Goal: Task Accomplishment & Management: Manage account settings

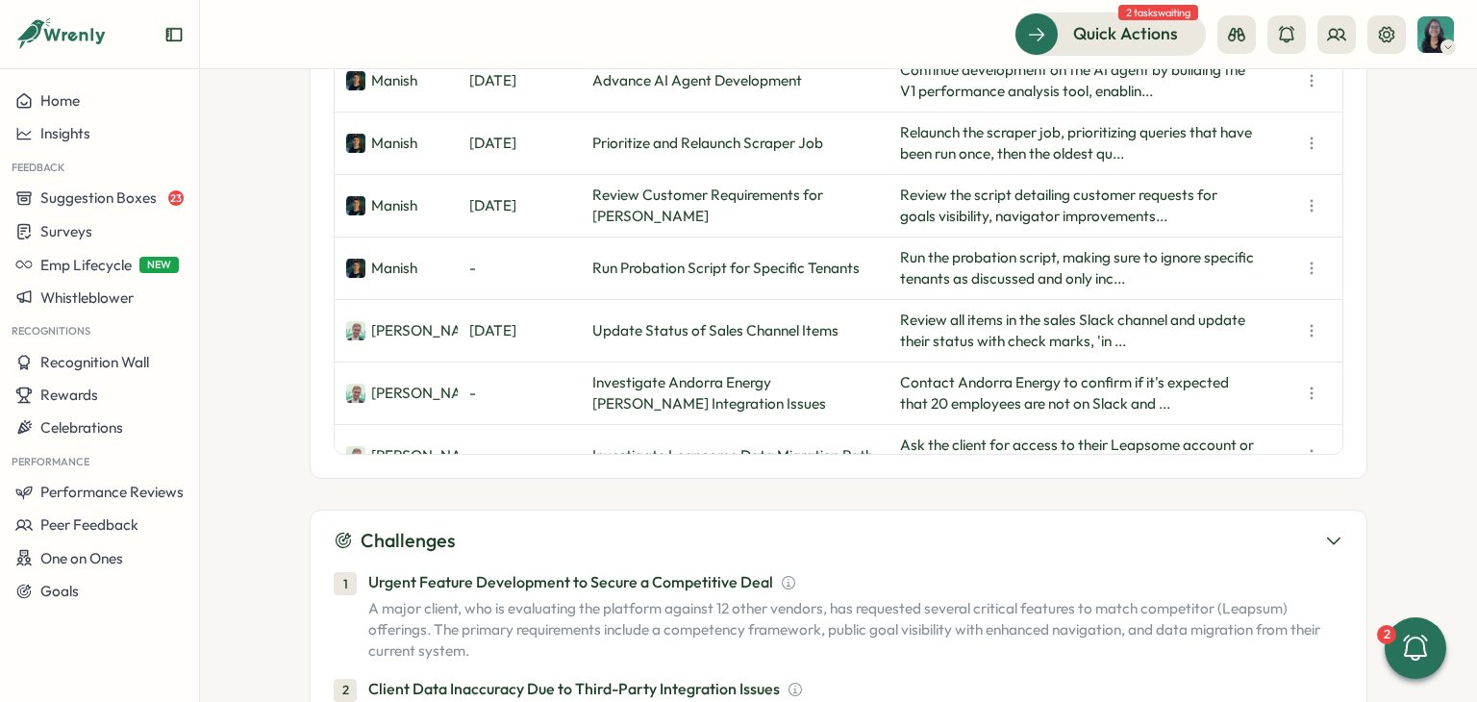
scroll to position [385, 0]
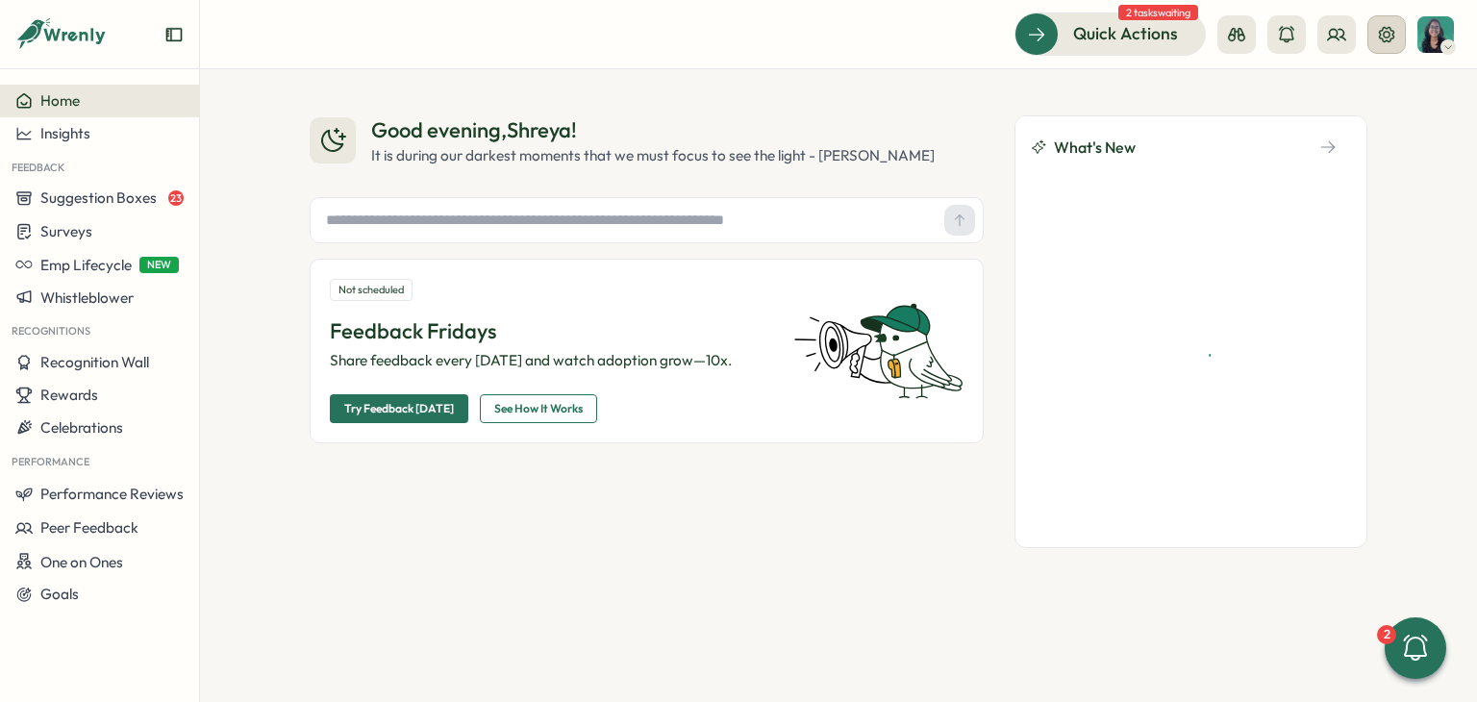
click at [1403, 31] on button at bounding box center [1386, 34] width 38 height 38
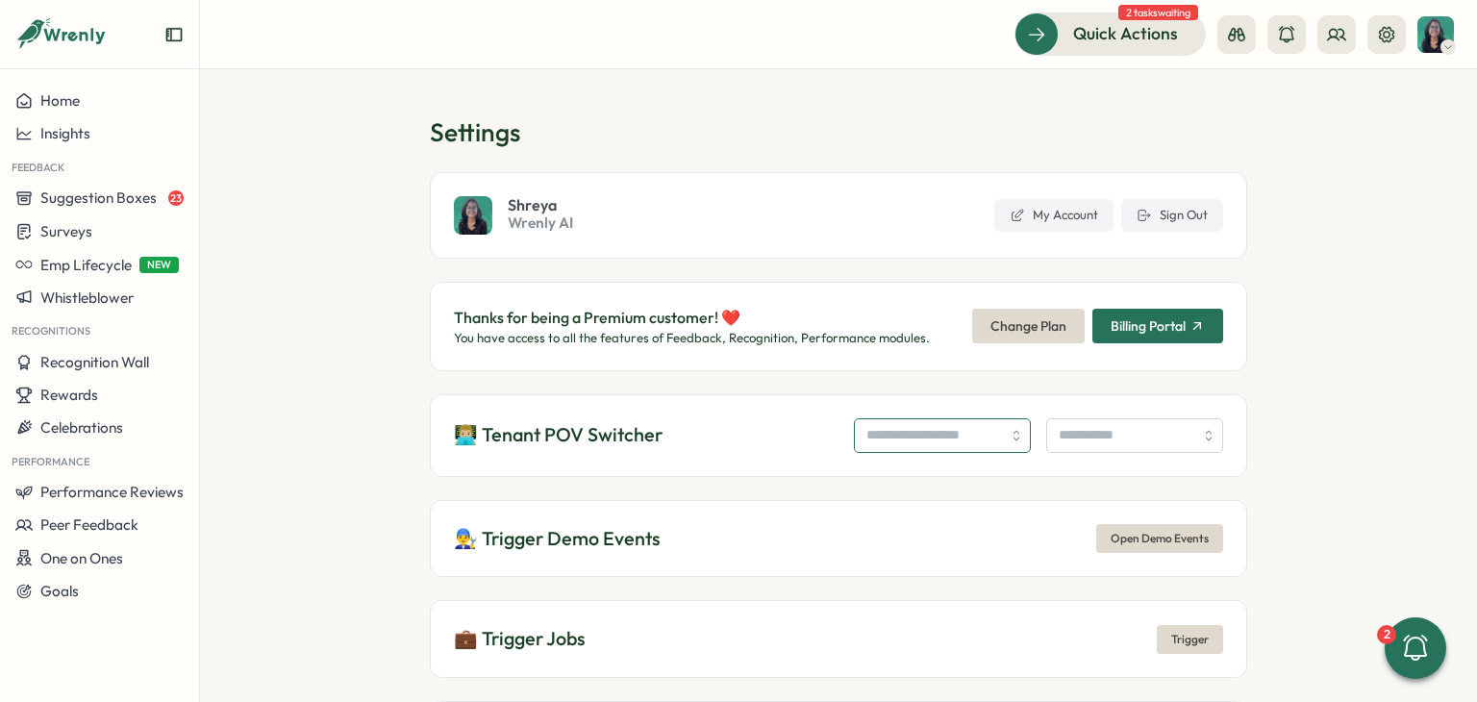
click at [854, 423] on input "search" at bounding box center [942, 435] width 177 height 35
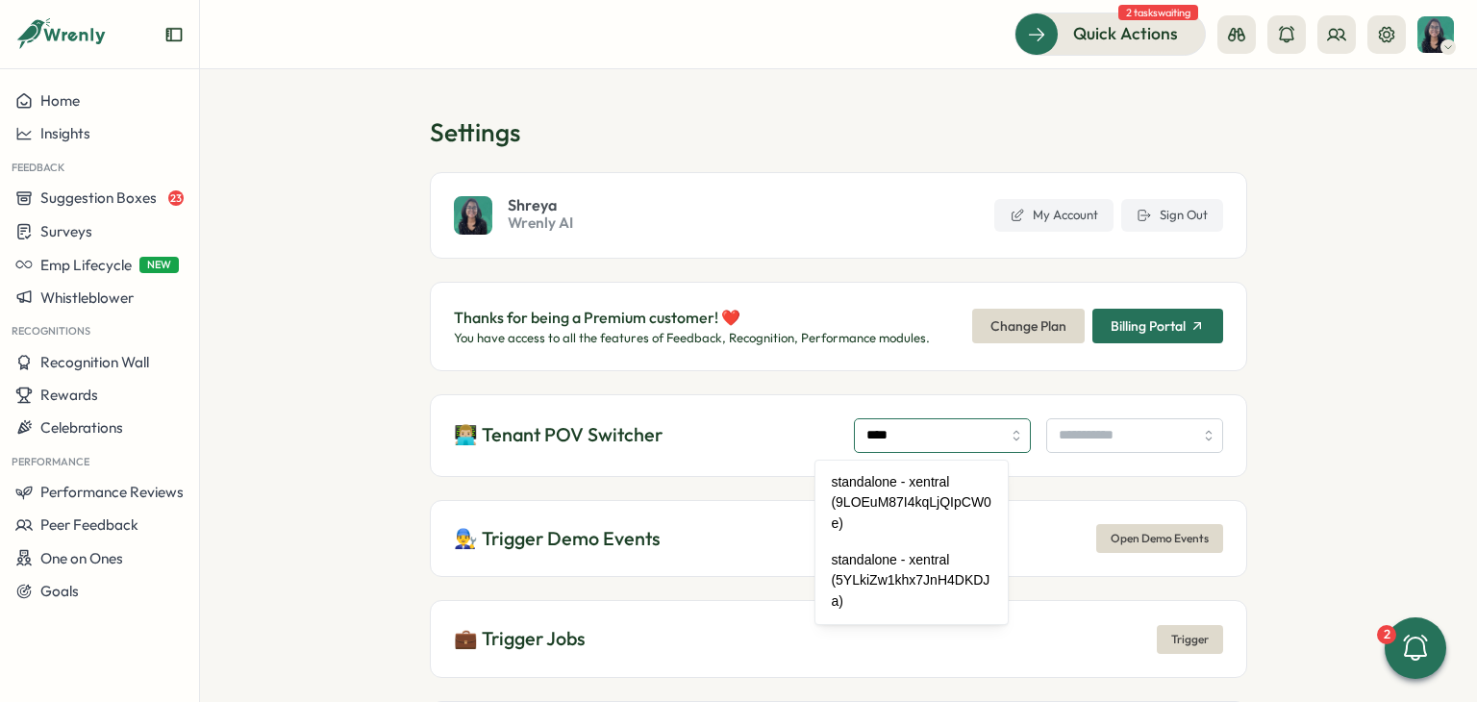
type input "****"
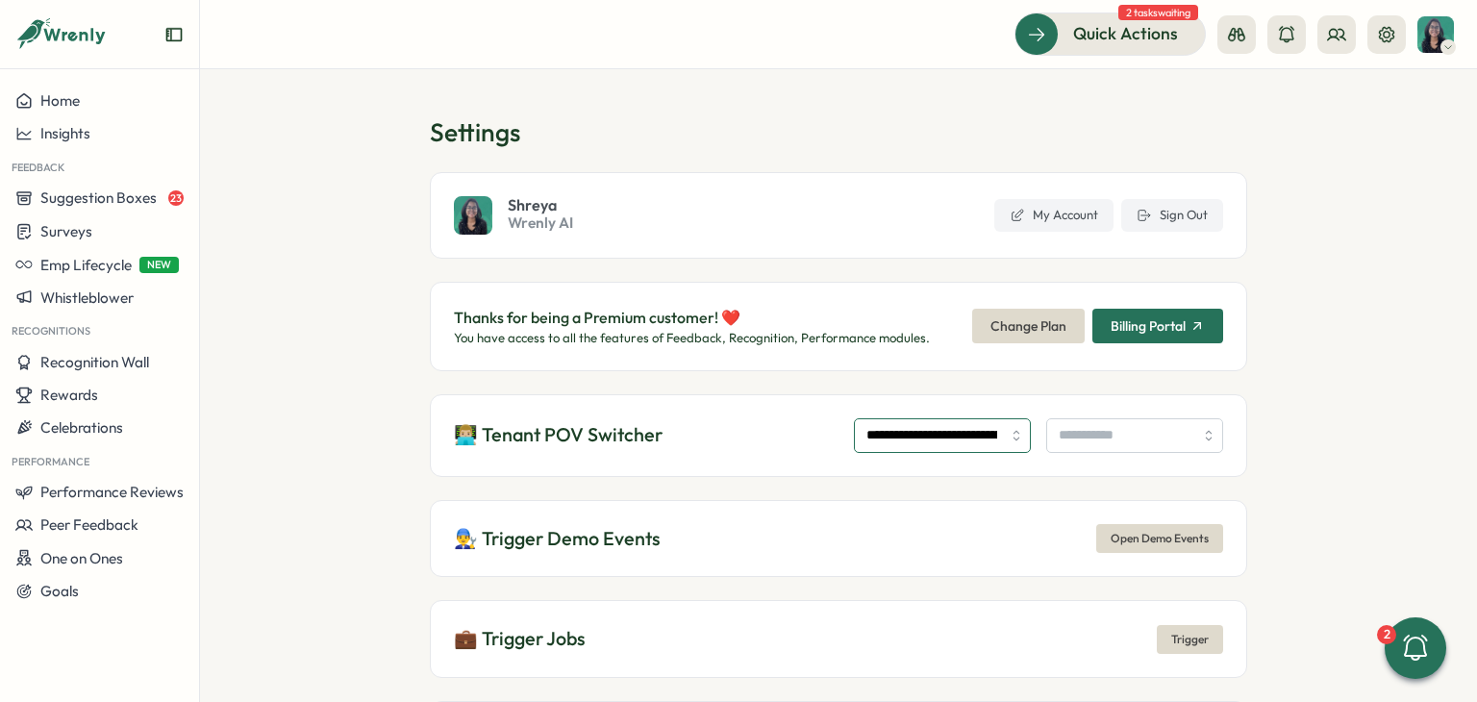
type input "**********"
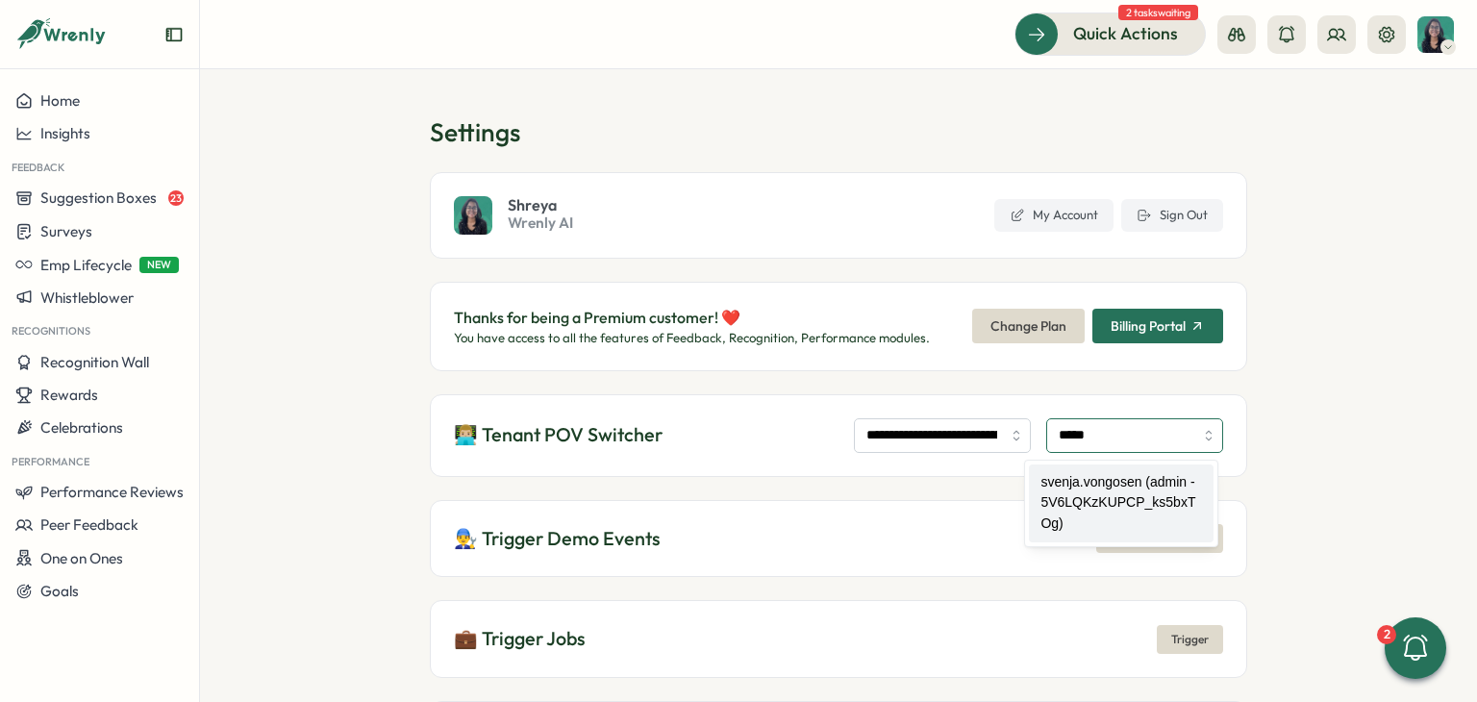
type input "**********"
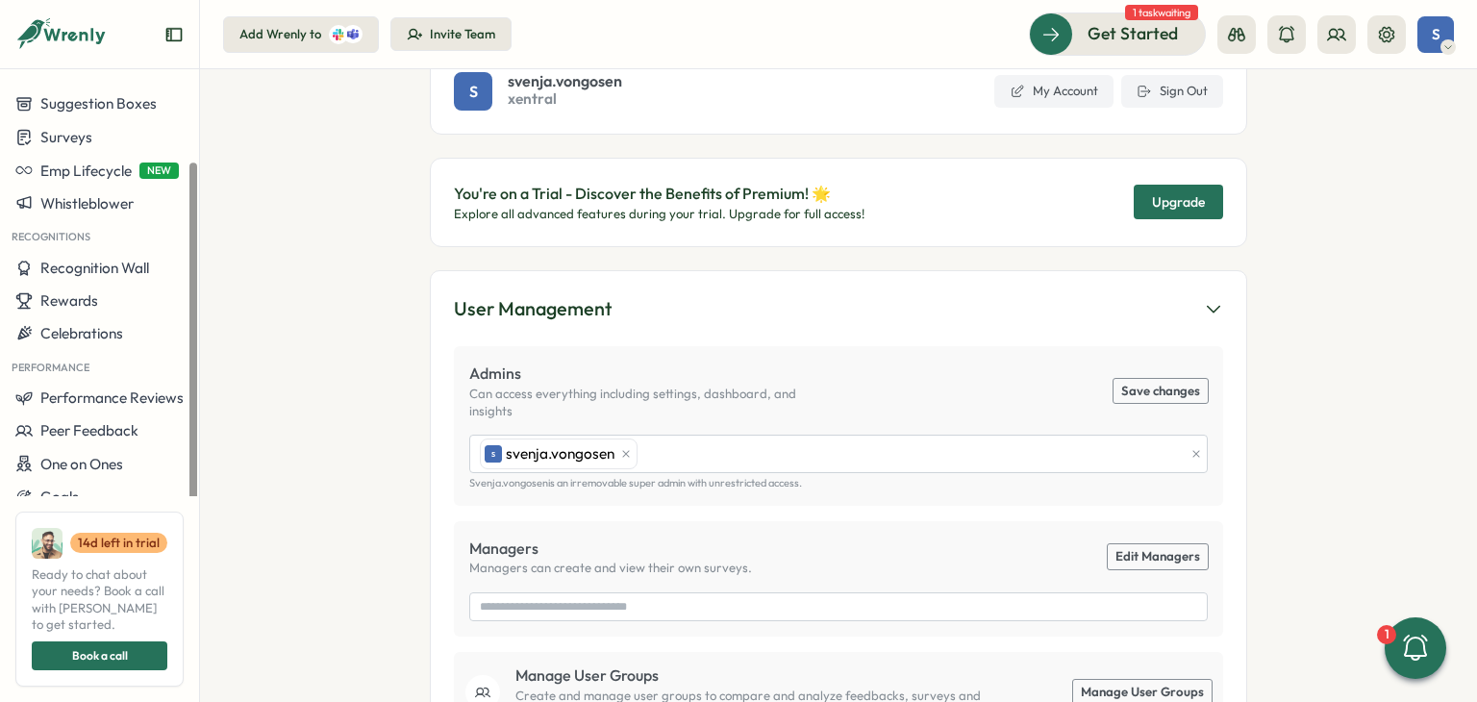
scroll to position [288, 0]
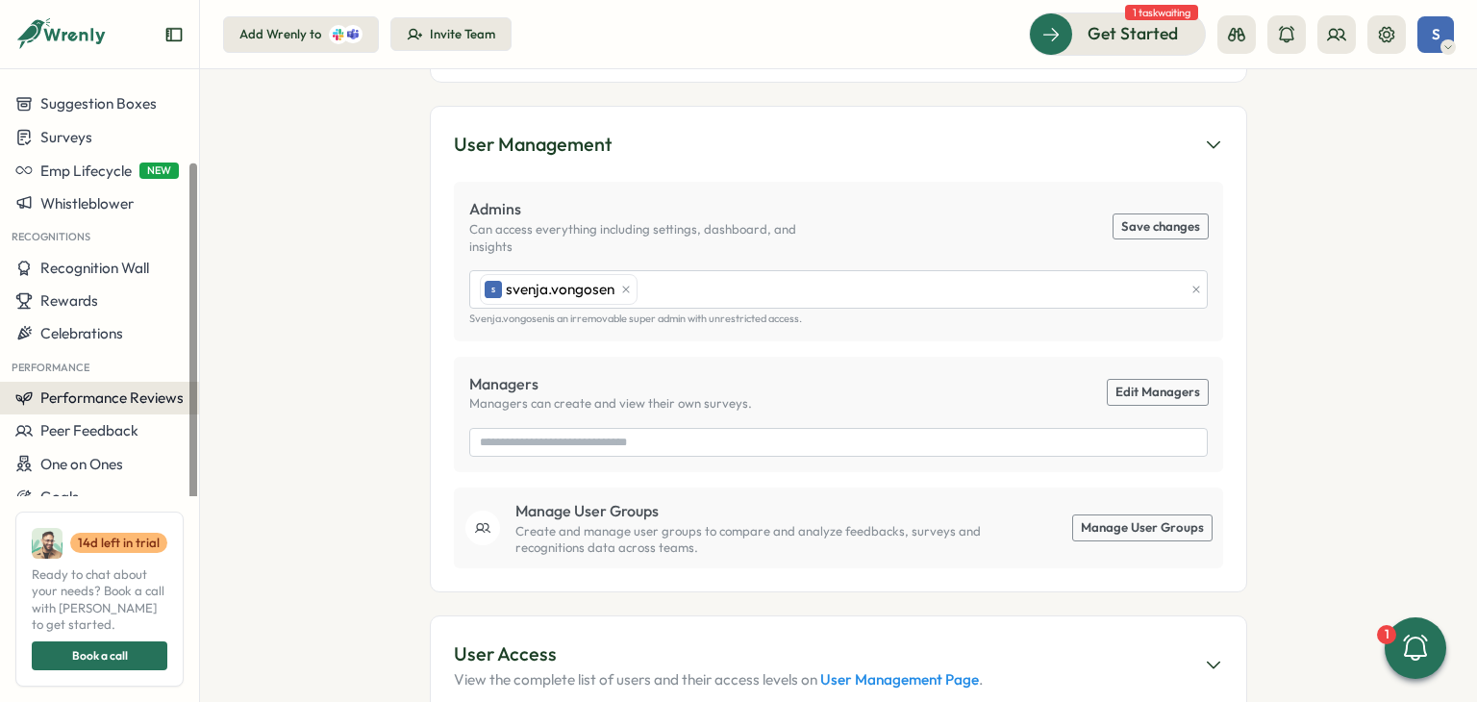
click at [110, 388] on span "Performance Reviews" at bounding box center [111, 397] width 143 height 18
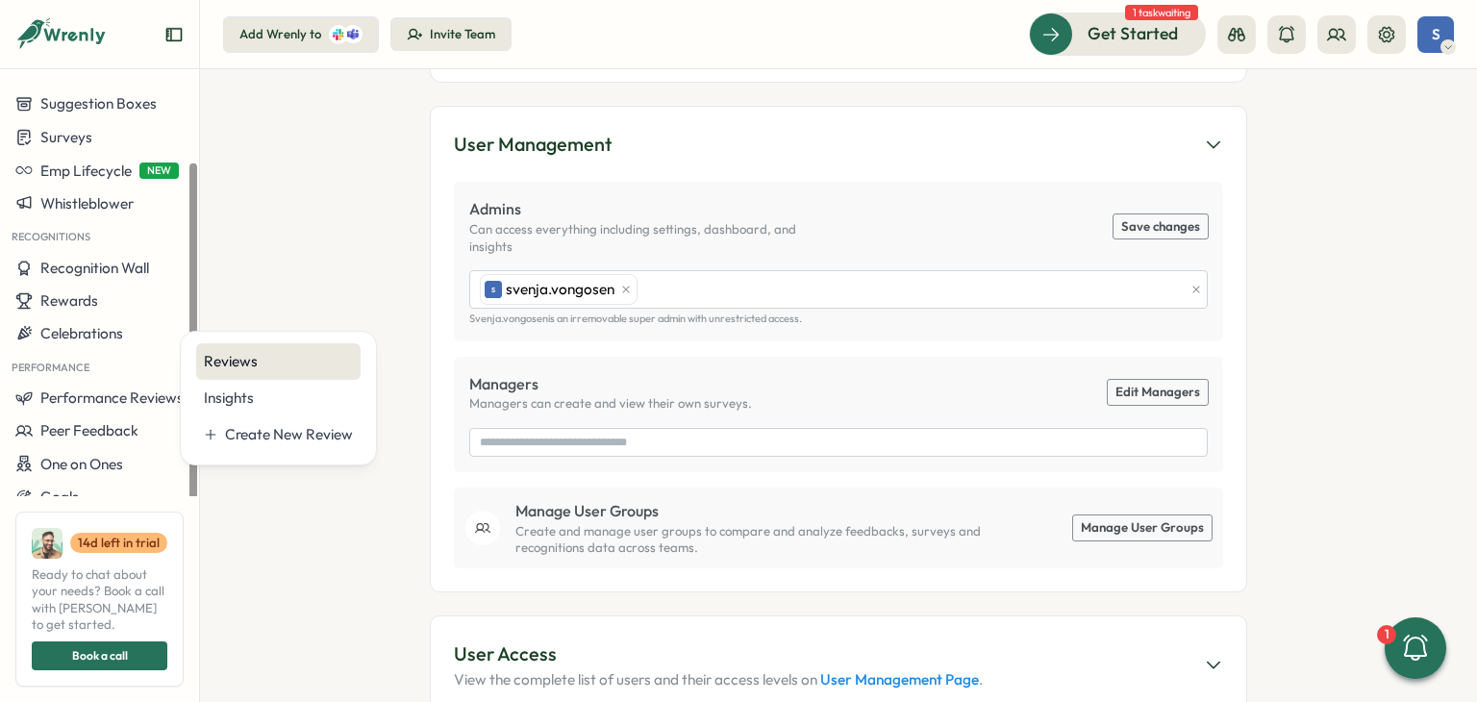
click at [239, 362] on div "Reviews" at bounding box center [278, 361] width 149 height 21
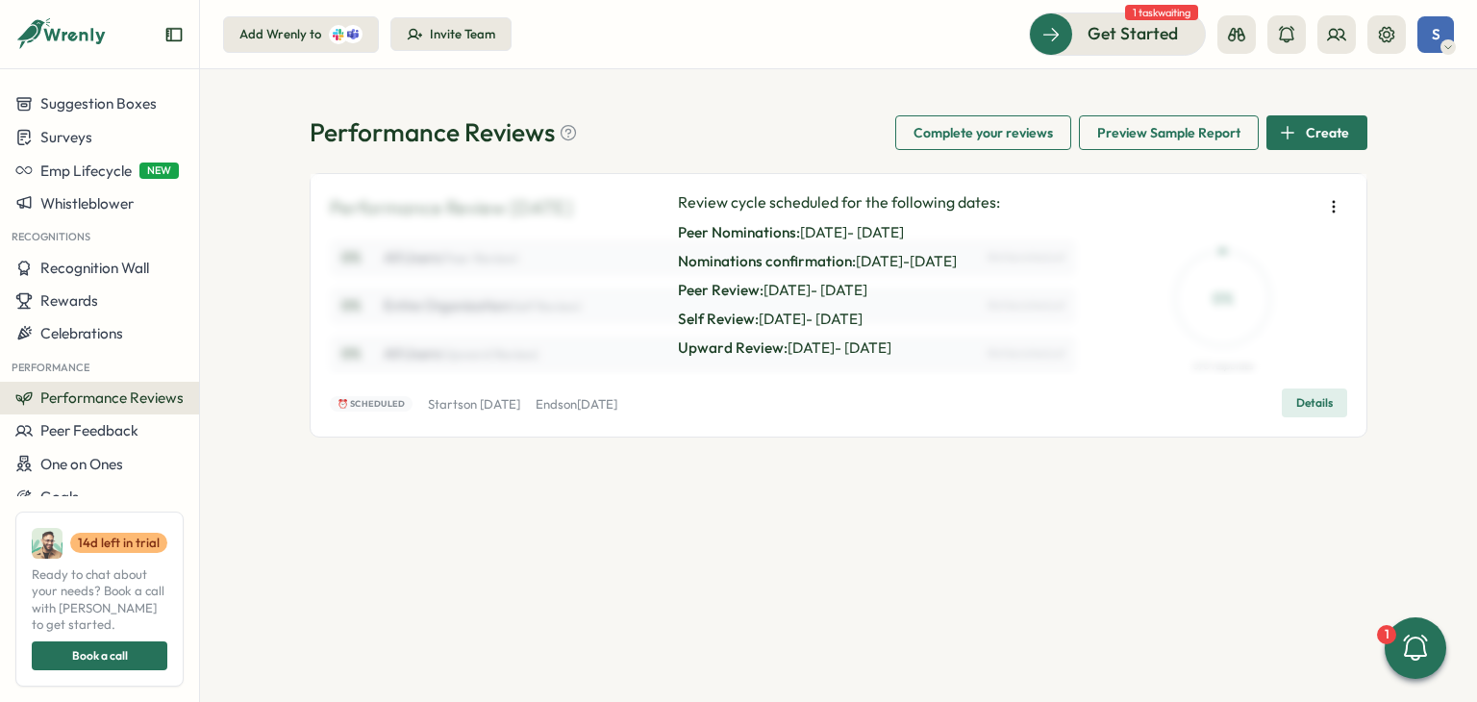
click at [1331, 401] on span "Details" at bounding box center [1314, 402] width 37 height 27
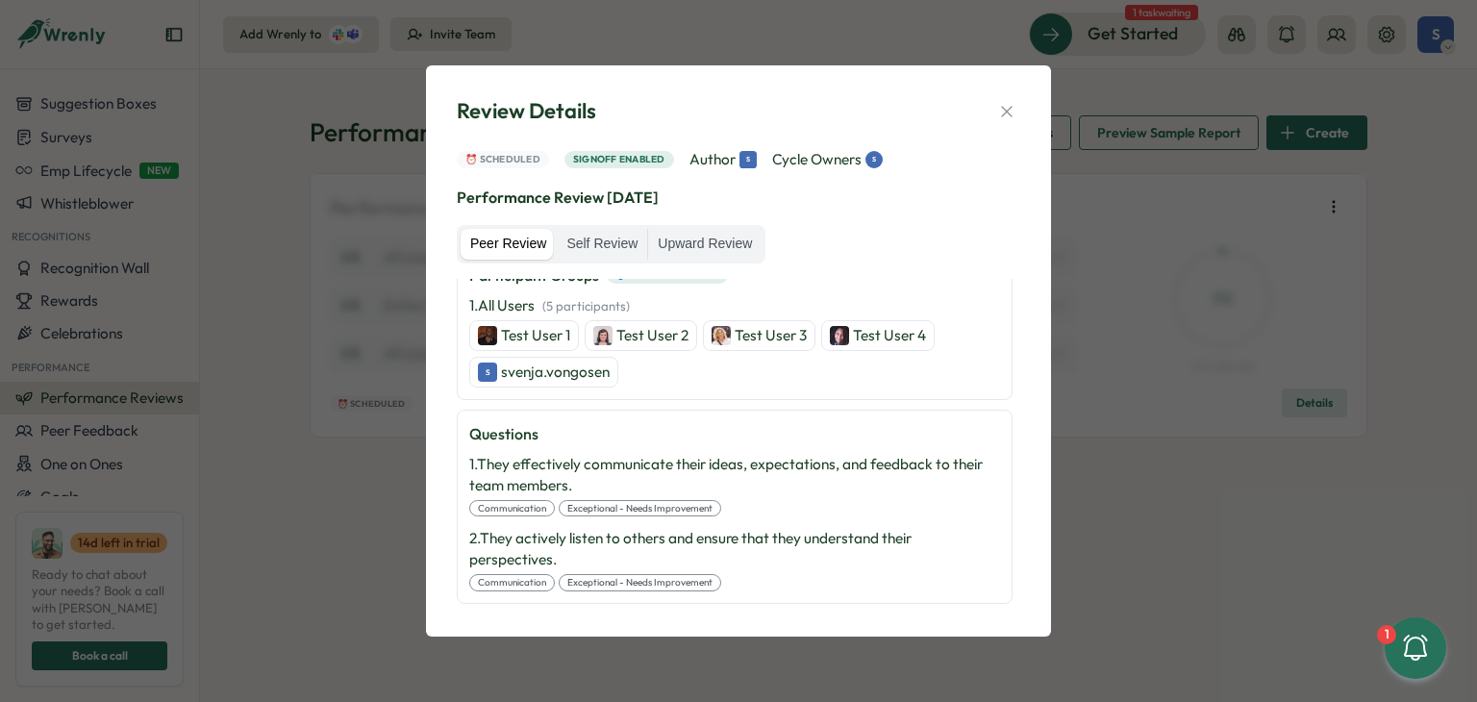
scroll to position [477, 0]
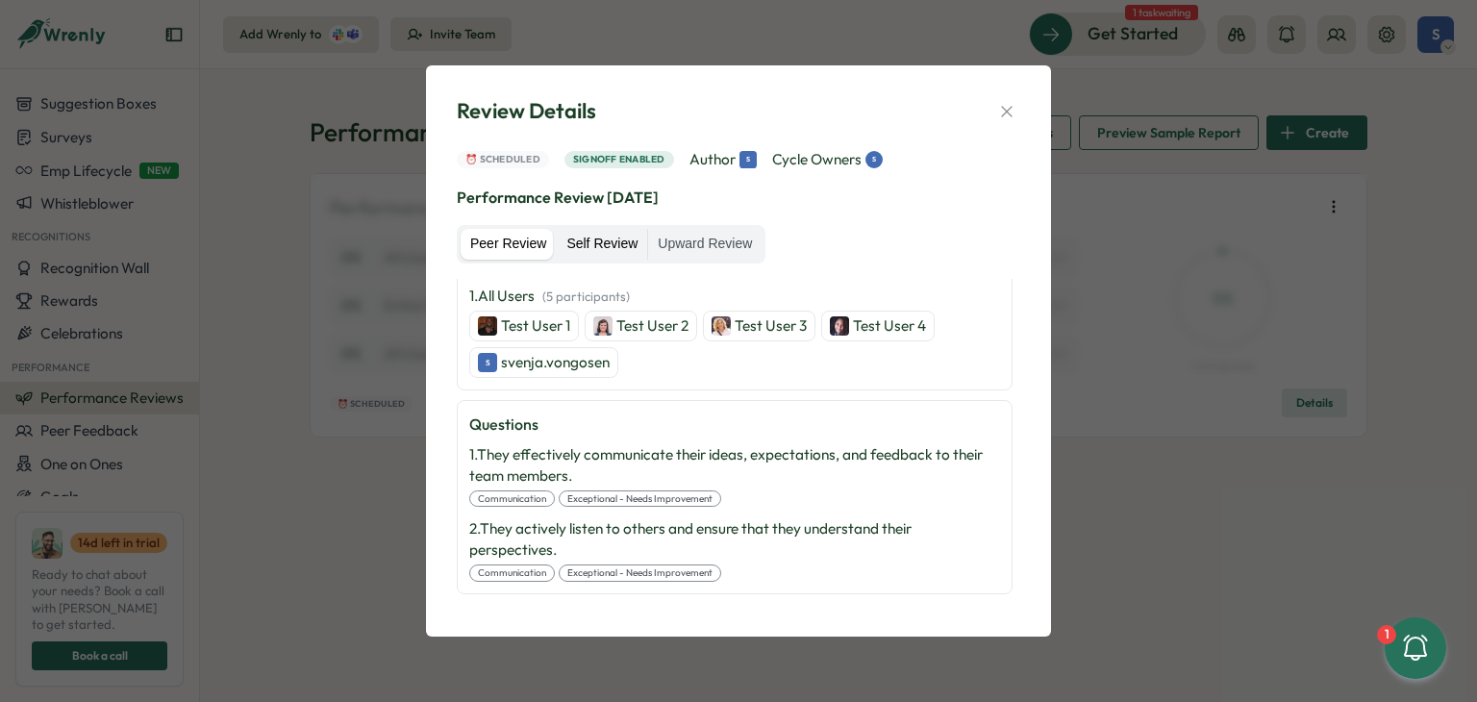
click at [585, 241] on label "Self Review" at bounding box center [602, 244] width 90 height 31
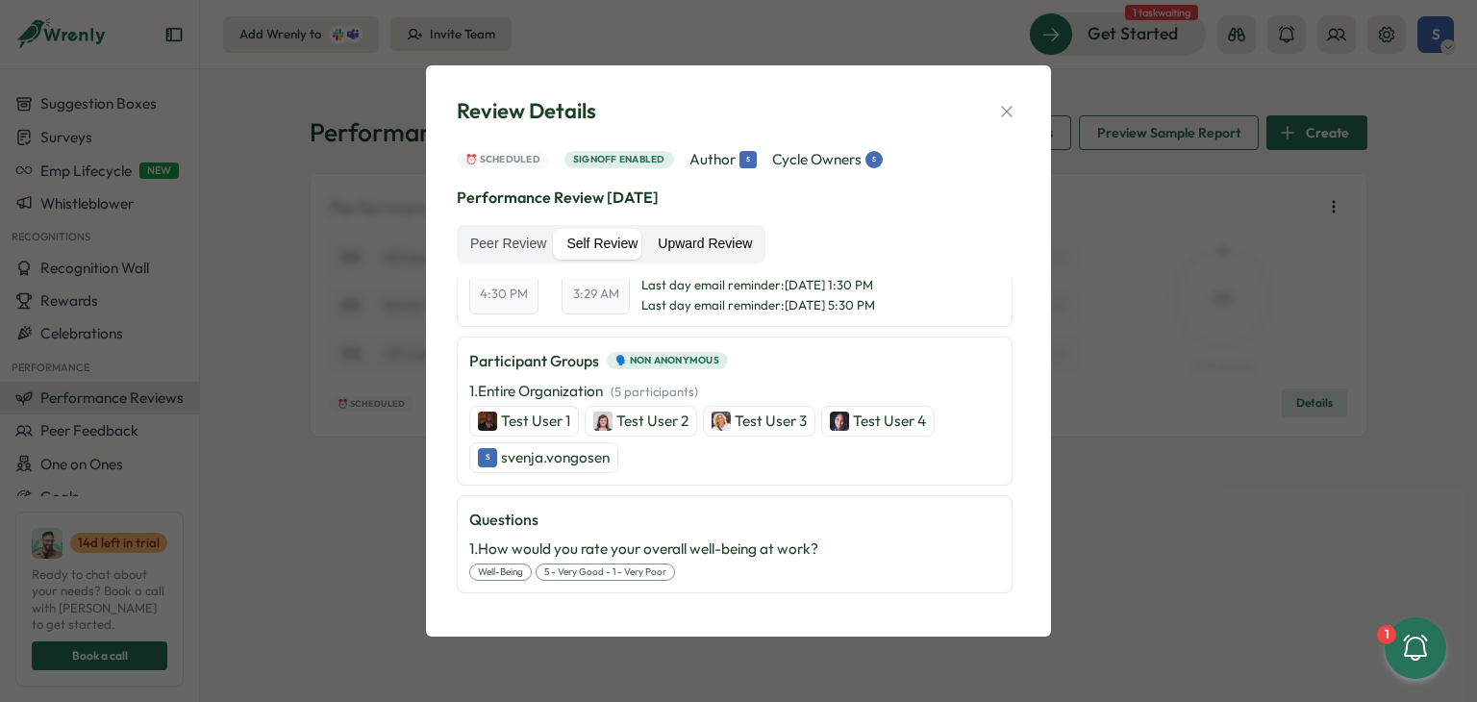
click at [702, 243] on label "Upward Review" at bounding box center [704, 244] width 113 height 31
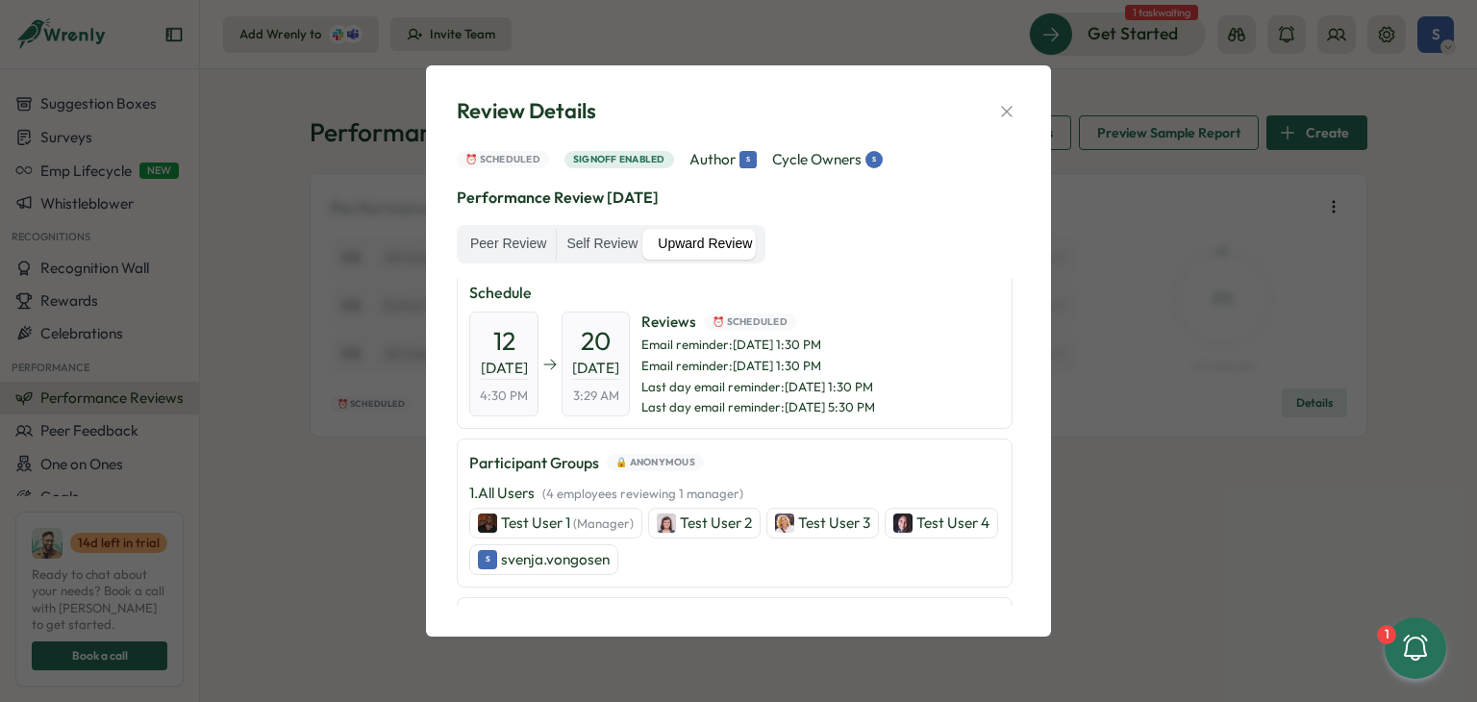
scroll to position [0, 0]
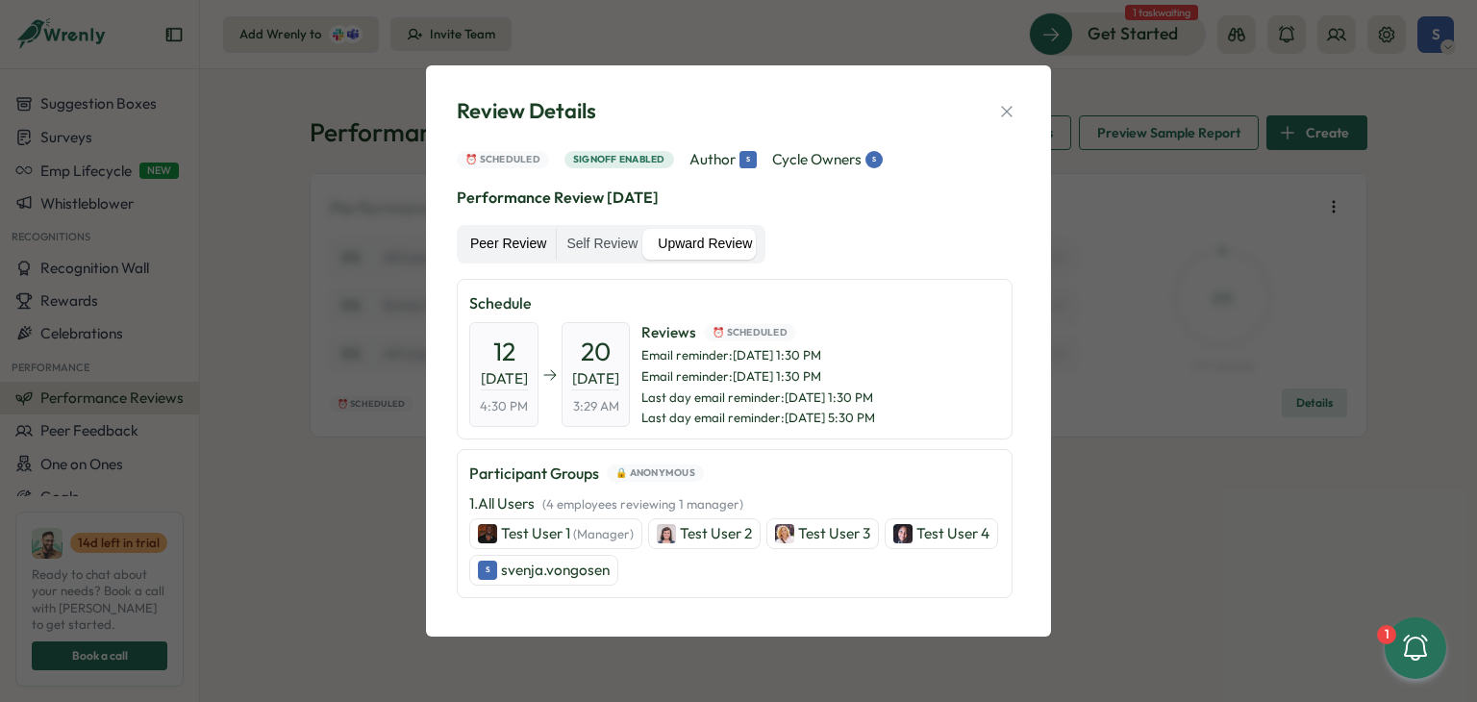
click at [491, 242] on label "Peer Review" at bounding box center [508, 244] width 95 height 31
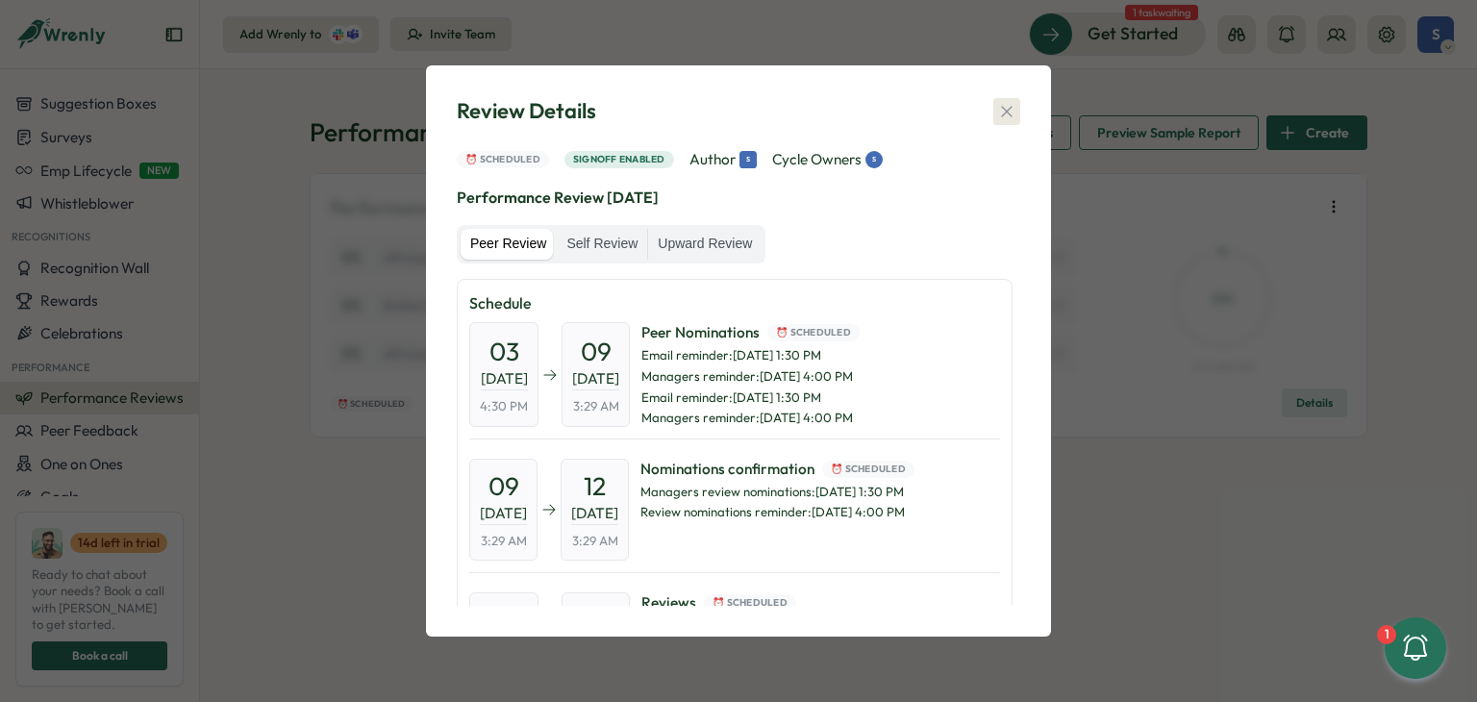
click at [1009, 109] on icon "button" at bounding box center [1006, 111] width 11 height 11
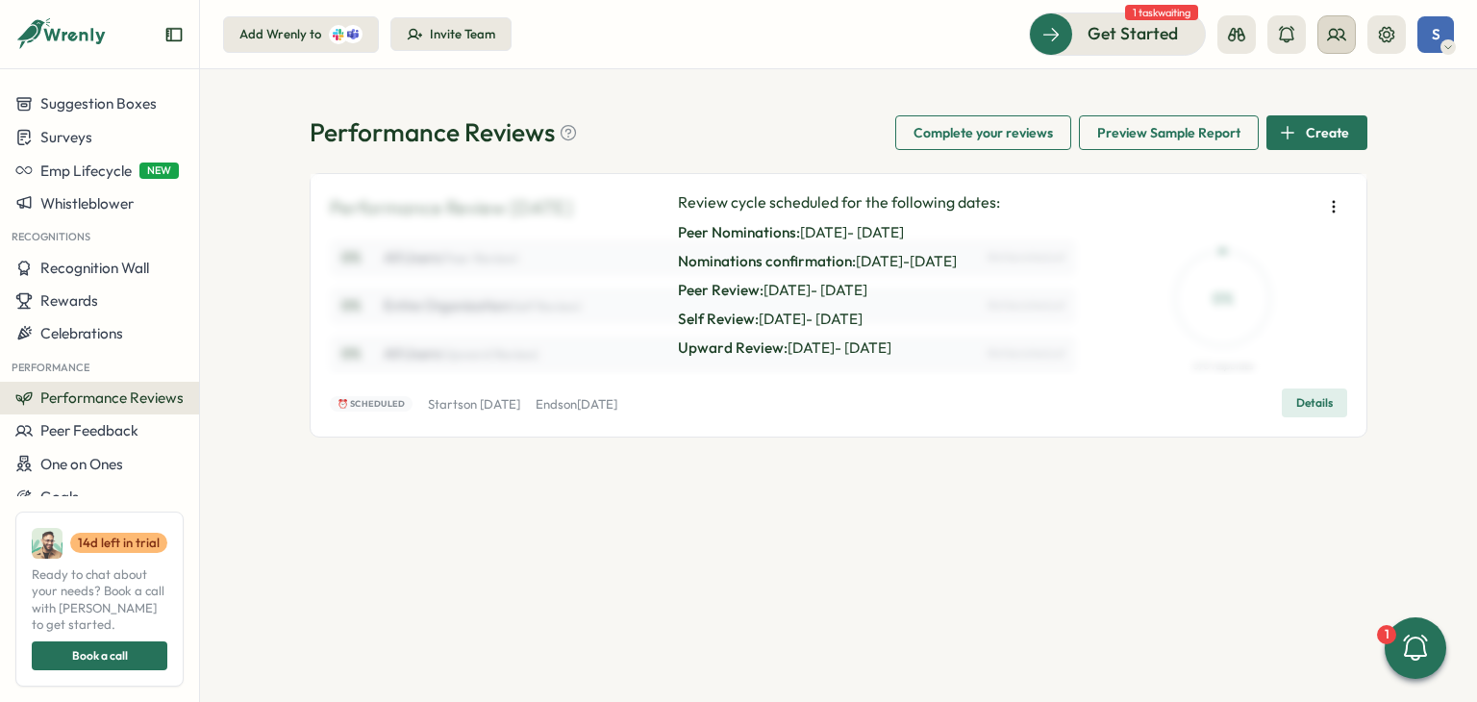
click at [1346, 37] on button at bounding box center [1336, 34] width 38 height 38
click at [1327, 89] on div "Org Members" at bounding box center [1337, 95] width 121 height 21
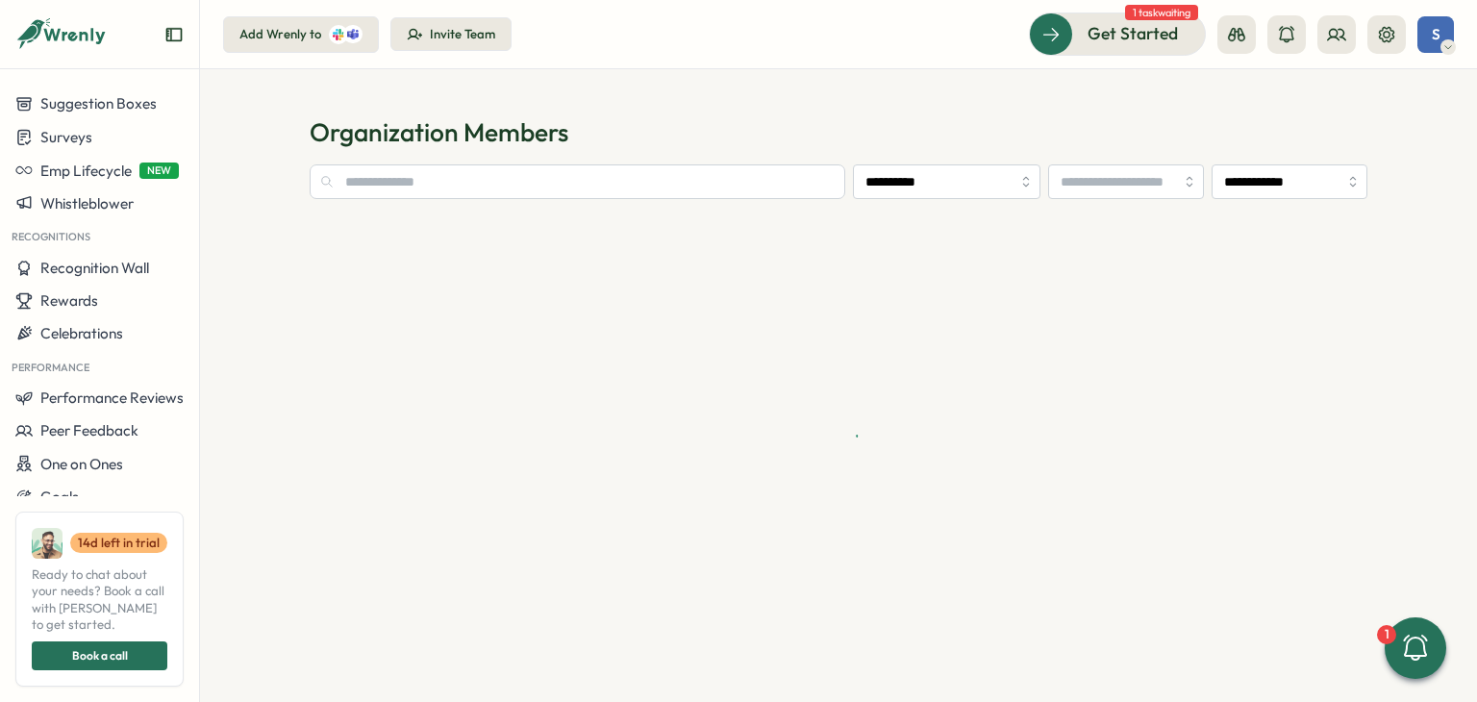
type input "**********"
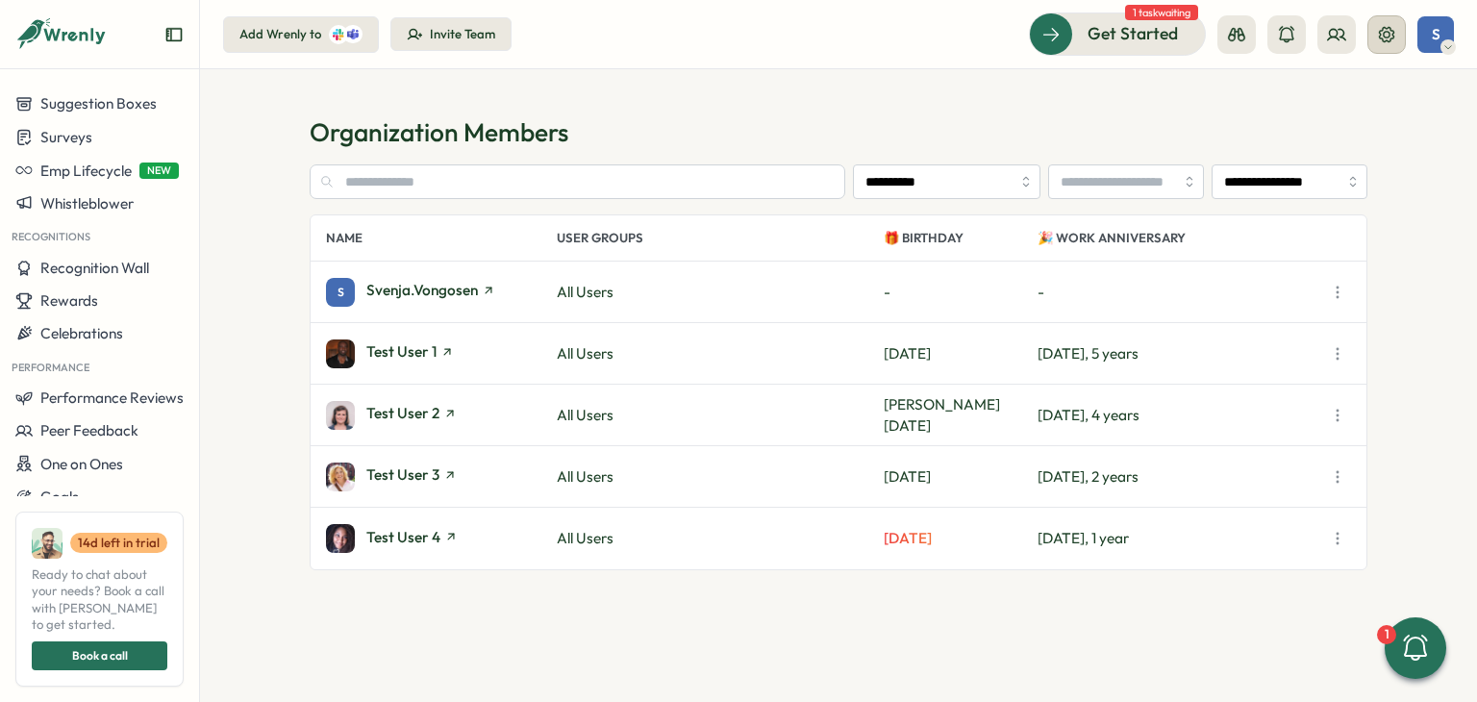
click at [1386, 32] on icon at bounding box center [1386, 34] width 19 height 19
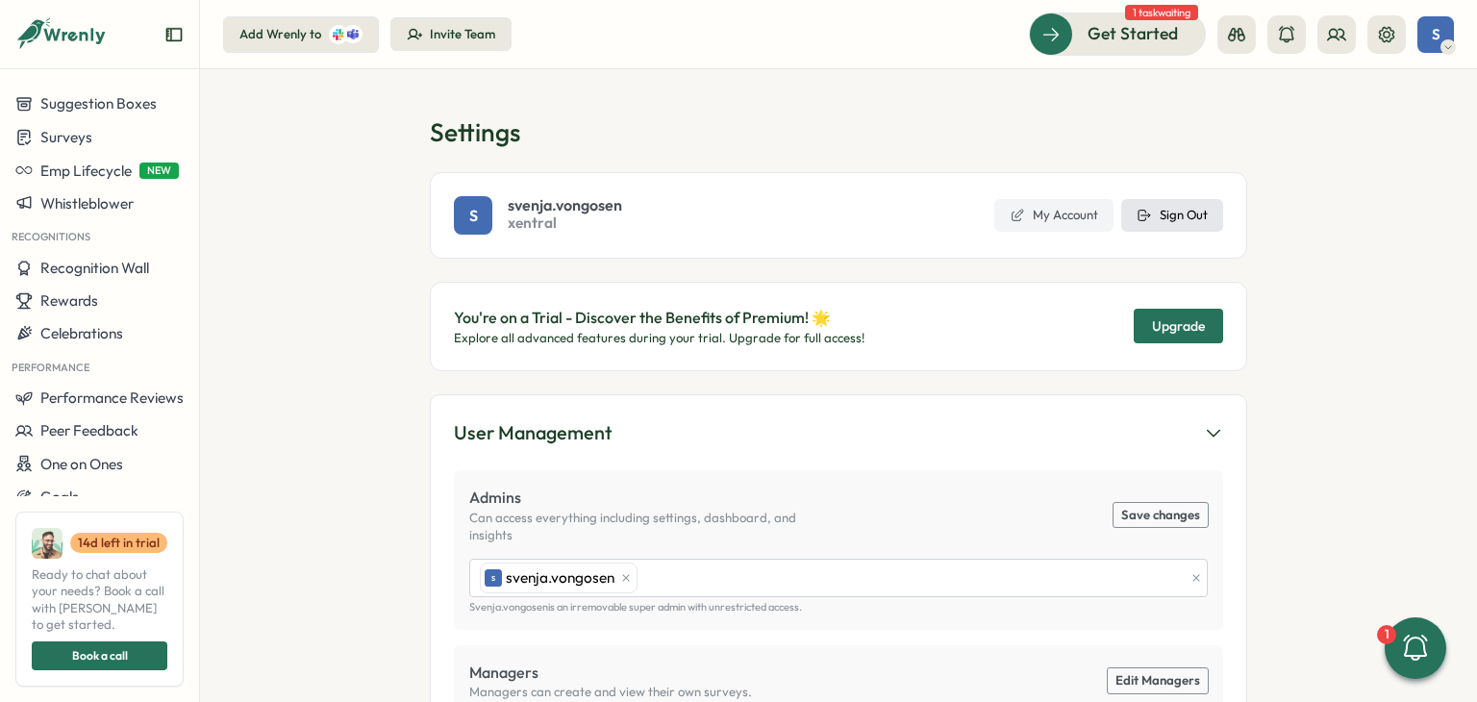
click at [1163, 211] on span "Sign Out" at bounding box center [1184, 215] width 48 height 17
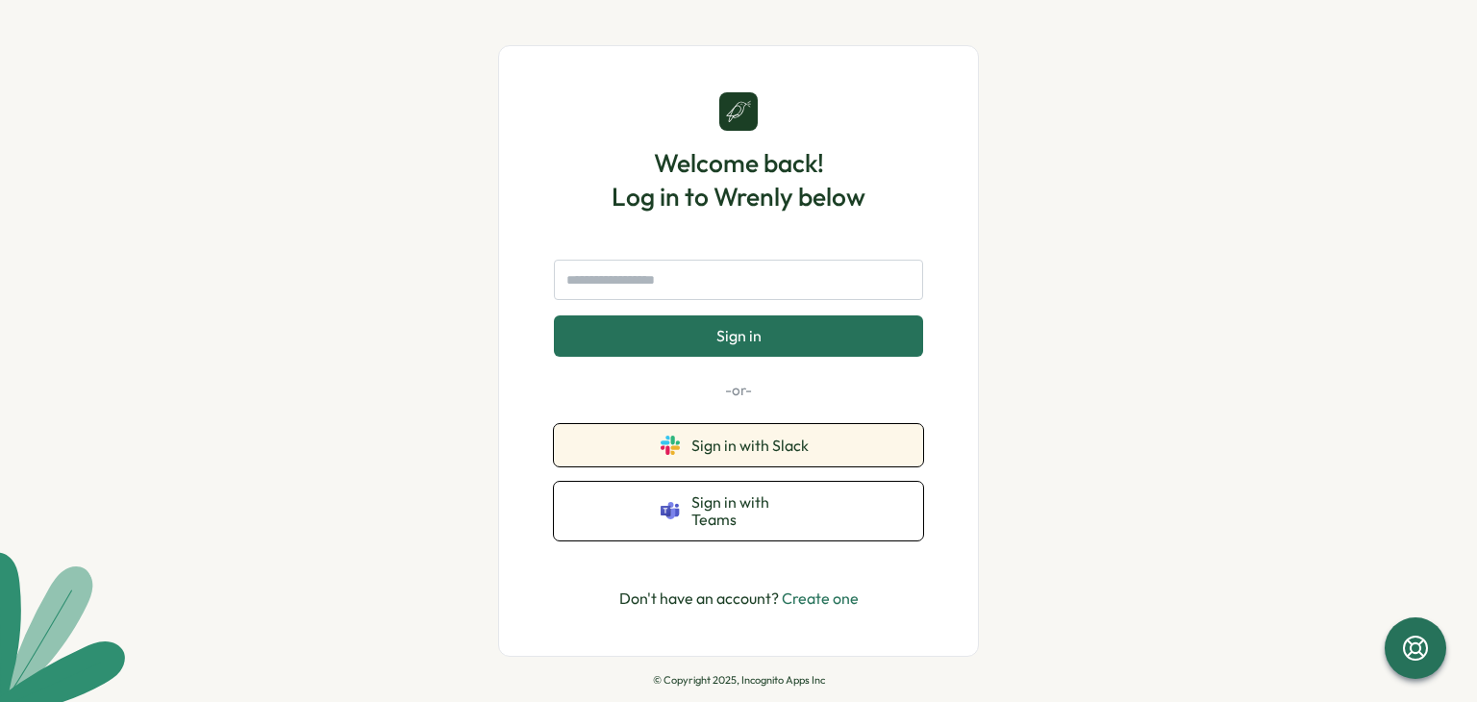
click at [762, 447] on span "Sign in with Slack" at bounding box center [753, 445] width 125 height 17
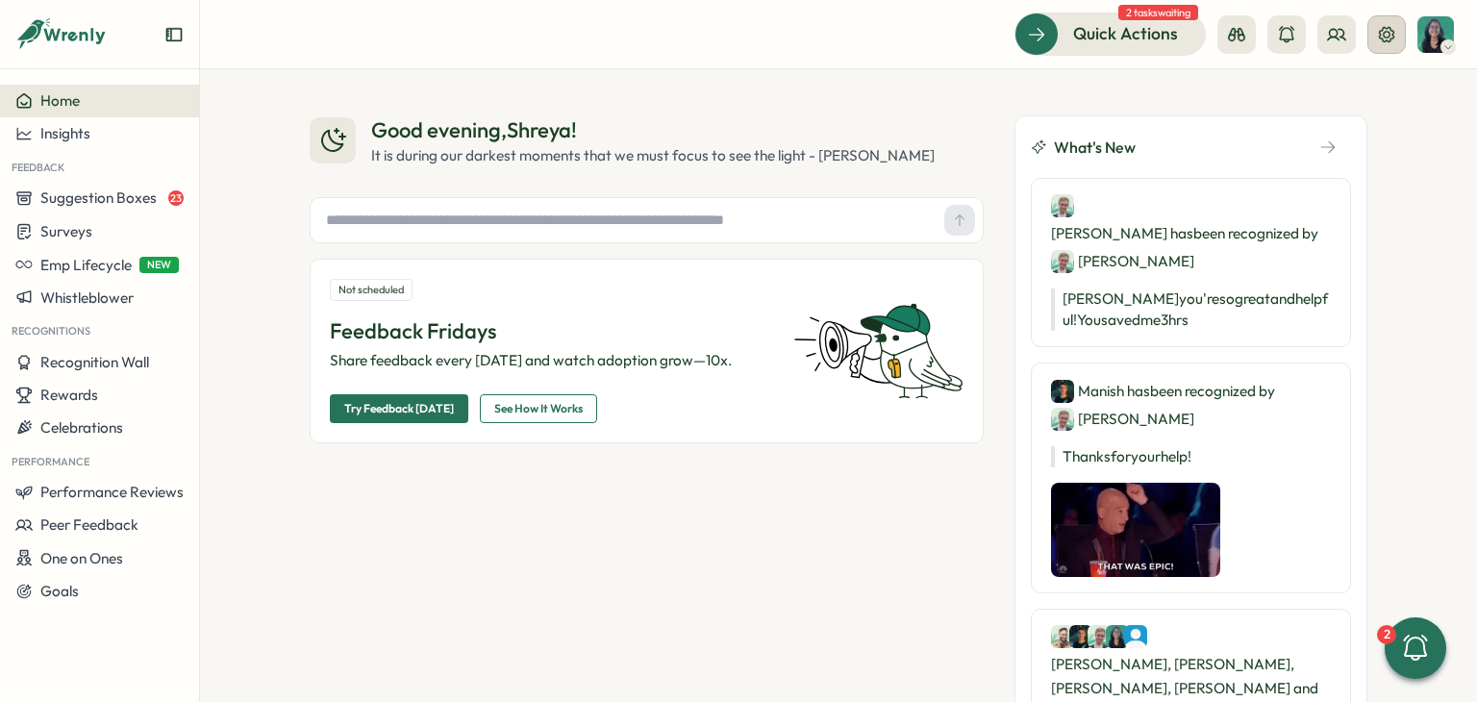
click at [1380, 39] on icon at bounding box center [1386, 34] width 19 height 19
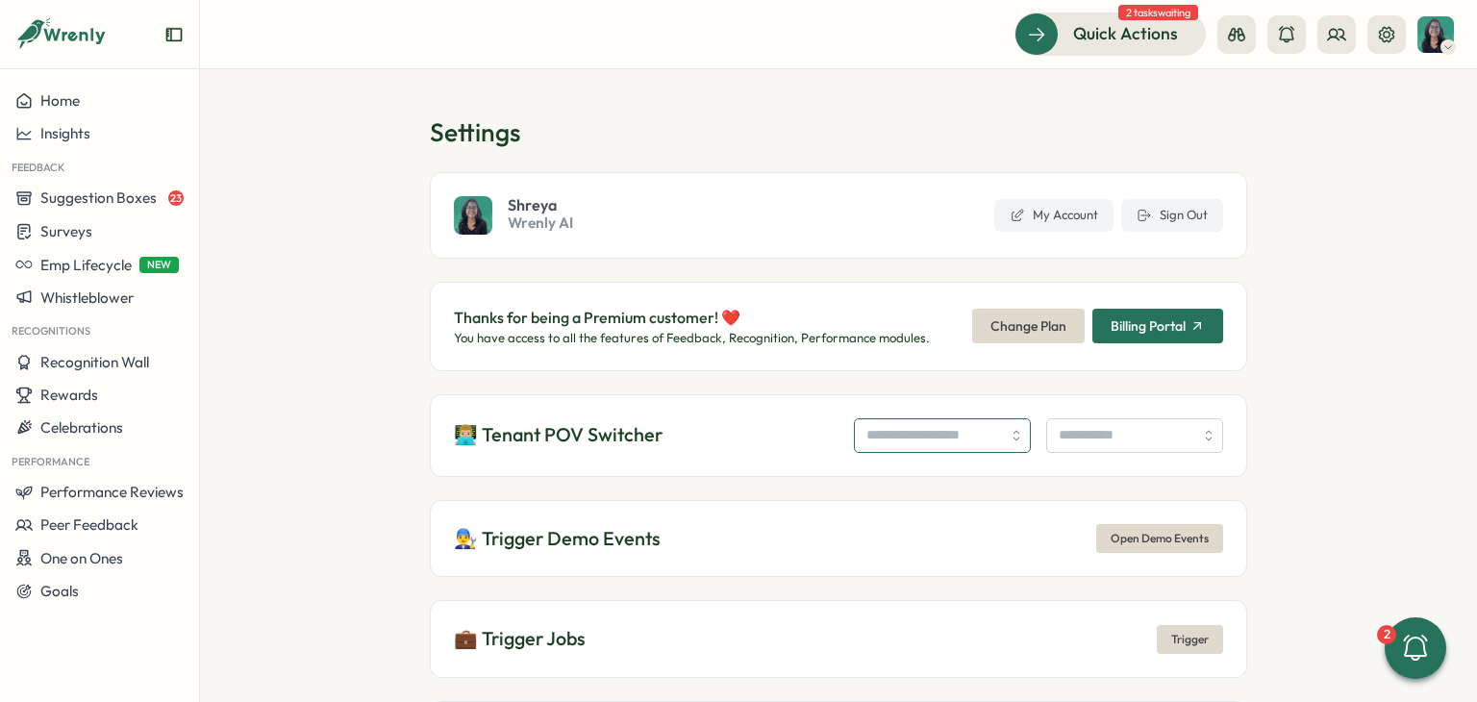
click at [861, 428] on input "search" at bounding box center [942, 435] width 177 height 35
type input "**********"
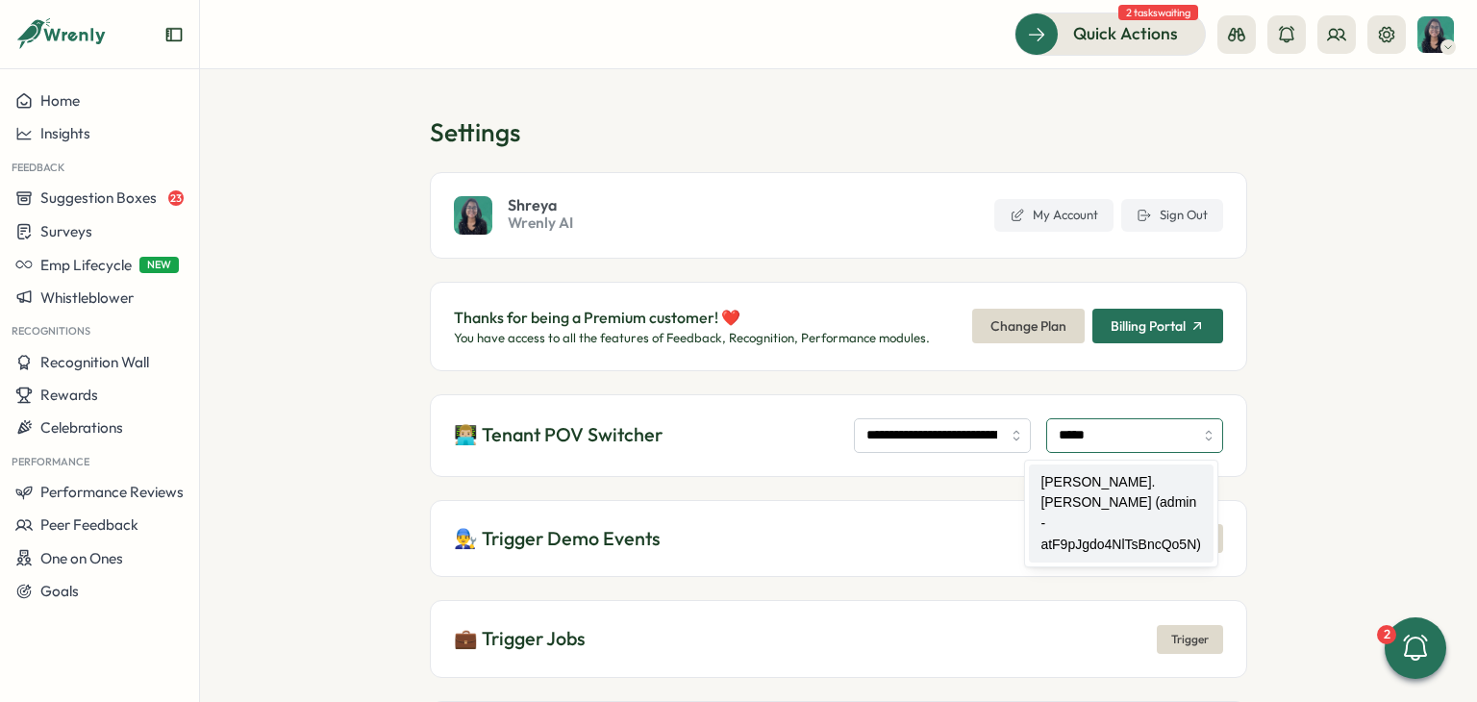
type input "**********"
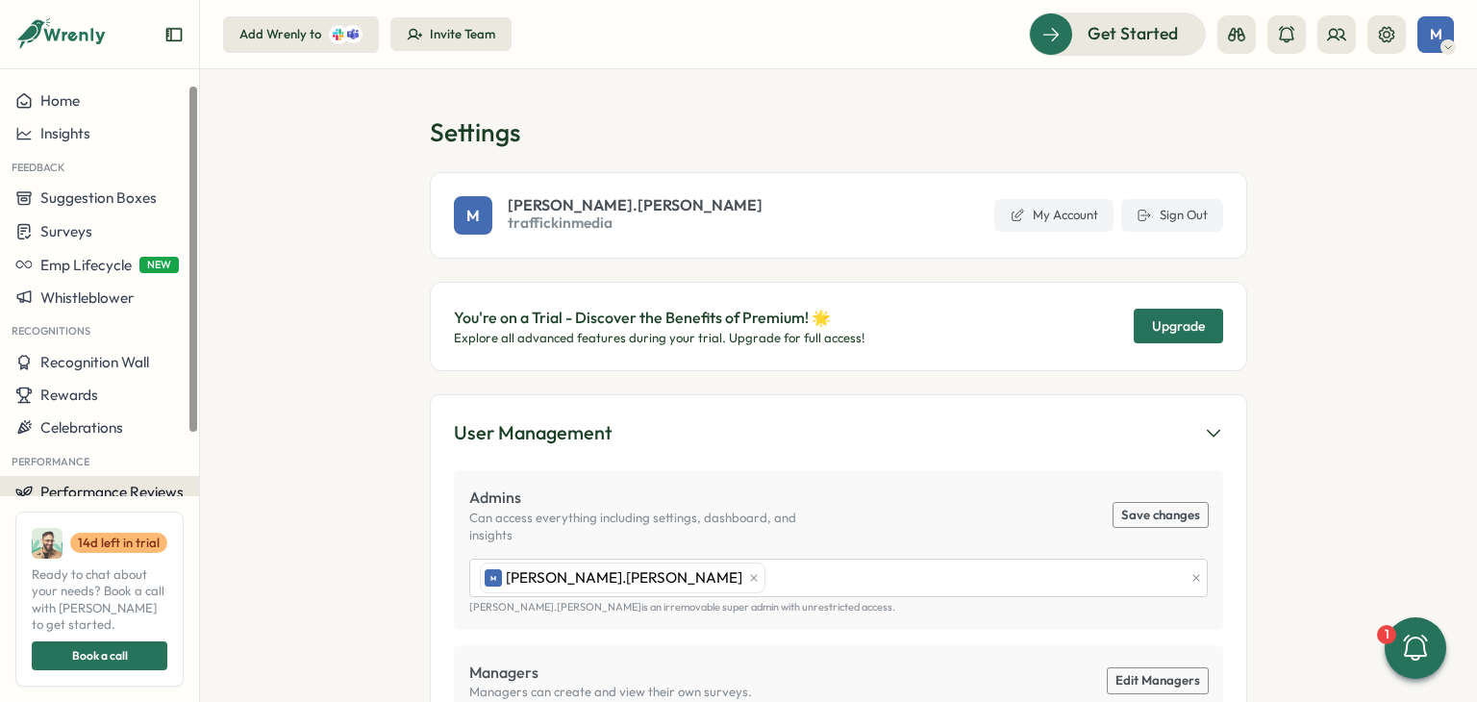
click at [59, 489] on span "Performance Reviews" at bounding box center [111, 492] width 143 height 18
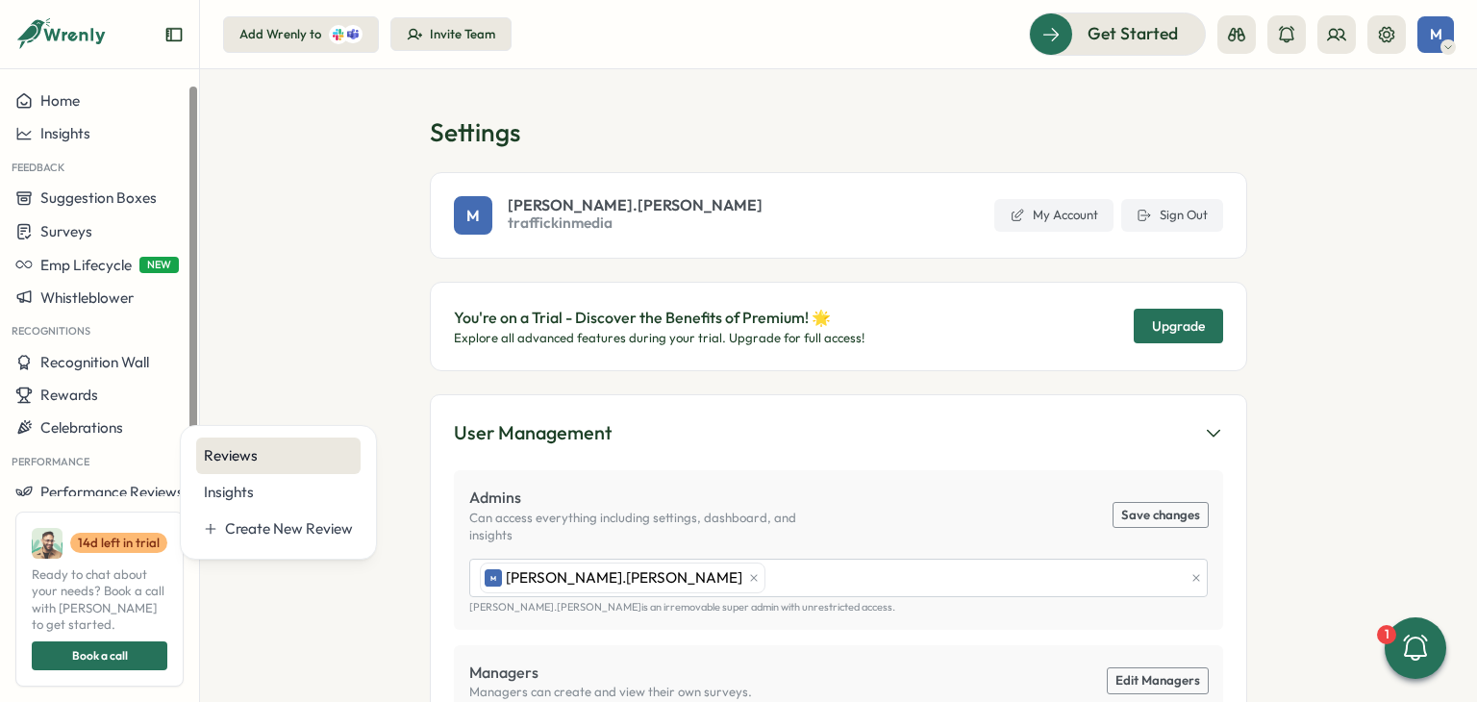
click at [225, 454] on div "Reviews" at bounding box center [278, 455] width 149 height 21
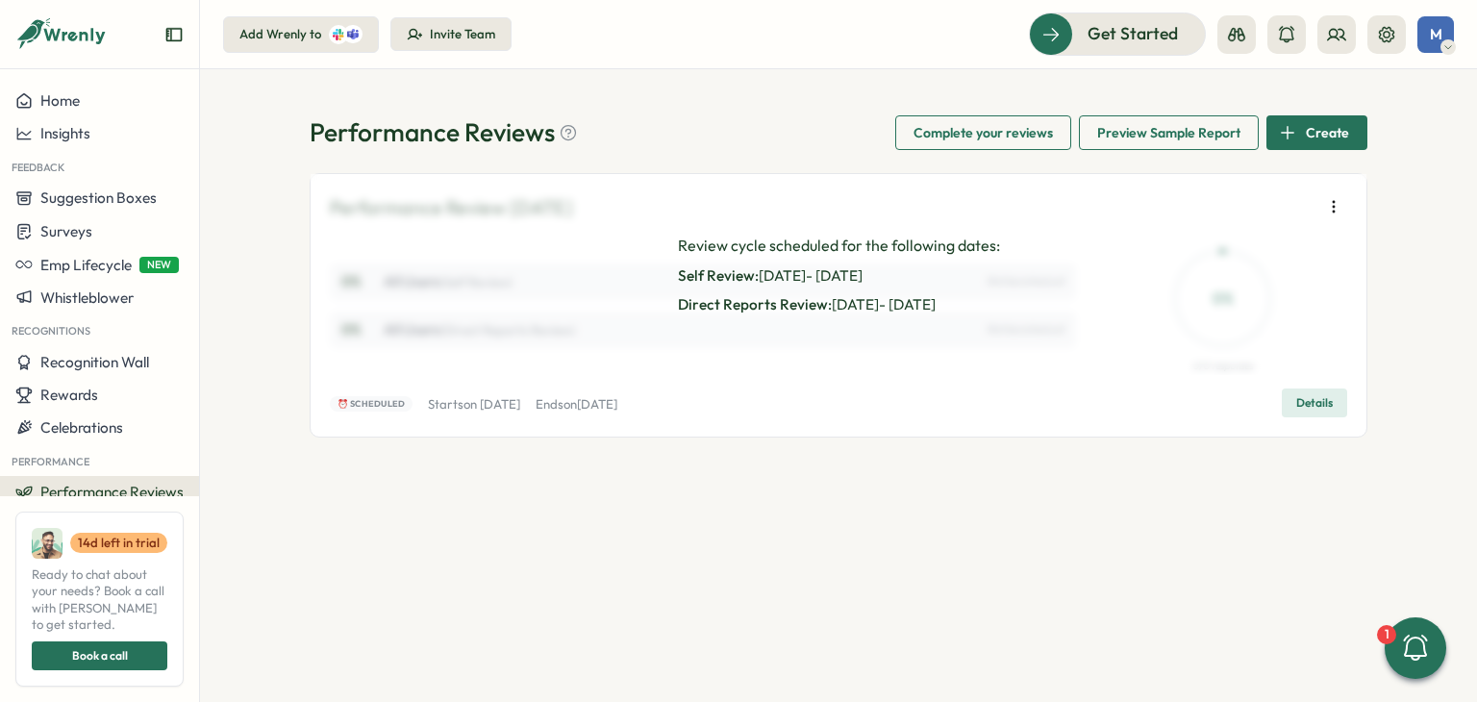
click at [1313, 410] on span "Details" at bounding box center [1314, 402] width 37 height 27
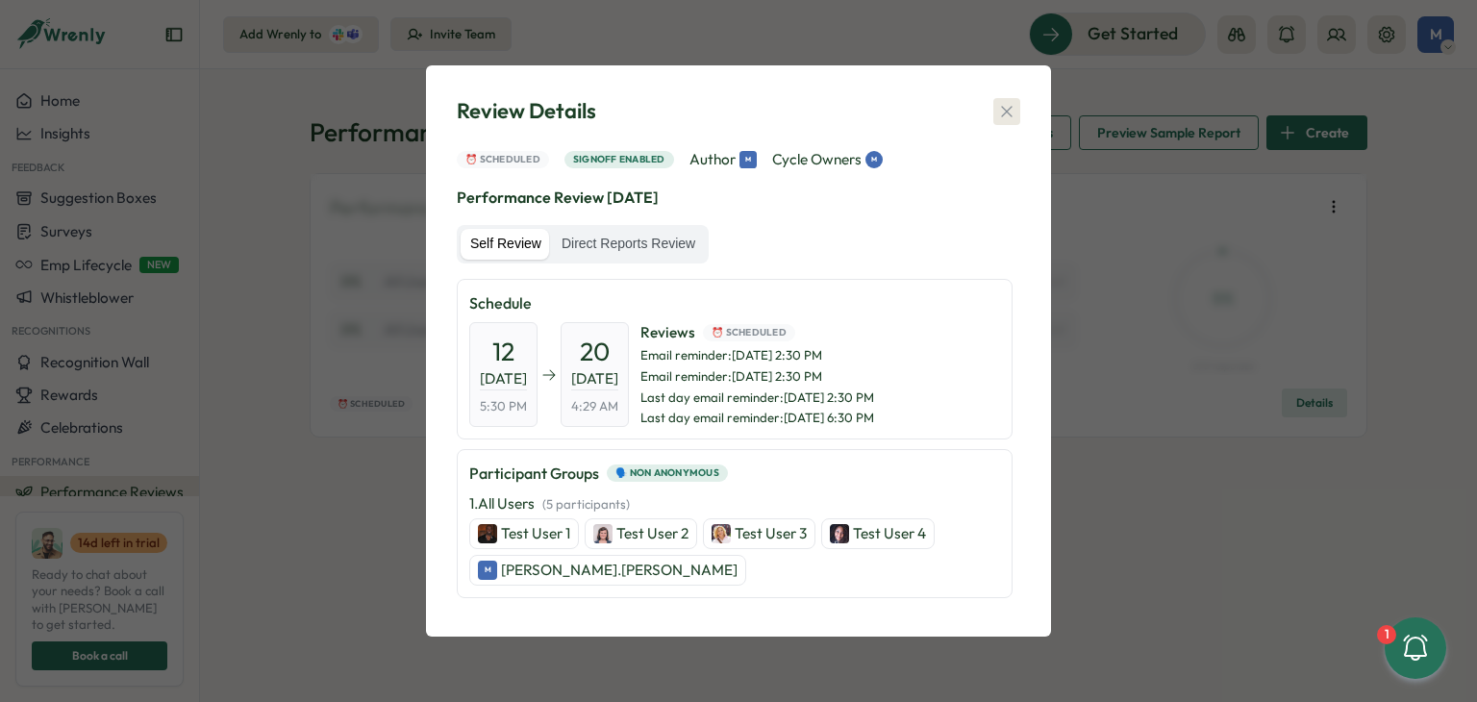
click at [1009, 102] on icon "button" at bounding box center [1006, 111] width 19 height 19
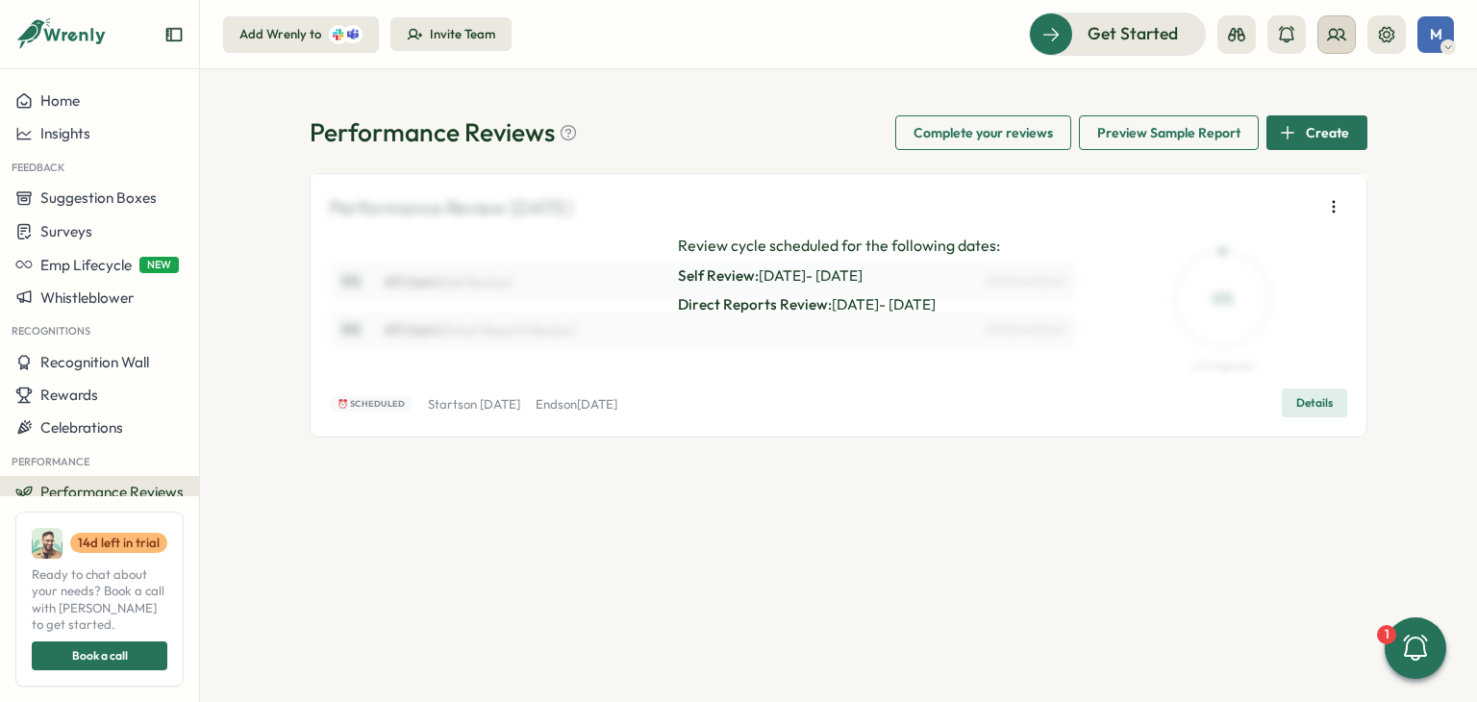
click at [1335, 51] on button at bounding box center [1336, 34] width 38 height 38
click at [1315, 97] on div "Org Members" at bounding box center [1337, 95] width 121 height 21
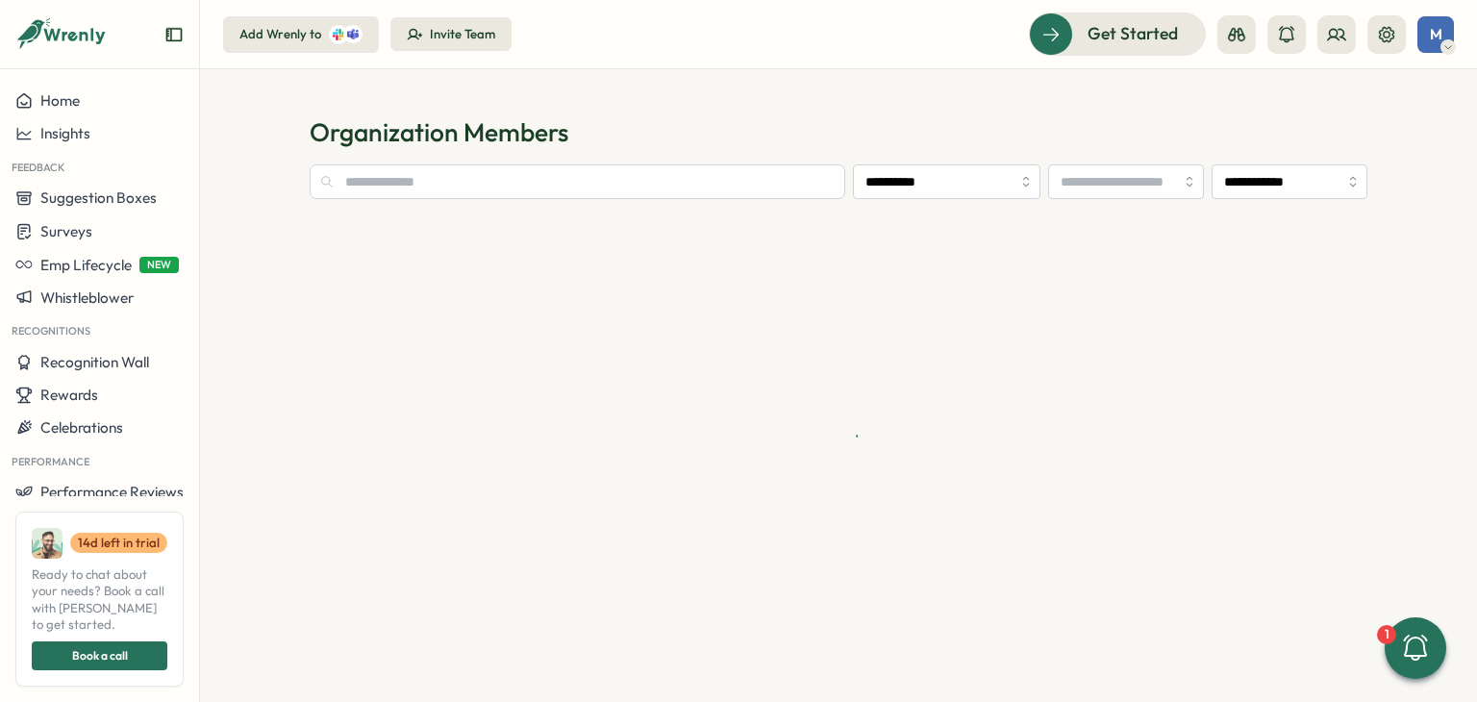
type input "**********"
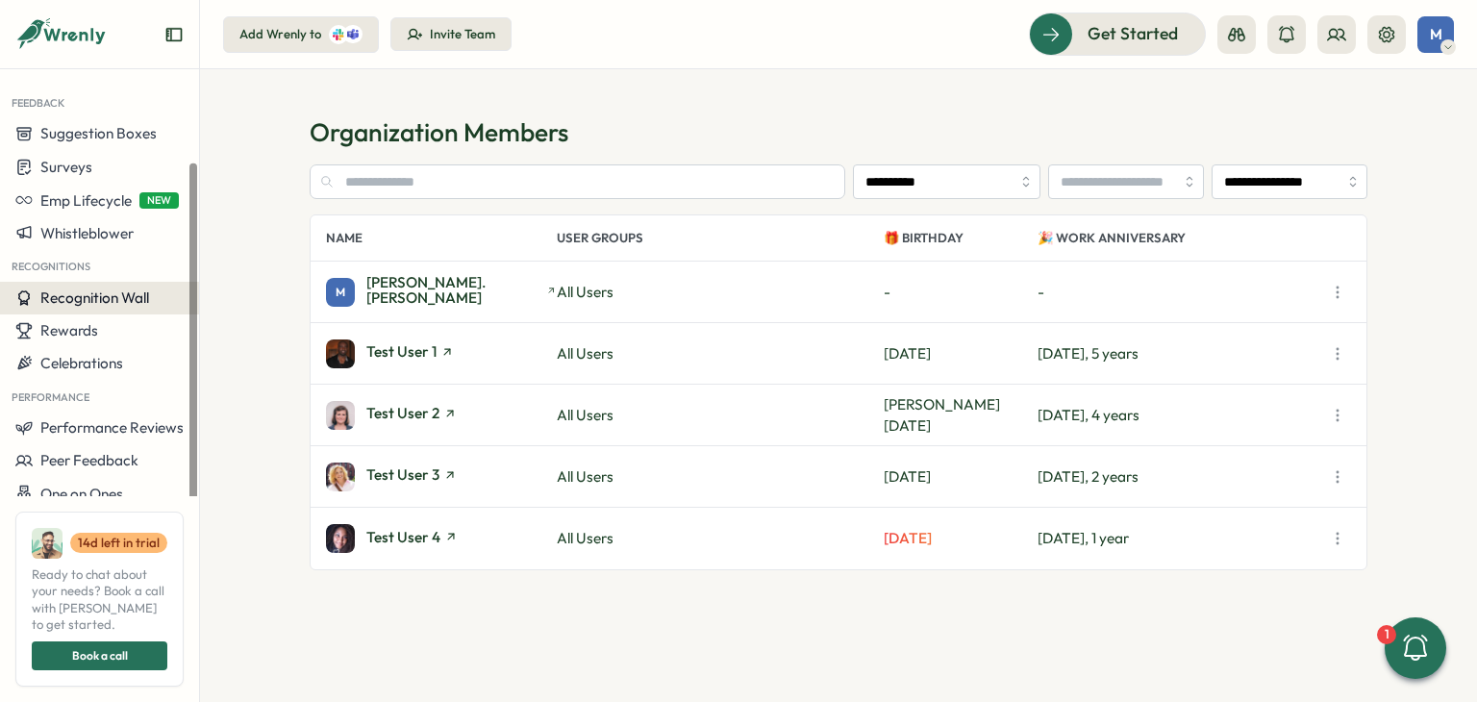
scroll to position [94, 0]
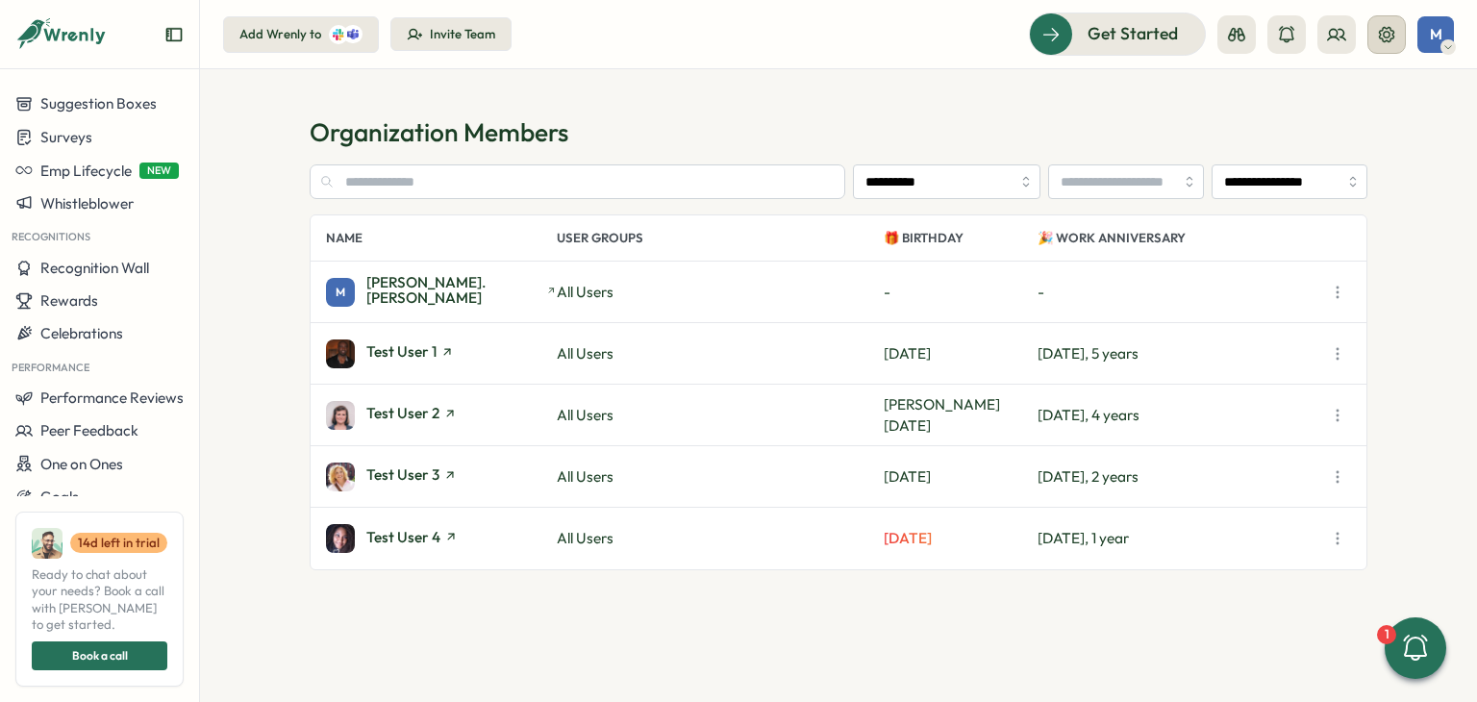
click at [1384, 37] on icon at bounding box center [1386, 34] width 19 height 19
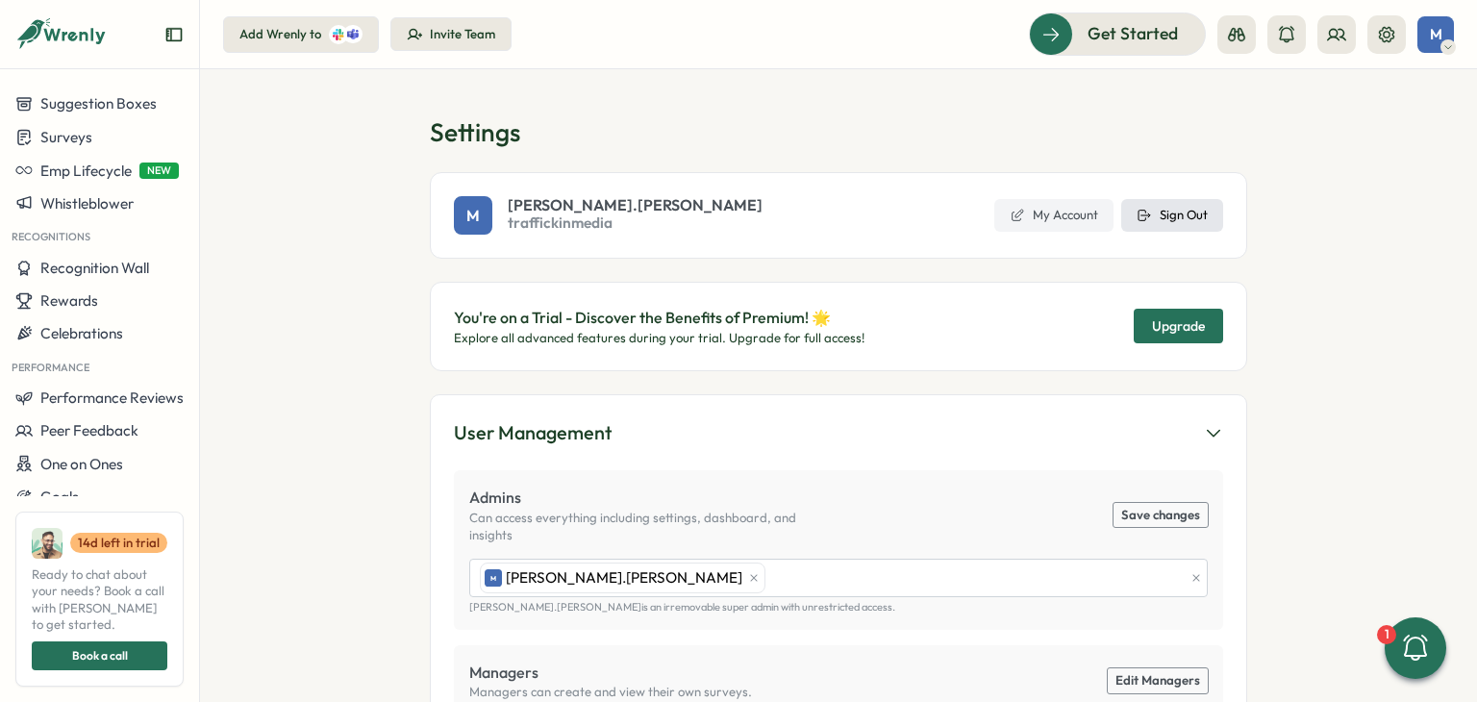
click at [1191, 226] on button "Sign Out" at bounding box center [1172, 215] width 102 height 33
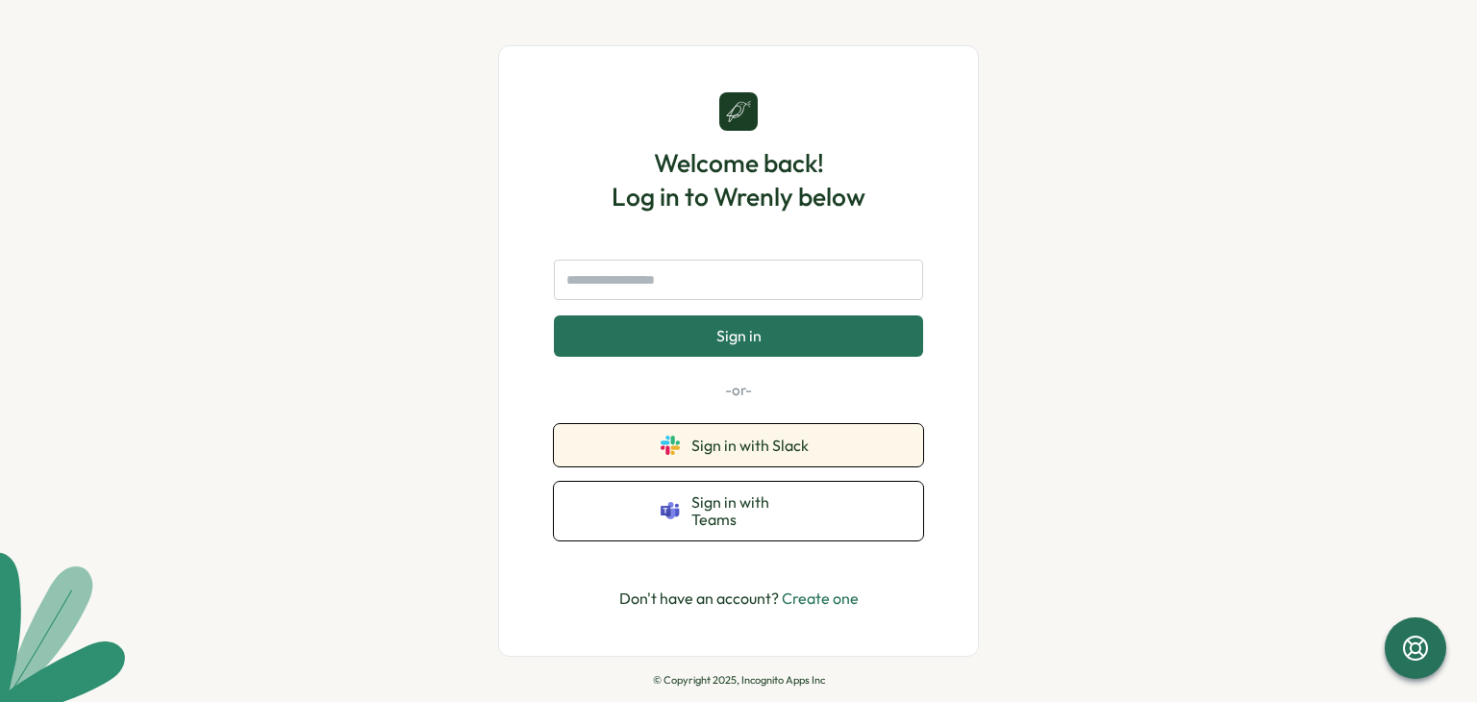
click at [843, 465] on button "Sign in with Slack" at bounding box center [738, 445] width 369 height 42
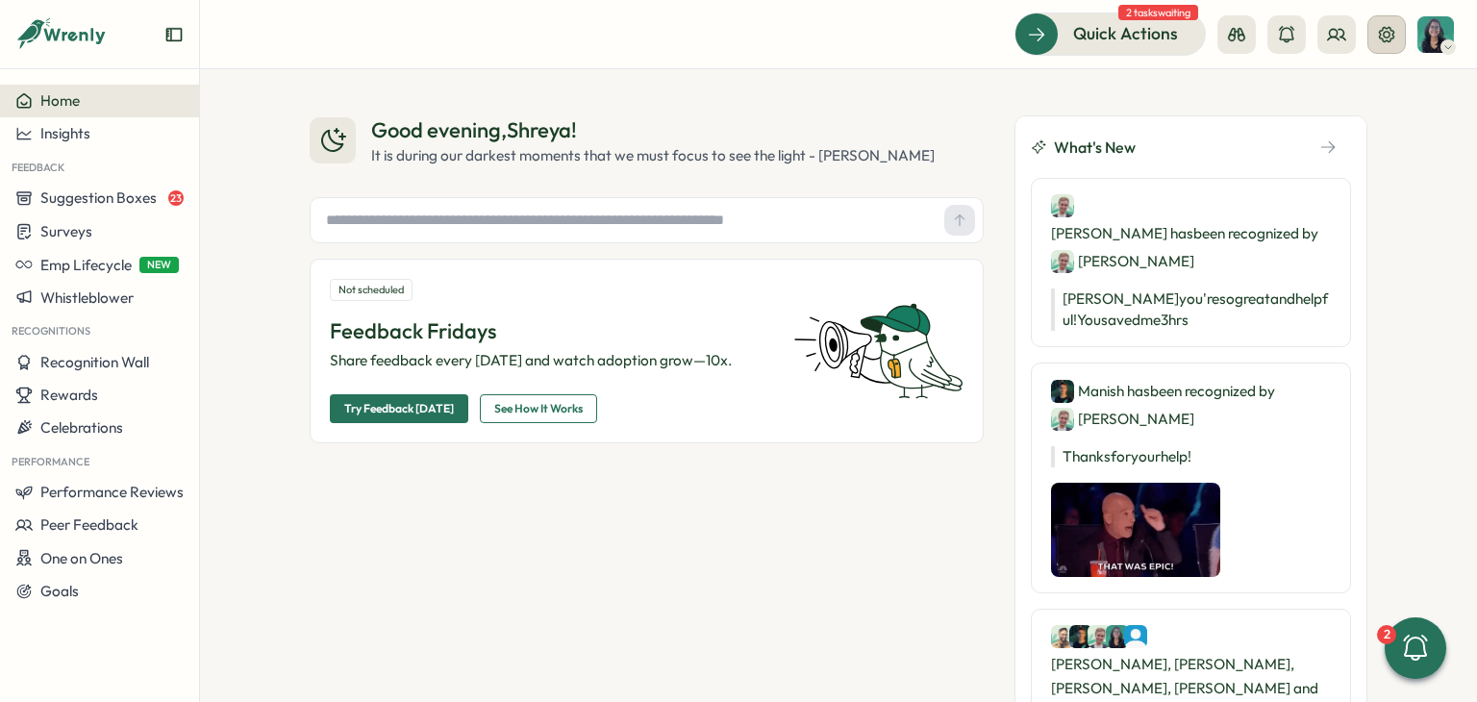
click at [1373, 28] on button at bounding box center [1386, 34] width 38 height 38
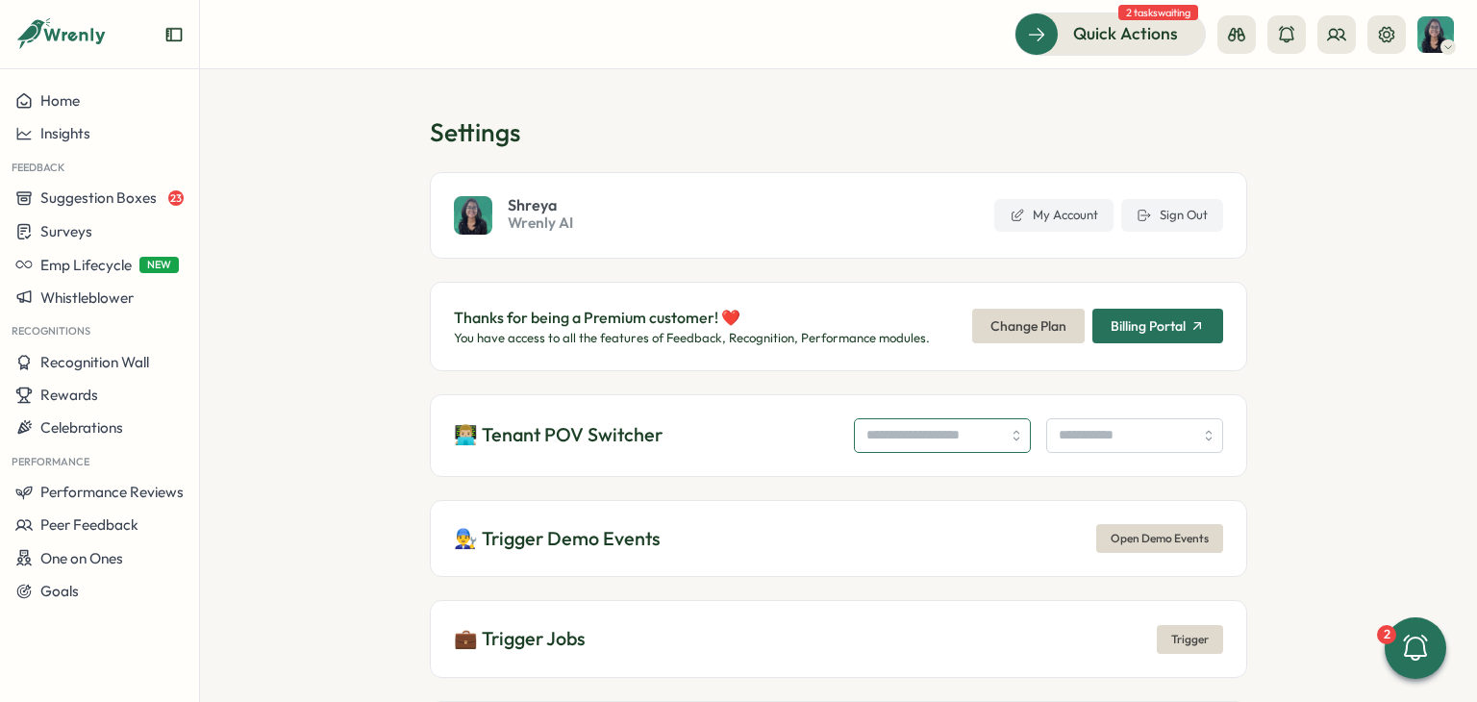
click at [855, 425] on input "search" at bounding box center [942, 435] width 177 height 35
type input "**********"
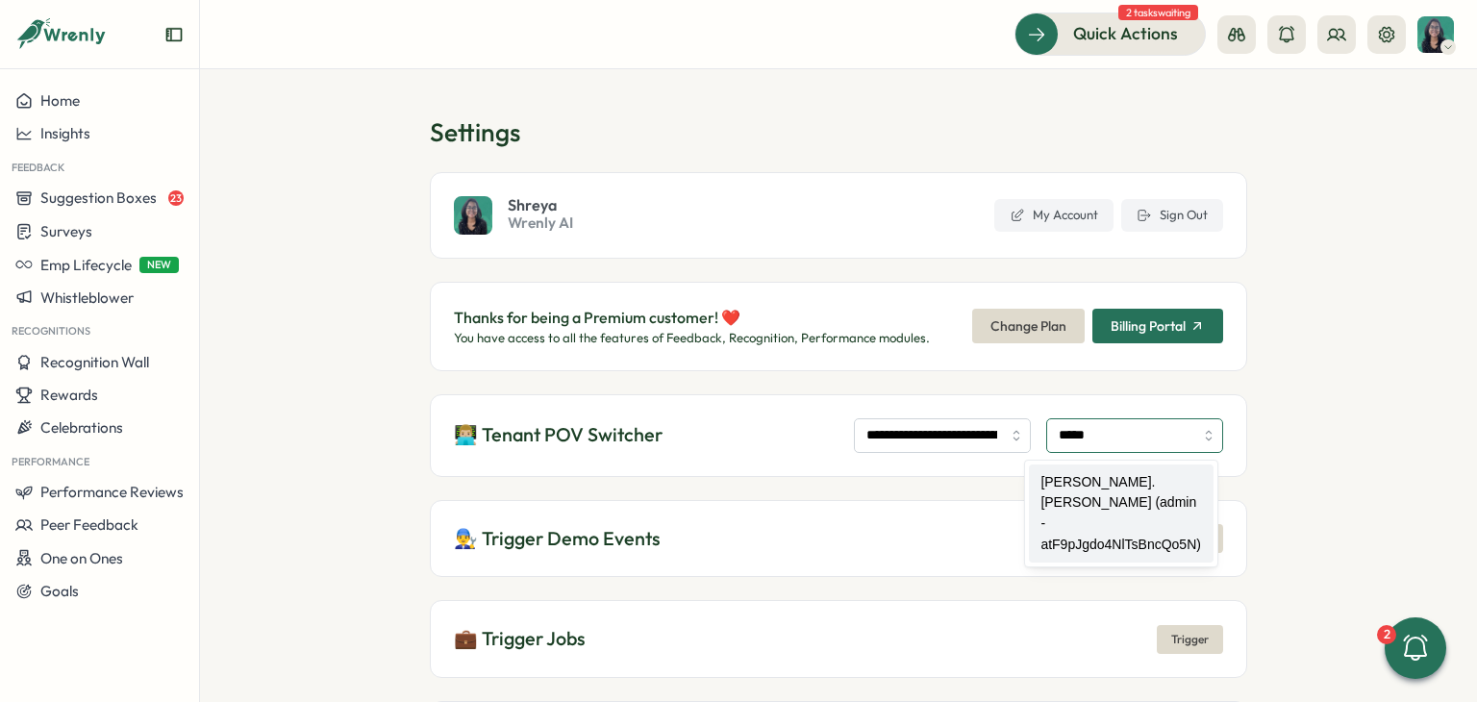
type input "**********"
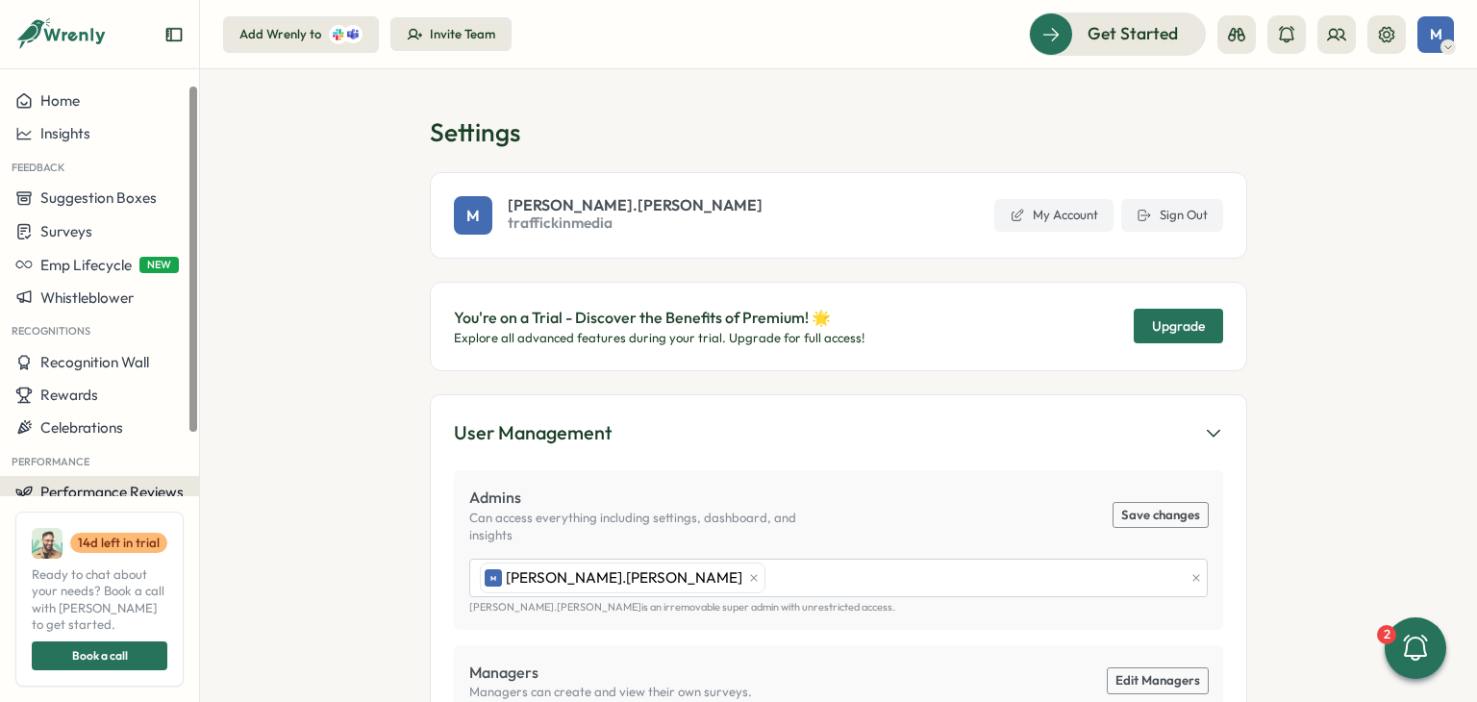
click at [127, 483] on span "Performance Reviews" at bounding box center [111, 492] width 143 height 18
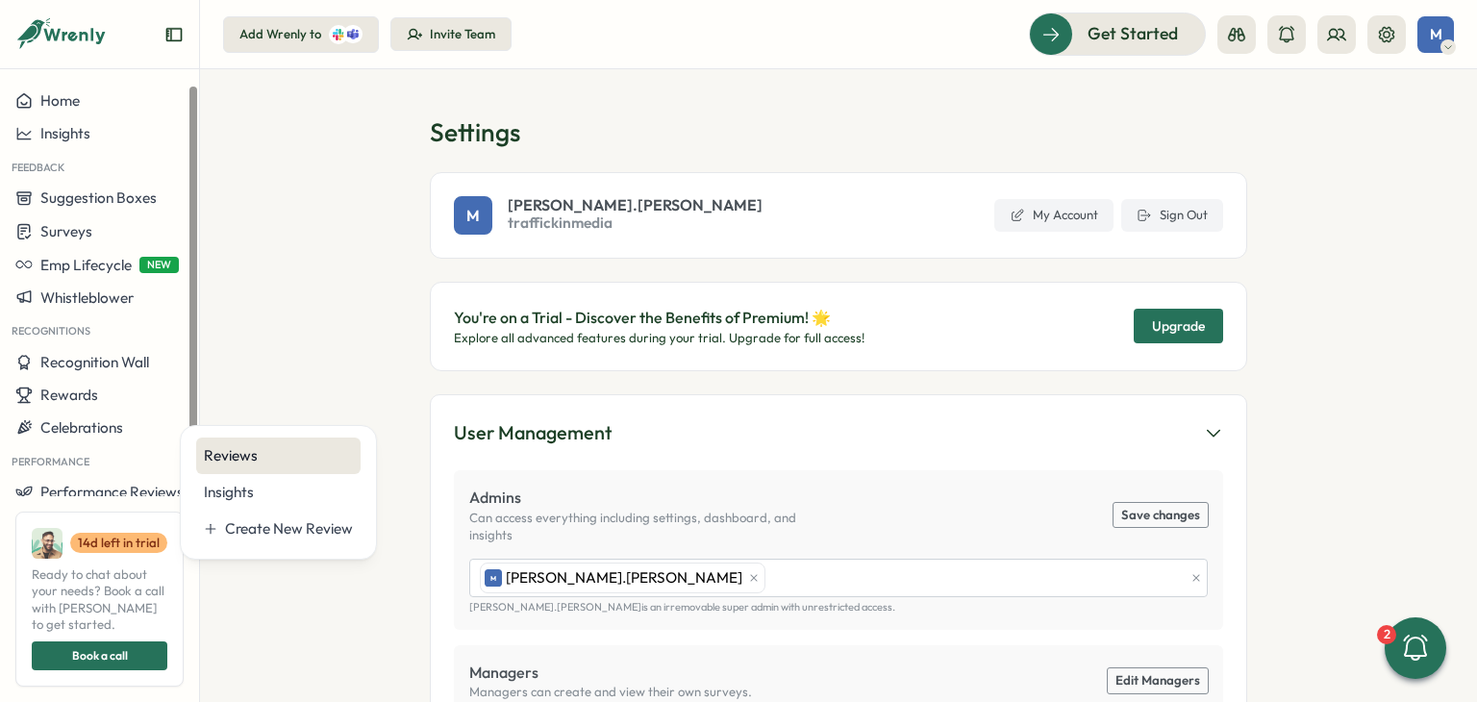
click at [230, 443] on div "Reviews" at bounding box center [278, 455] width 164 height 37
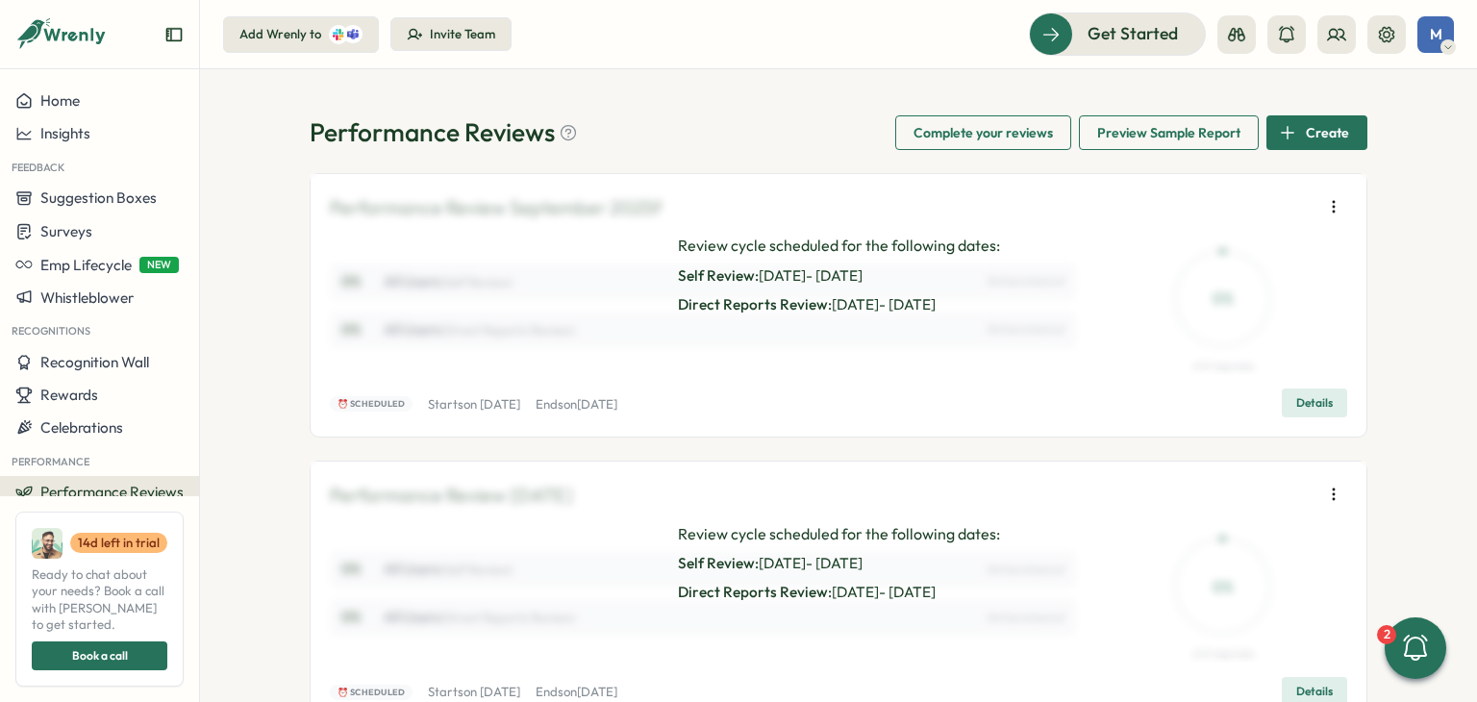
click at [1299, 414] on span "Details" at bounding box center [1314, 402] width 37 height 27
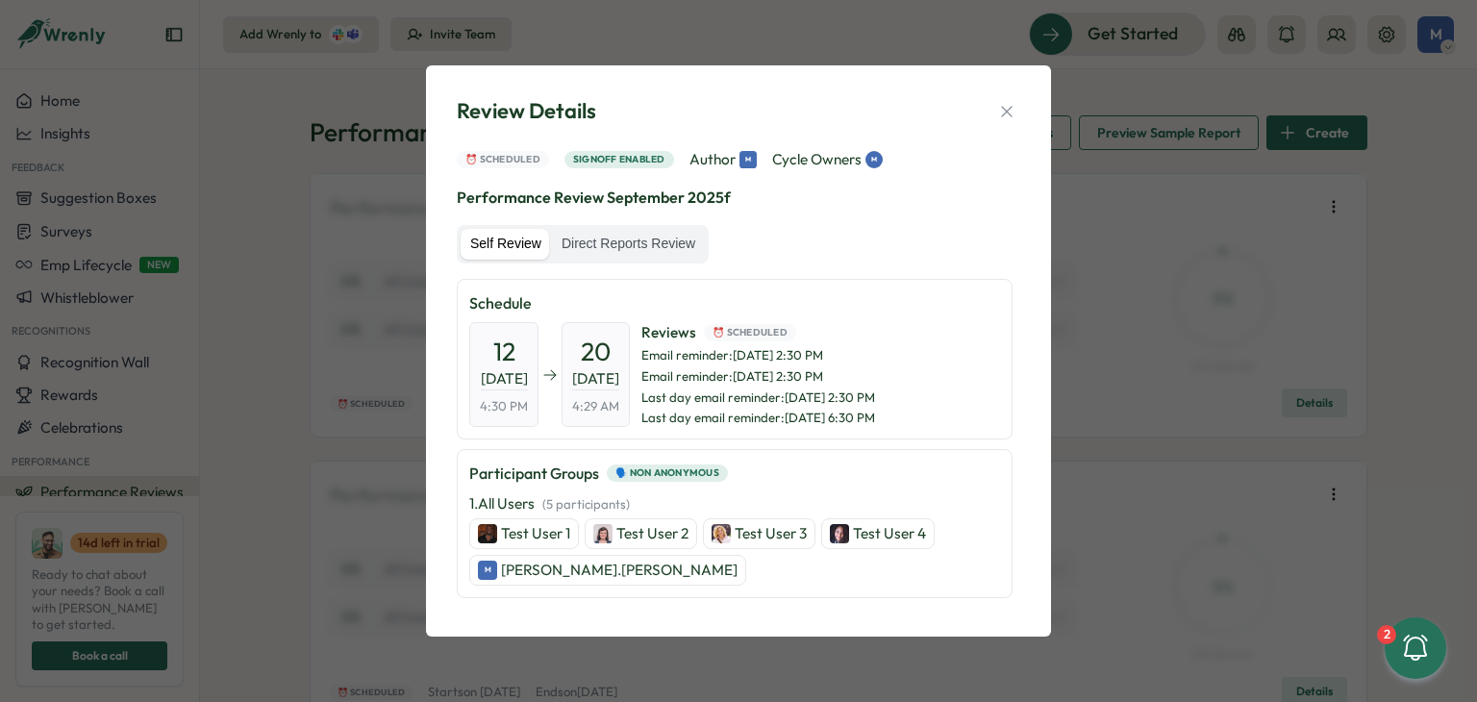
scroll to position [262, 0]
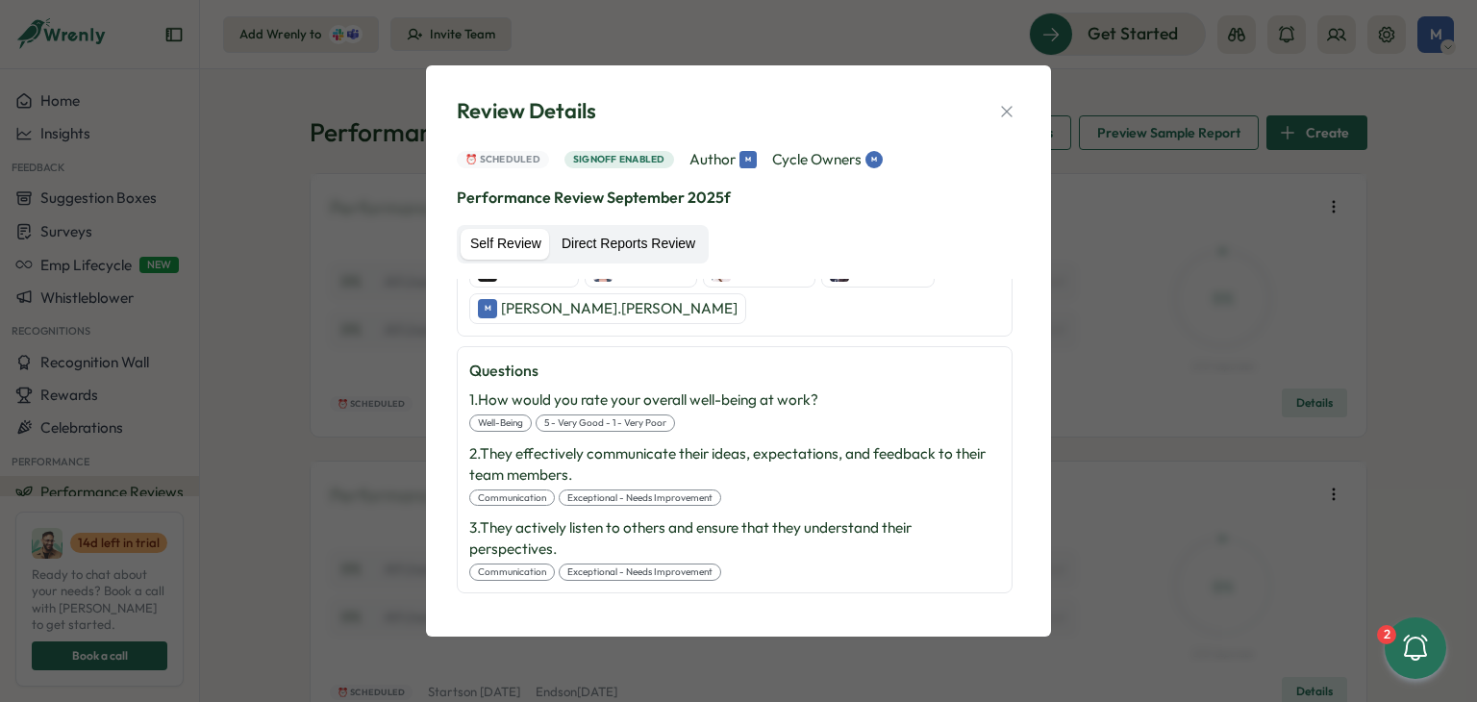
click at [672, 237] on label "Direct Reports Review" at bounding box center [628, 244] width 153 height 31
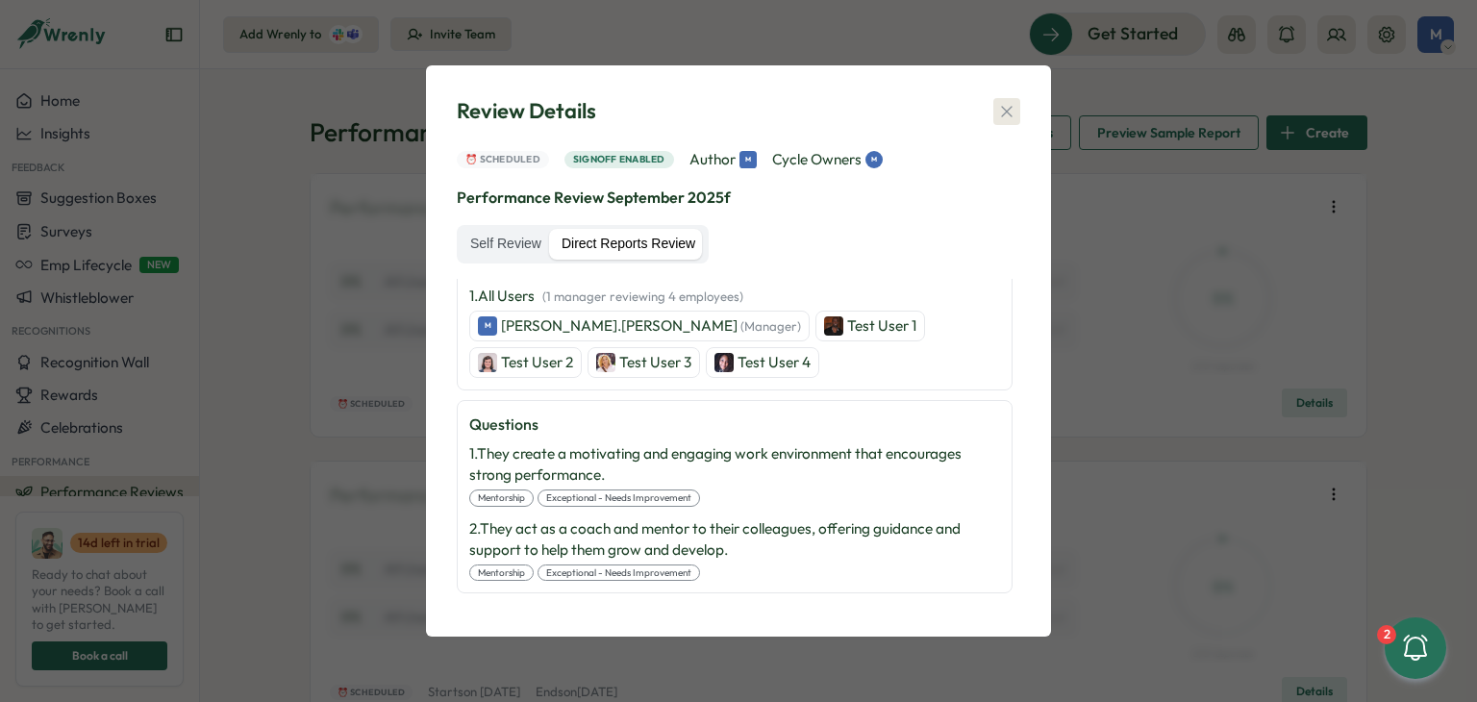
click at [1011, 114] on icon "button" at bounding box center [1006, 111] width 19 height 19
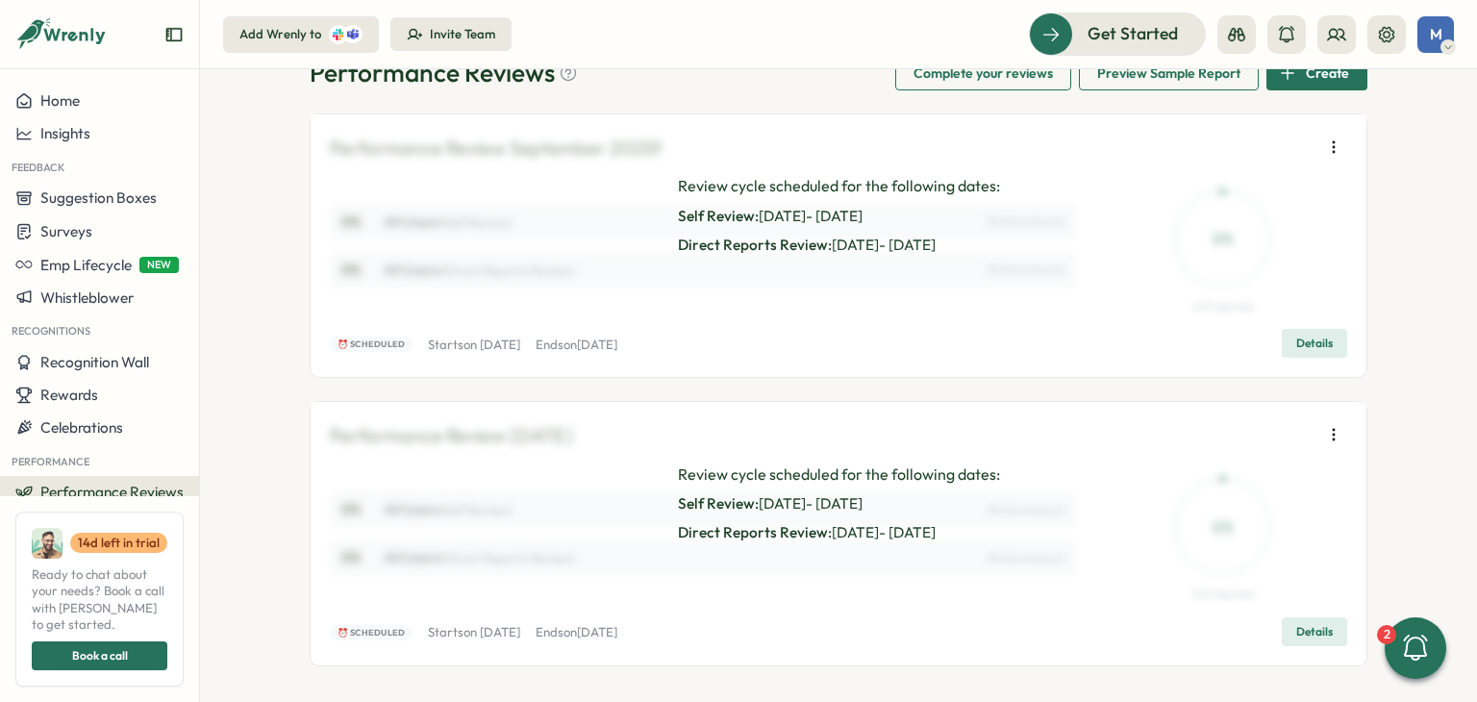
scroll to position [92, 0]
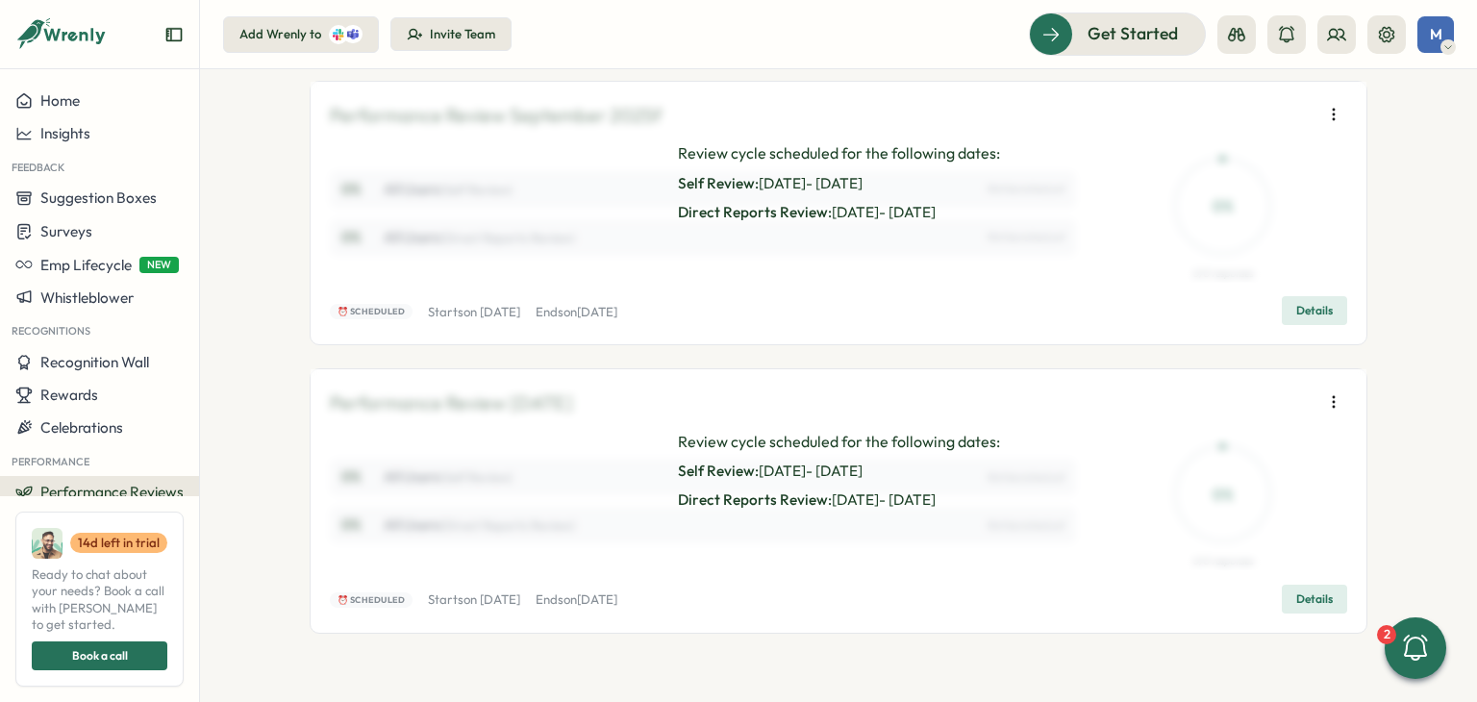
click at [1306, 597] on span "Details" at bounding box center [1314, 599] width 37 height 27
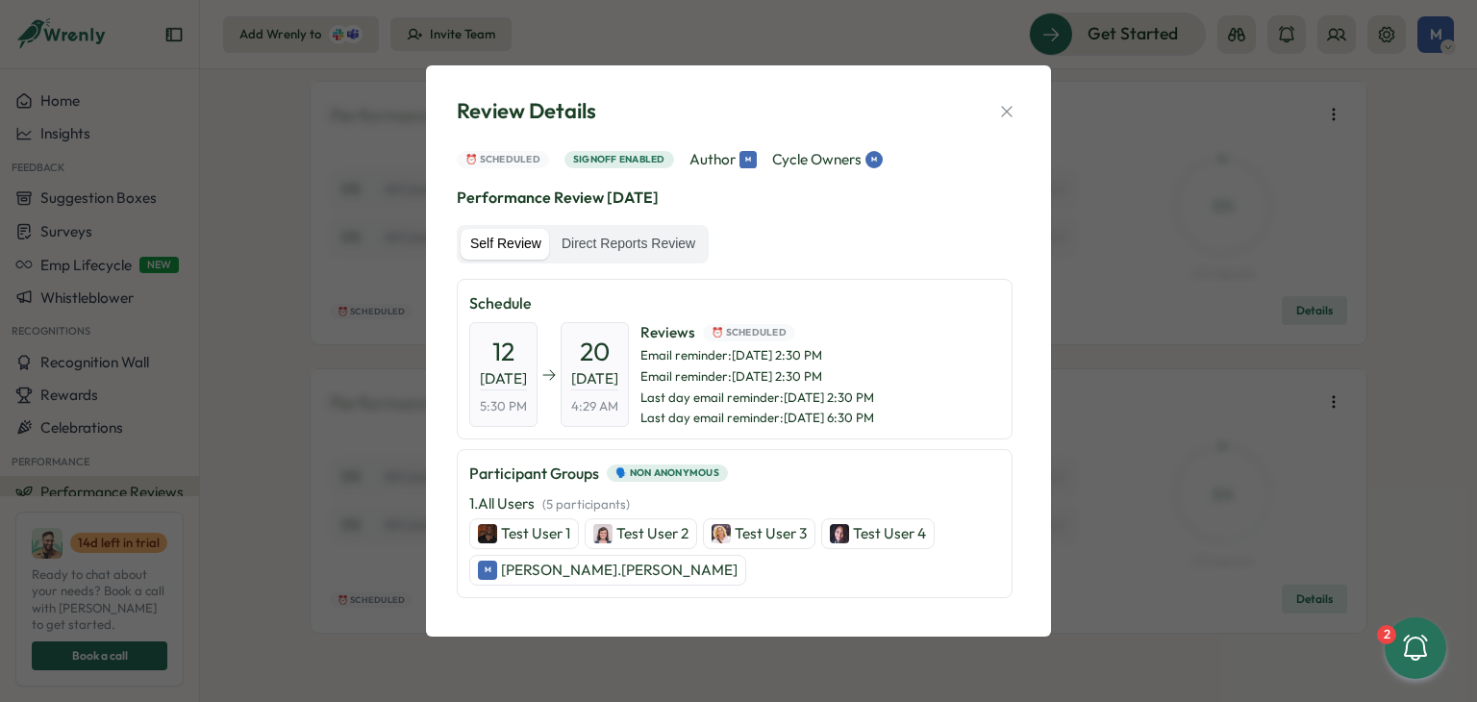
scroll to position [262, 0]
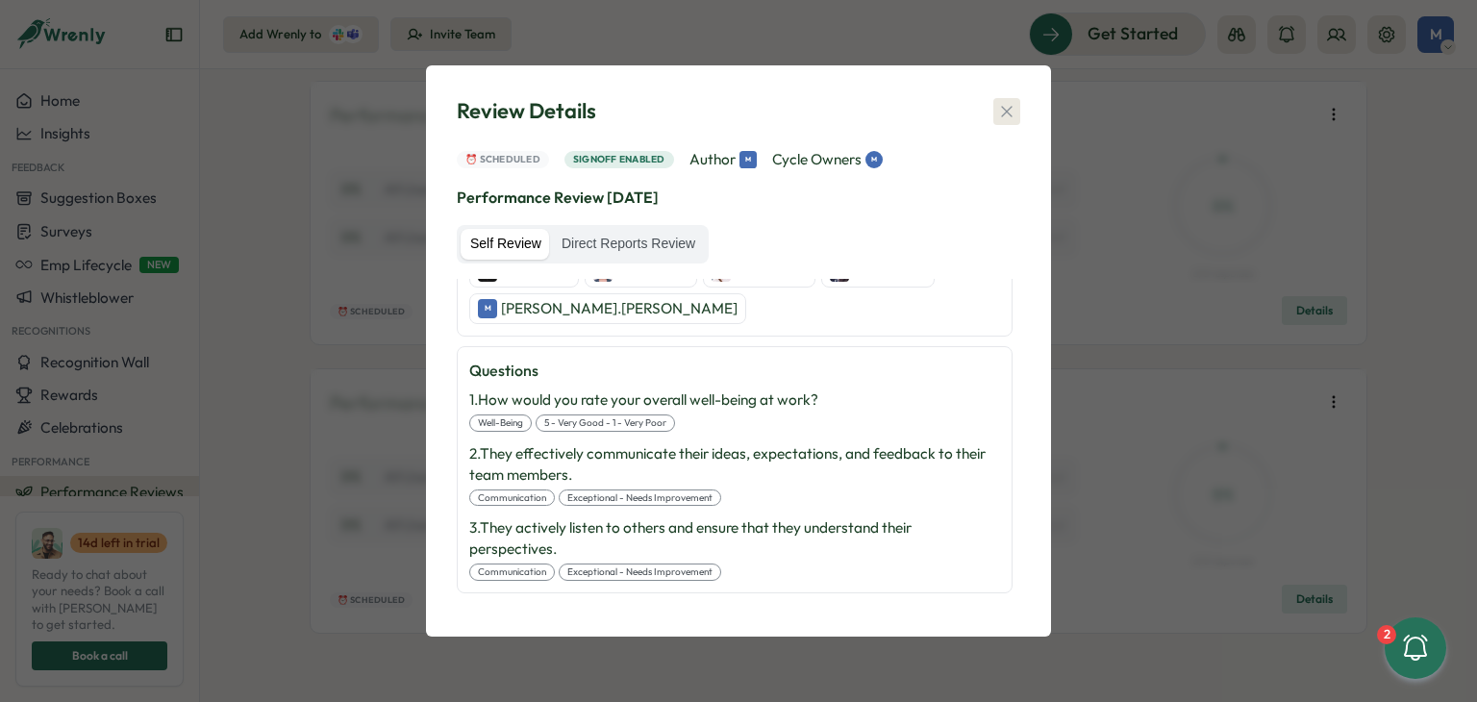
click at [1002, 114] on icon "button" at bounding box center [1006, 111] width 11 height 11
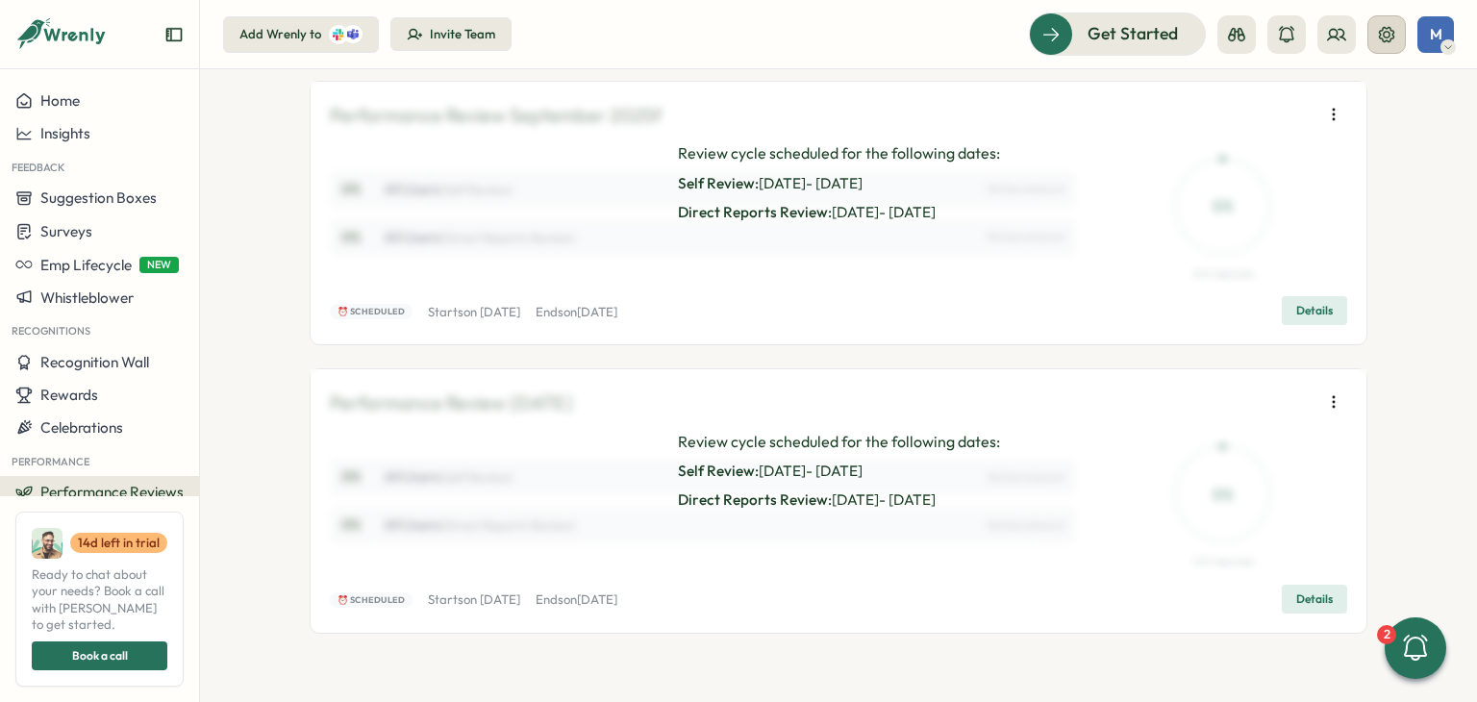
click at [1393, 31] on icon at bounding box center [1386, 34] width 19 height 19
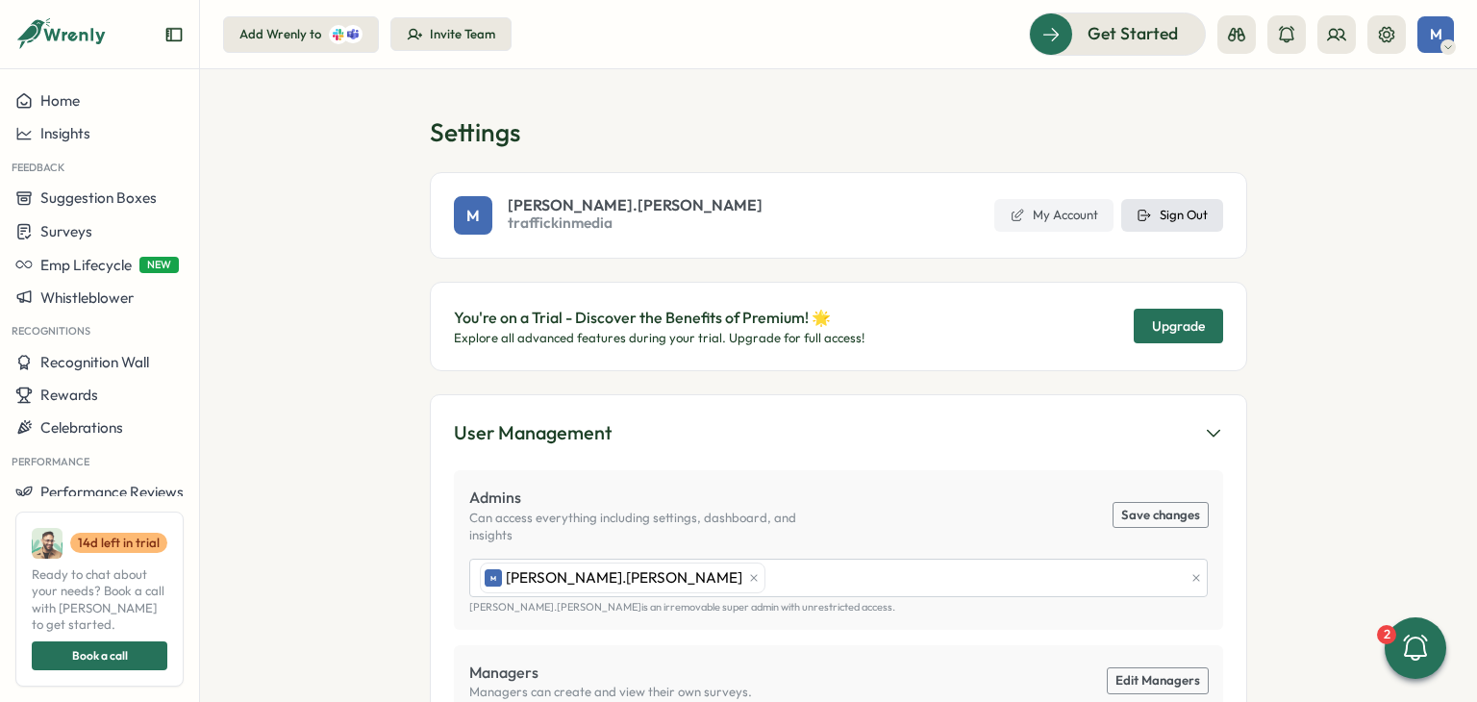
click at [1200, 215] on span "Sign Out" at bounding box center [1184, 215] width 48 height 17
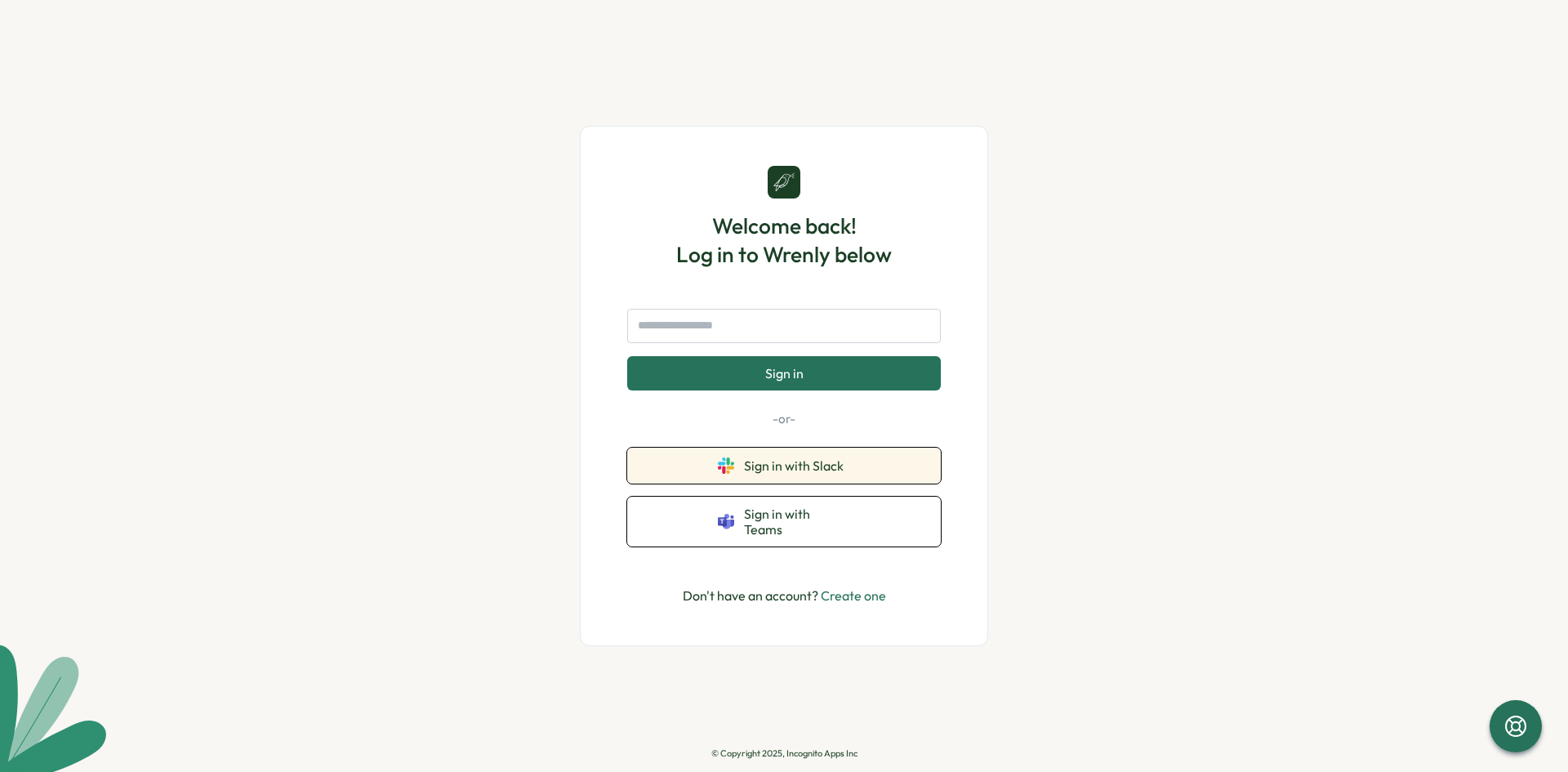
click at [796, 473] on span "Sign in with Slack" at bounding box center [797, 465] width 106 height 14
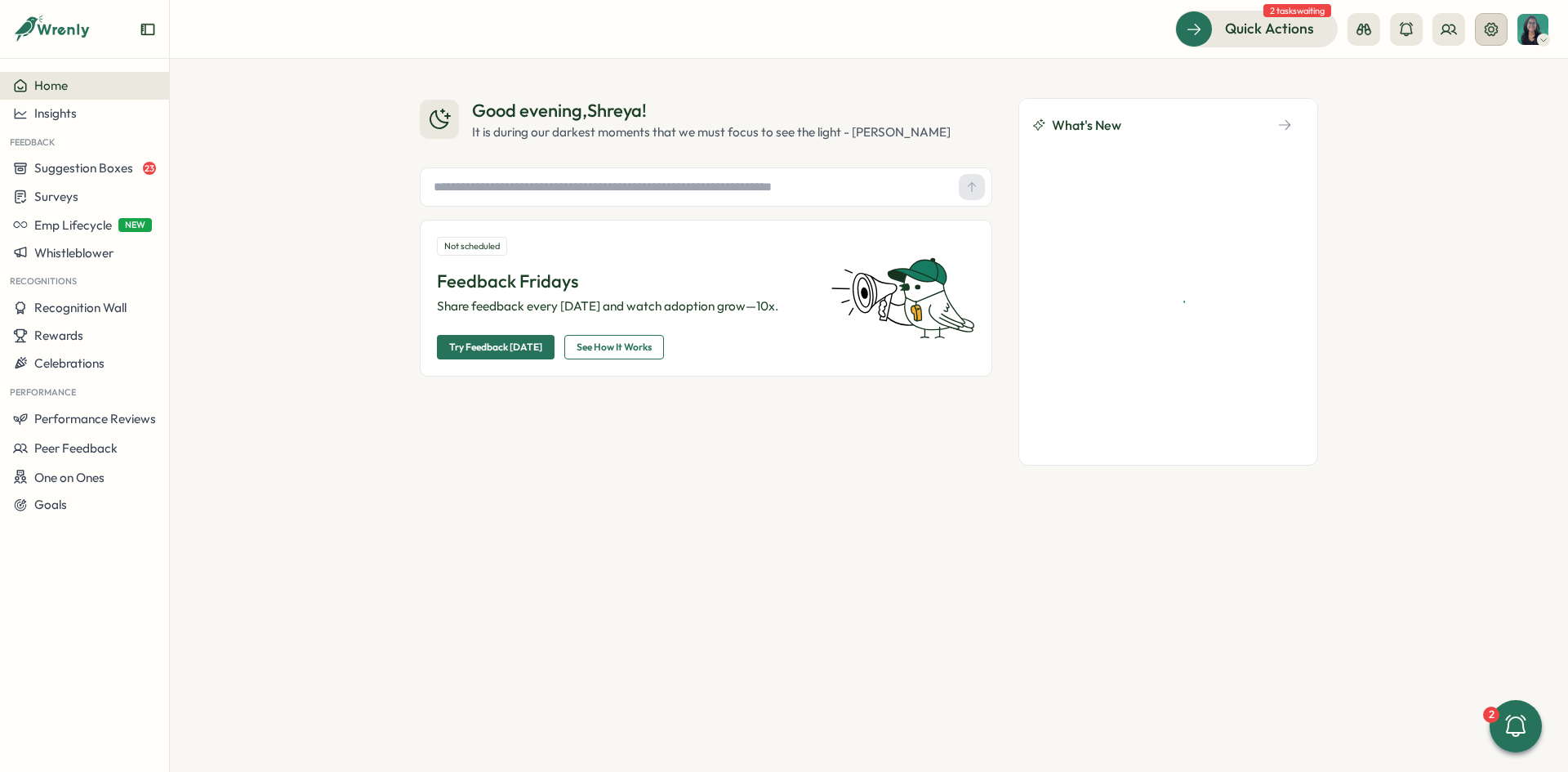
click at [1492, 26] on icon at bounding box center [1491, 28] width 13 height 13
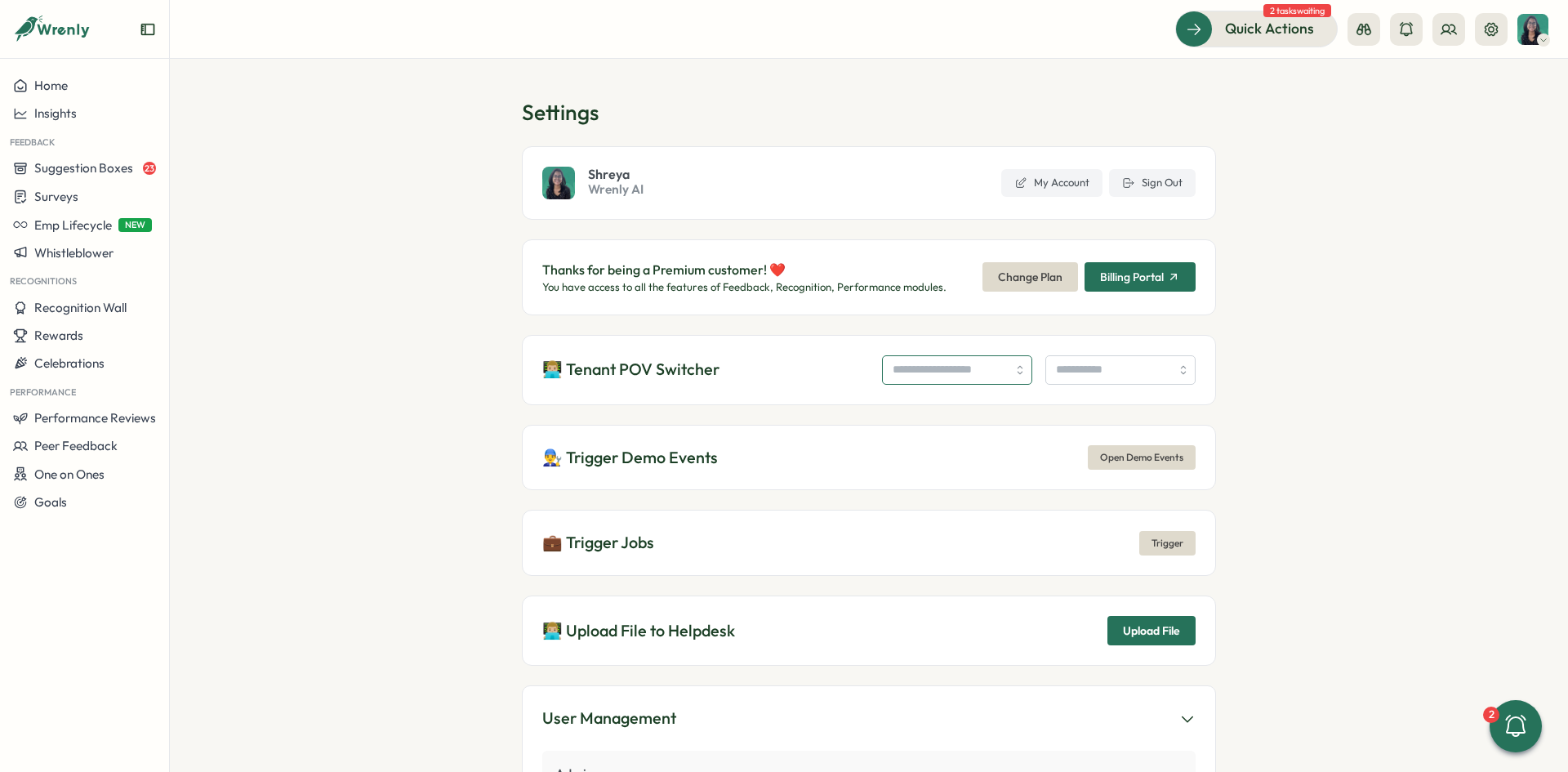
click at [904, 373] on input "search" at bounding box center [956, 369] width 150 height 30
type input "**********"
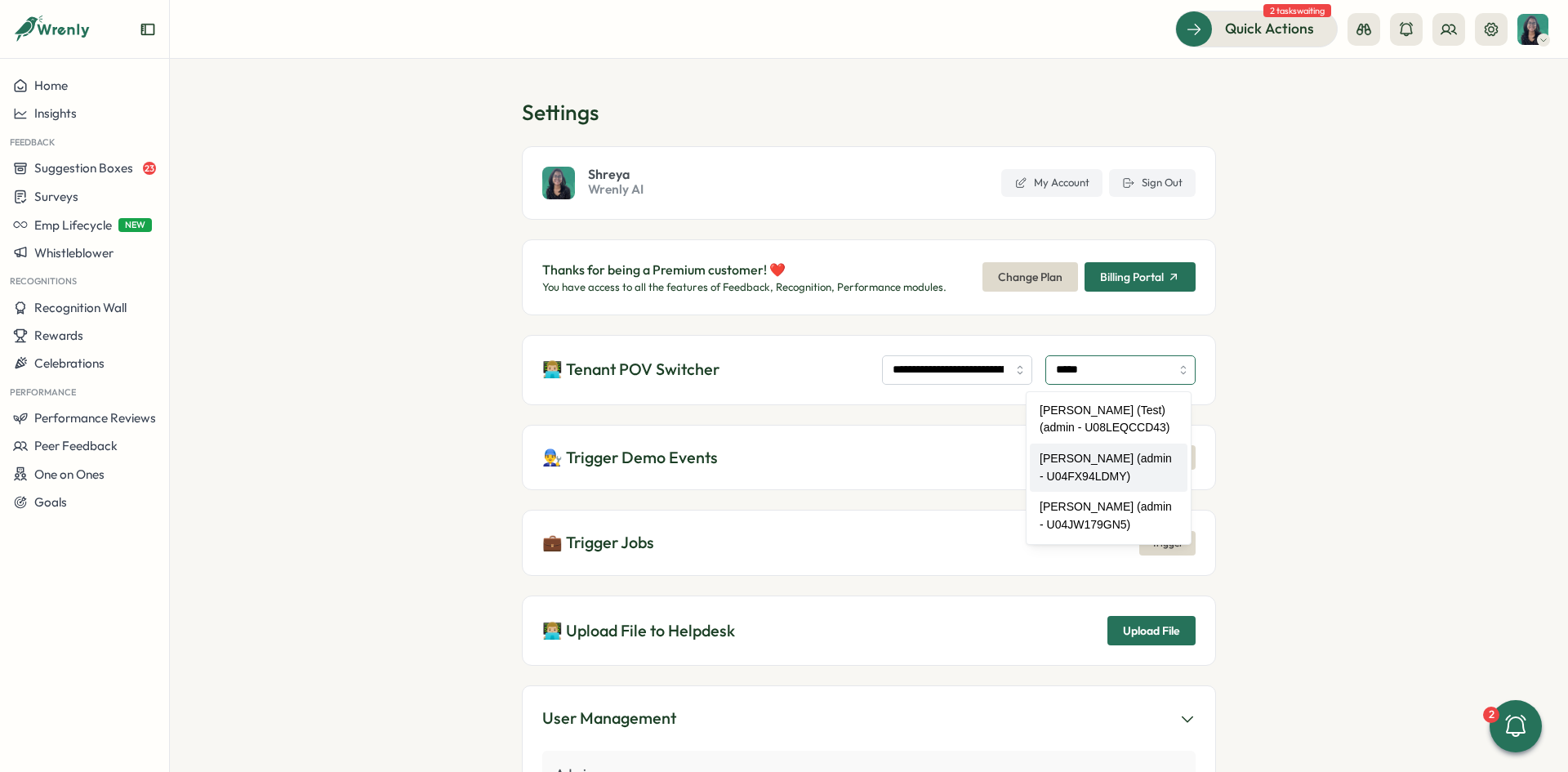
type input "**********"
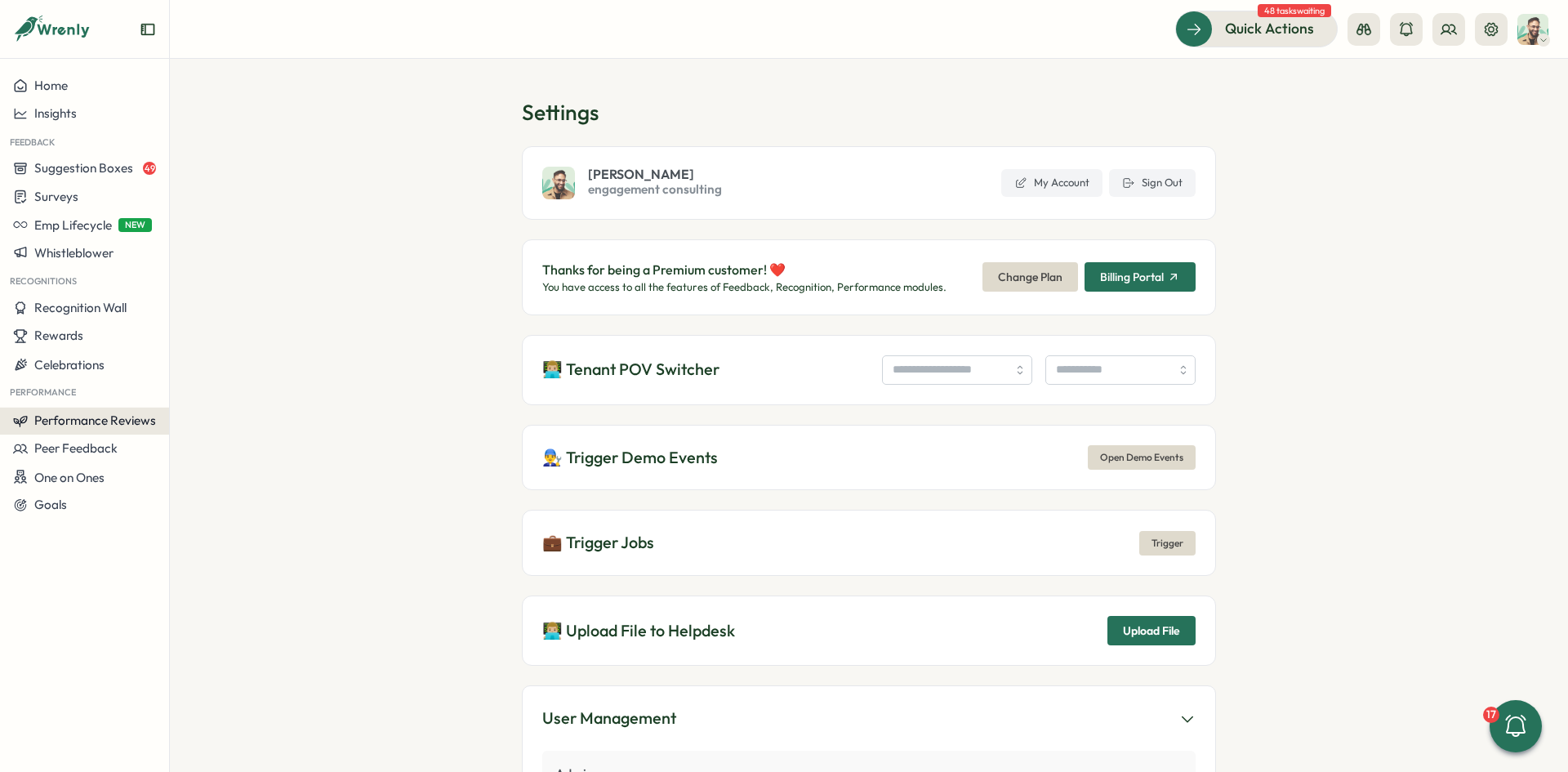
click at [116, 427] on button "Performance Reviews" at bounding box center [84, 420] width 169 height 28
click at [119, 426] on button "Performance Reviews" at bounding box center [84, 418] width 169 height 28
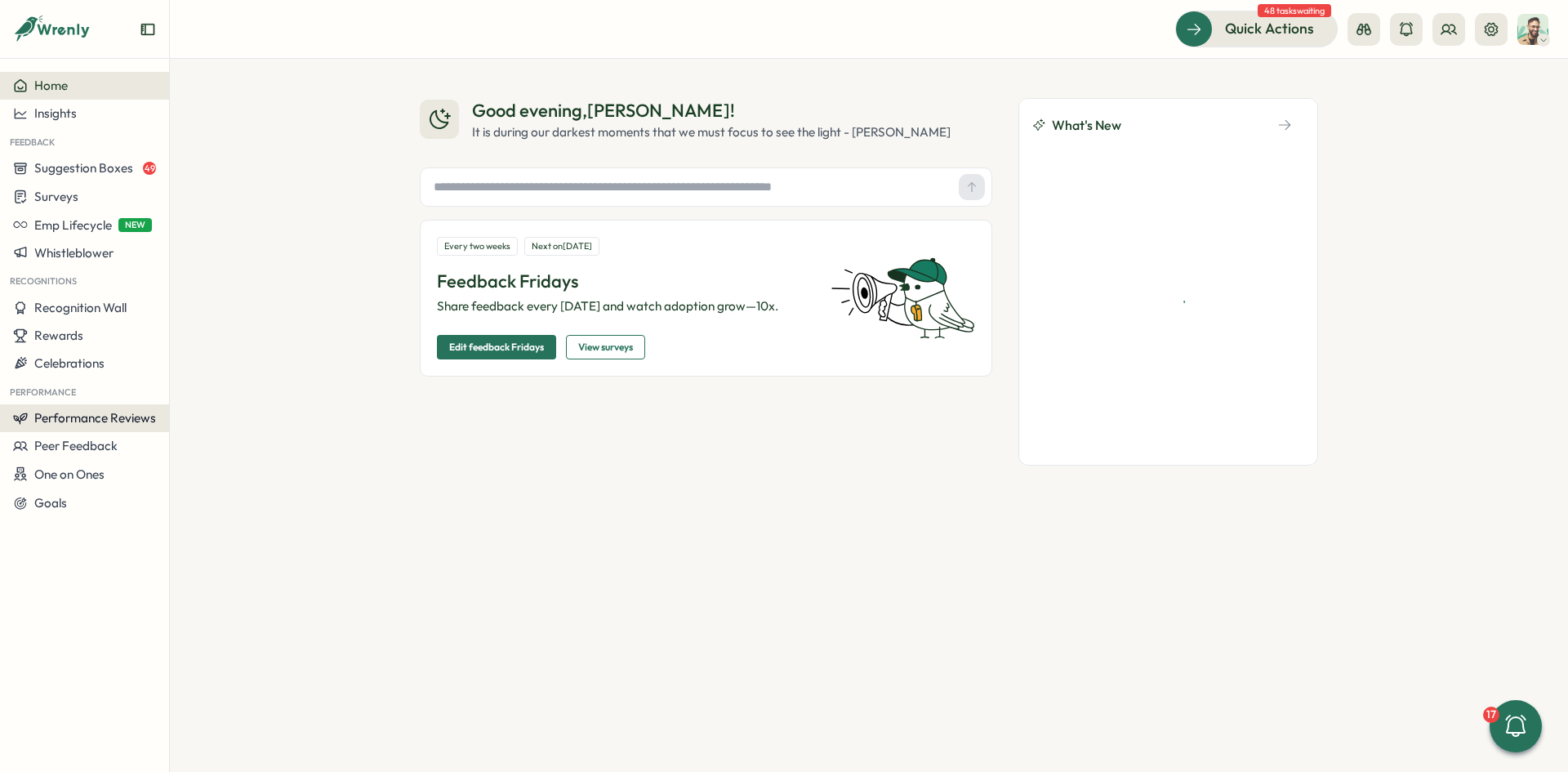
click at [126, 417] on span "Performance Reviews" at bounding box center [94, 418] width 121 height 15
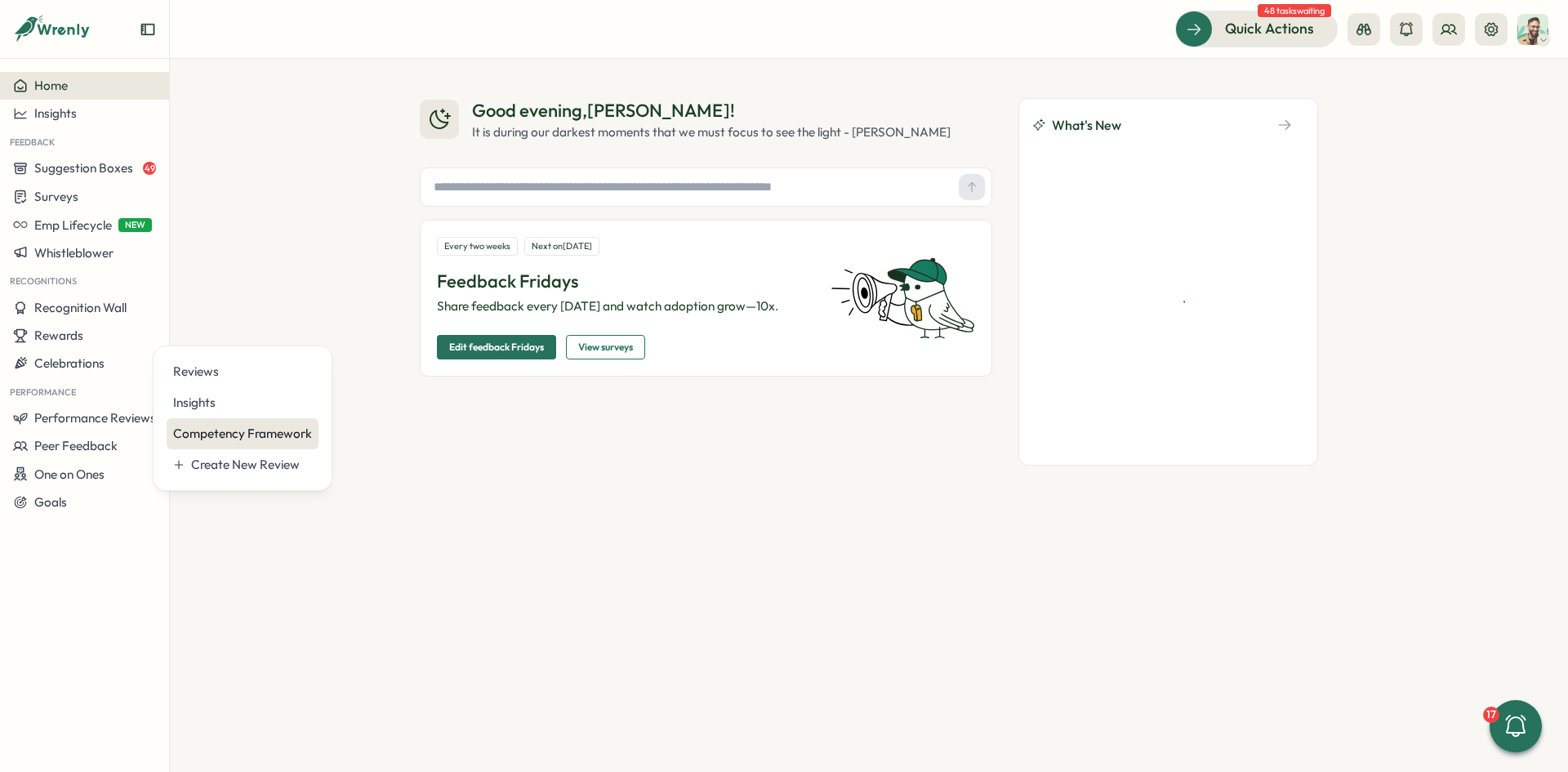
click at [216, 437] on div "Competency Framework" at bounding box center [242, 433] width 138 height 18
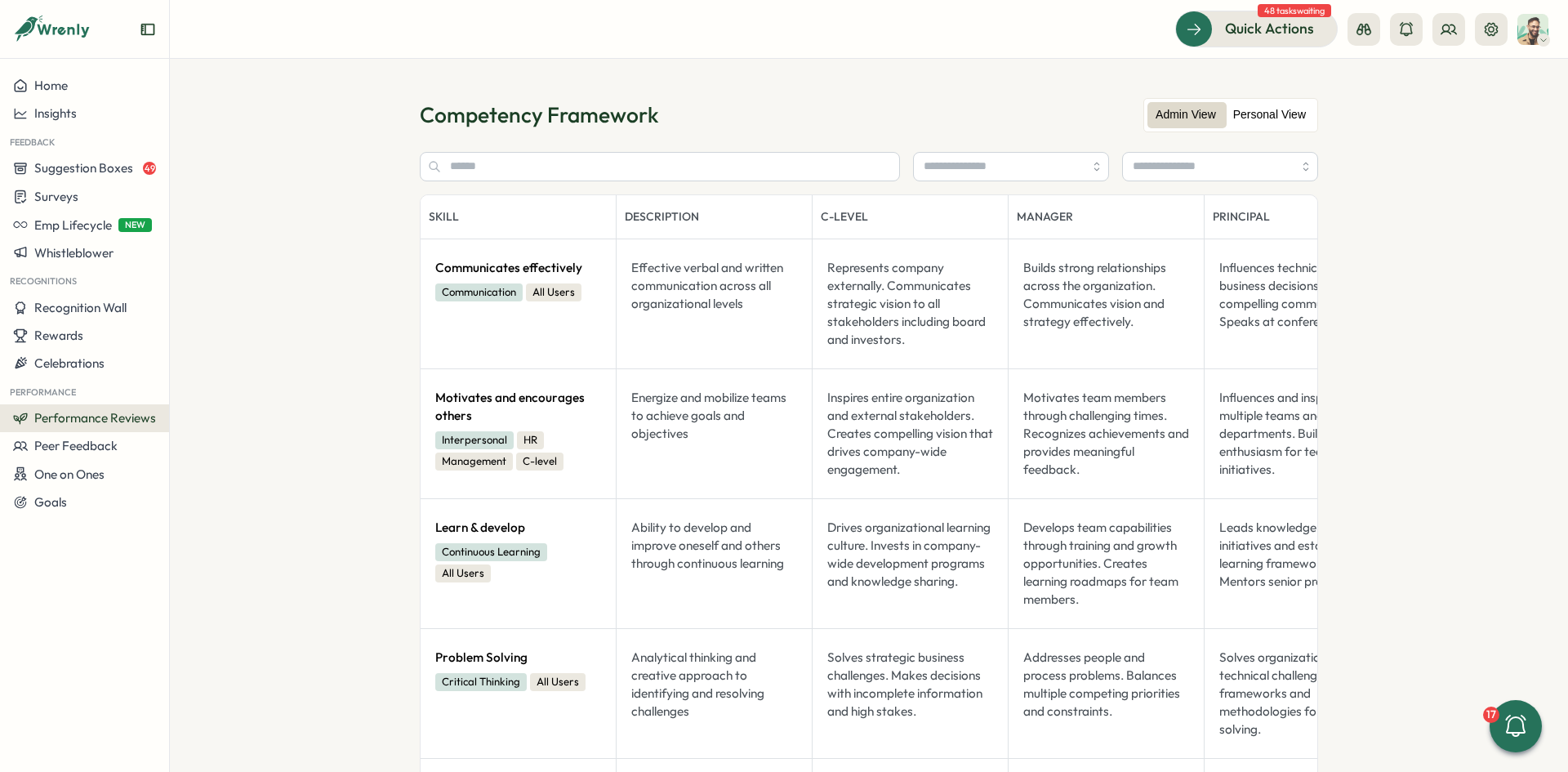
click at [1295, 109] on label "Personal View" at bounding box center [1269, 115] width 89 height 26
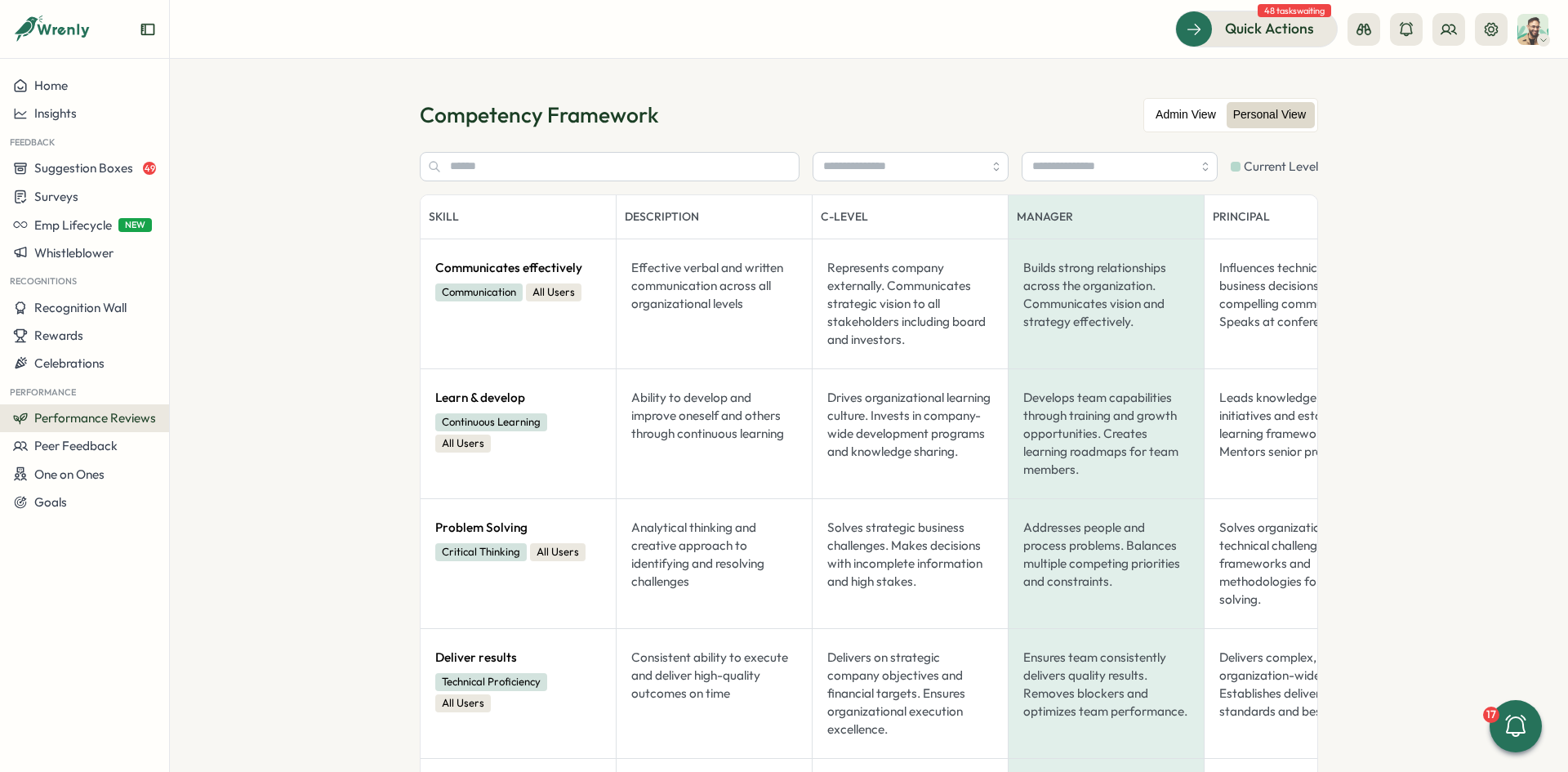
click at [1203, 121] on label "Admin View" at bounding box center [1186, 115] width 76 height 26
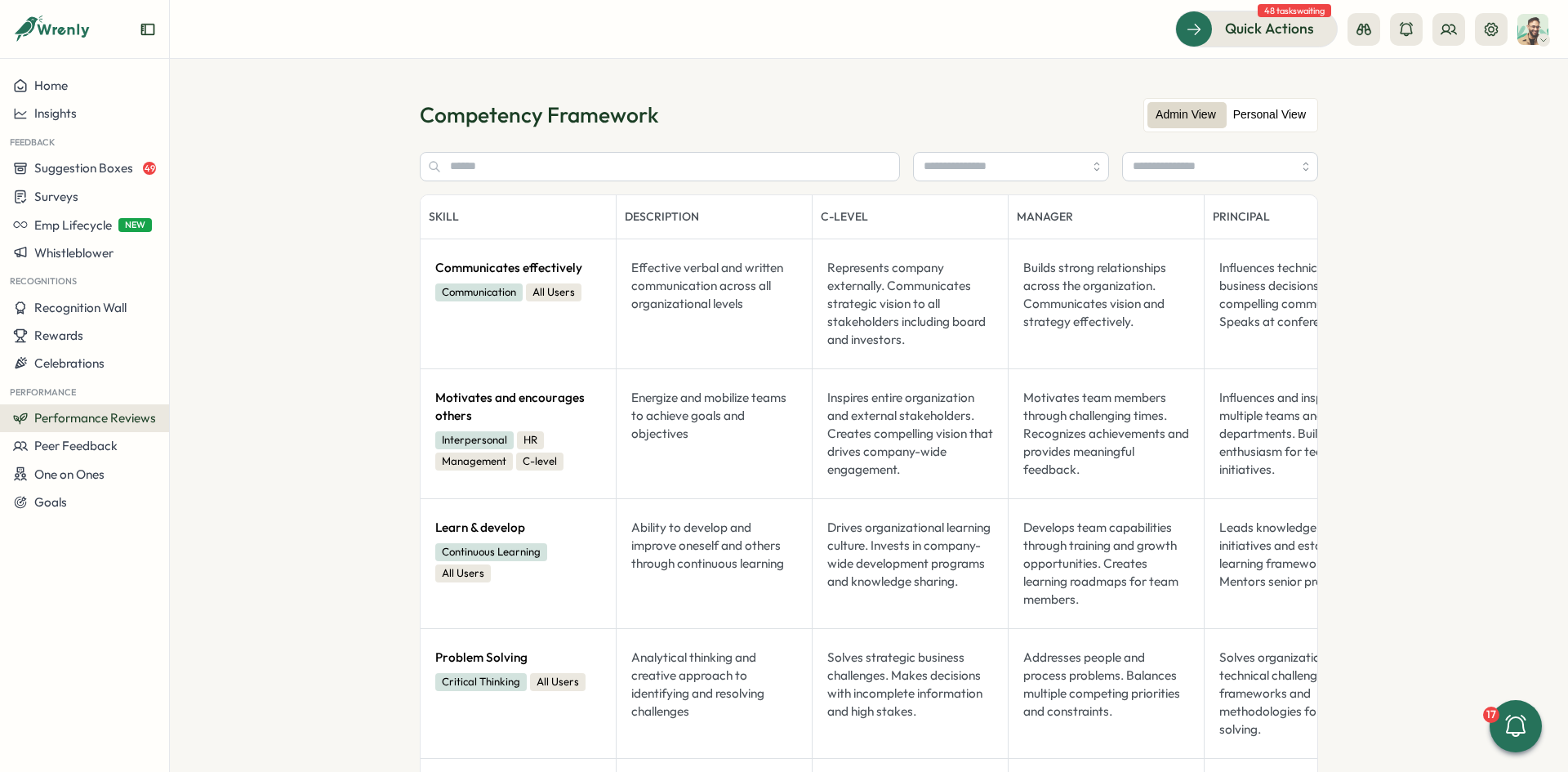
click at [1238, 114] on label "Personal View" at bounding box center [1269, 115] width 89 height 26
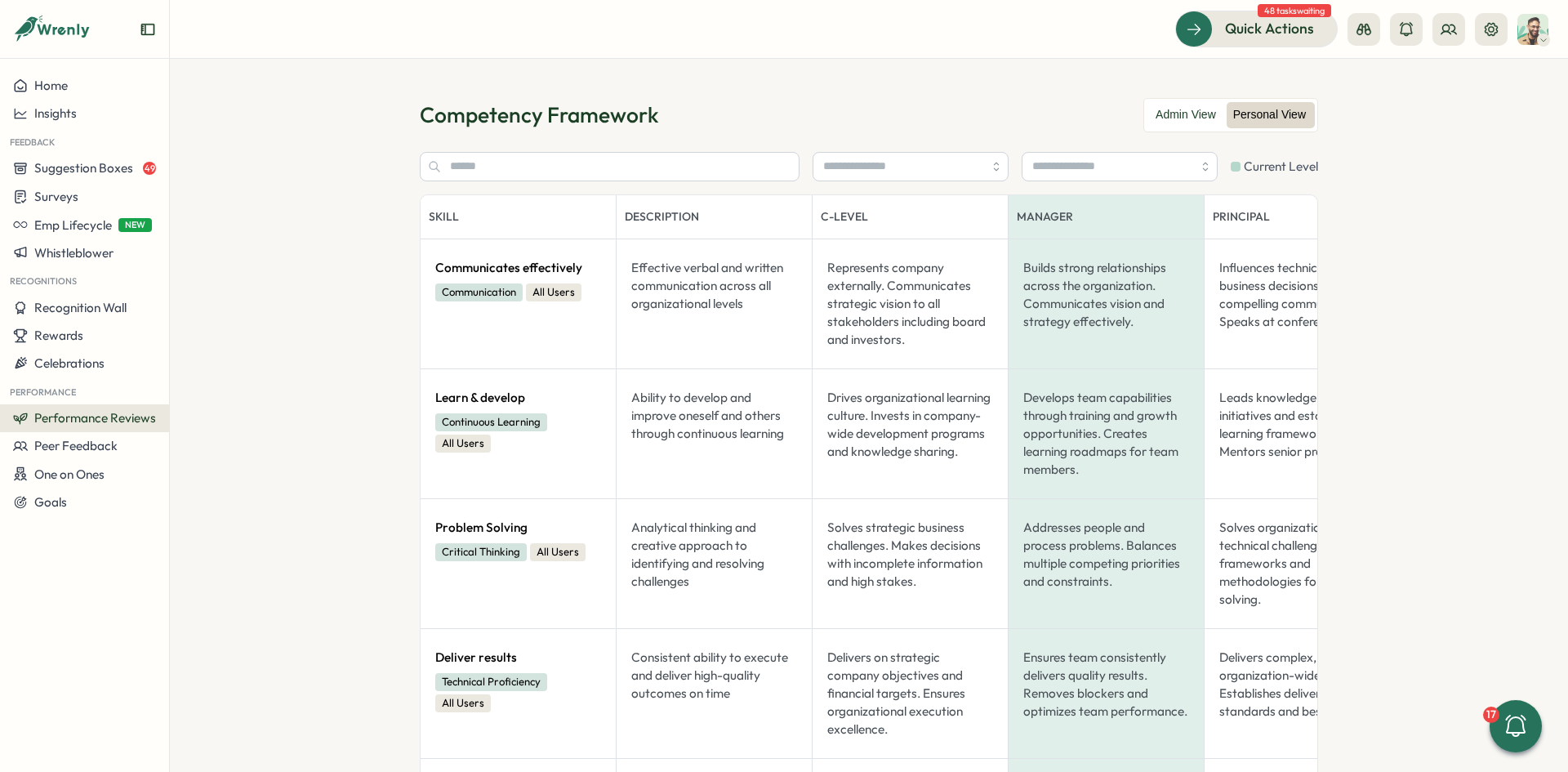
click at [139, 414] on span "Performance Reviews" at bounding box center [94, 418] width 121 height 15
click at [258, 463] on div "Create New Review" at bounding box center [251, 464] width 121 height 18
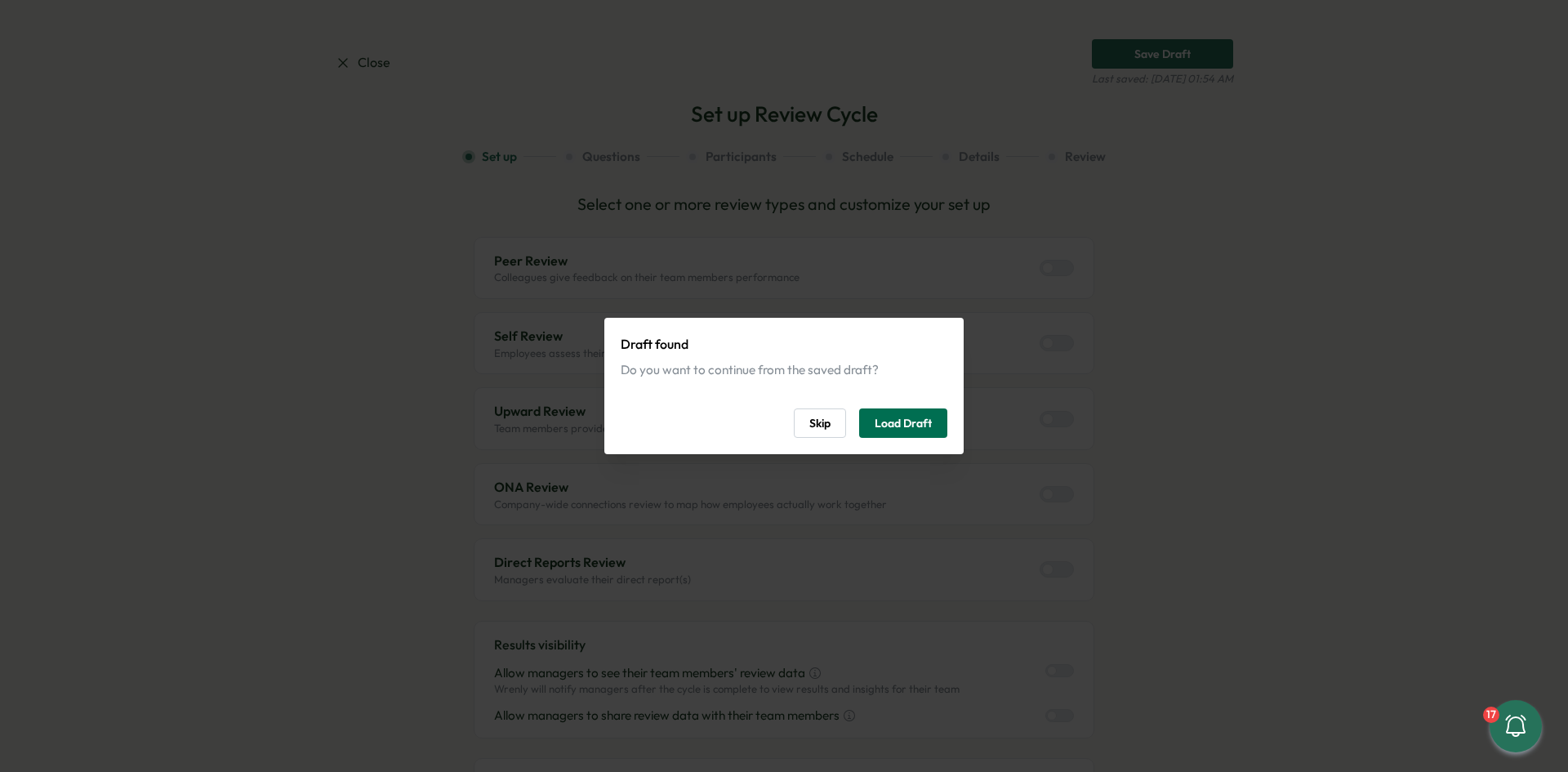
click at [880, 420] on span "Load Draft" at bounding box center [903, 423] width 57 height 28
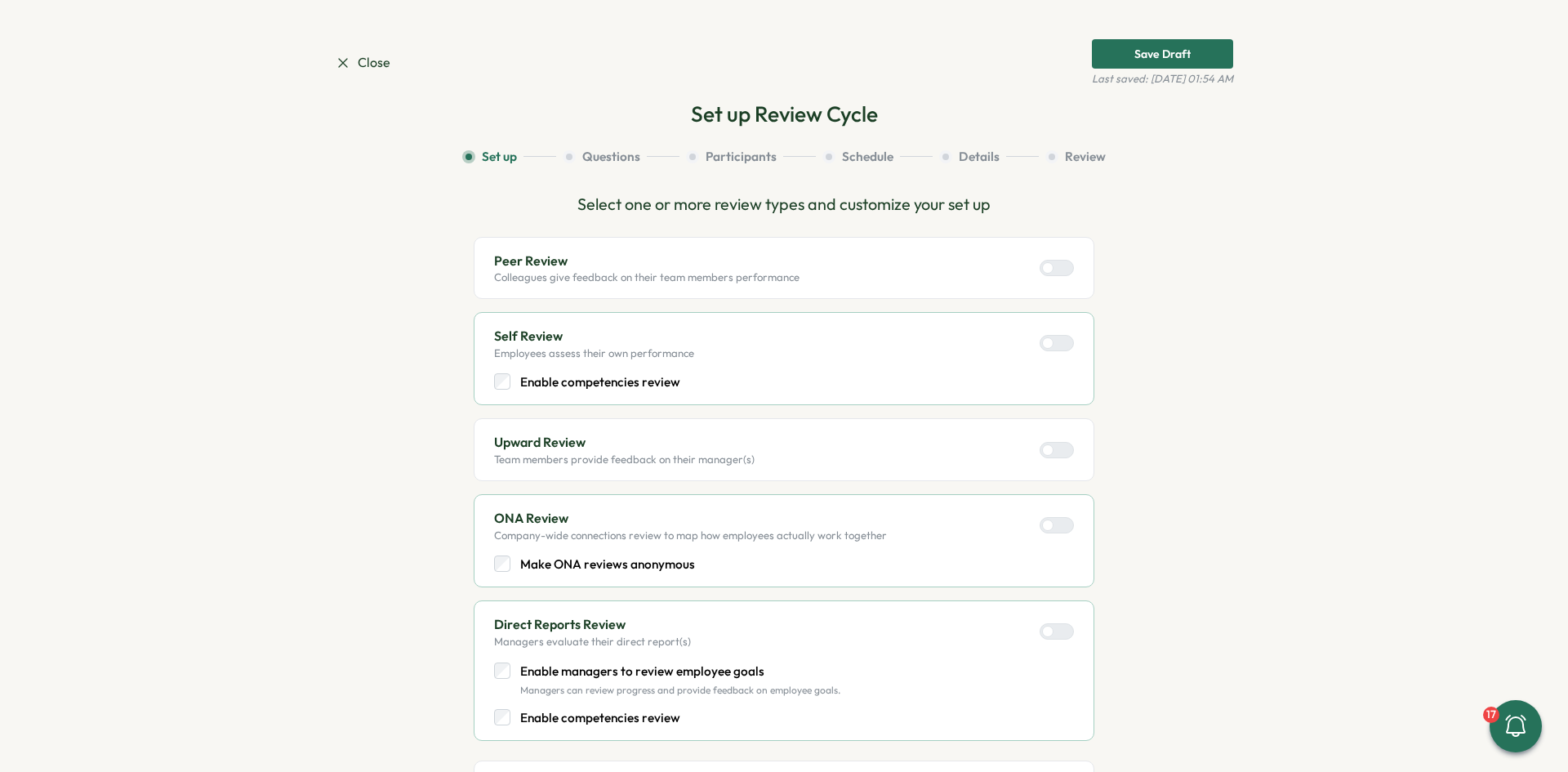
click at [340, 60] on icon at bounding box center [342, 62] width 16 height 16
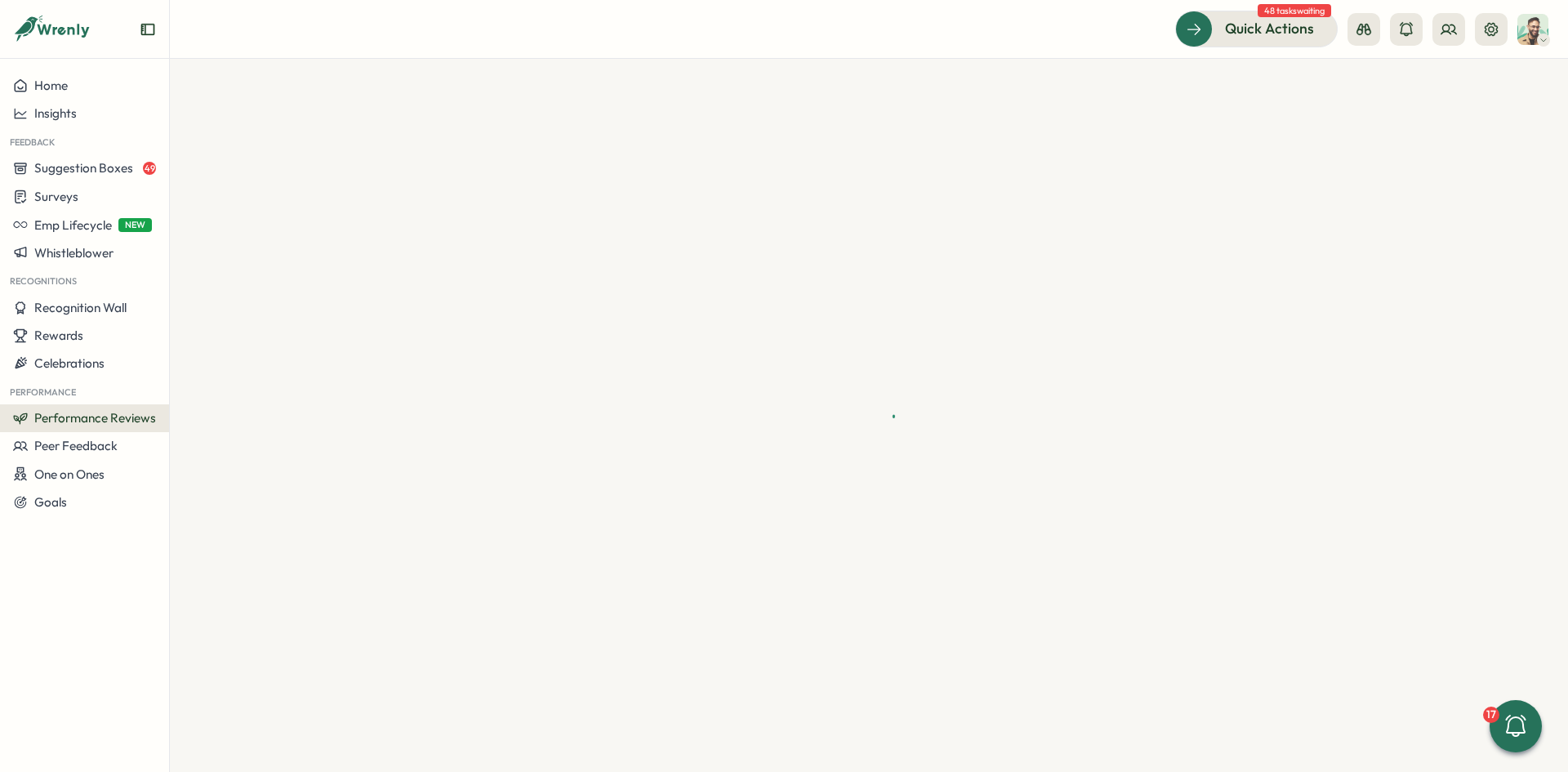
click at [107, 419] on span "Performance Reviews" at bounding box center [94, 418] width 121 height 15
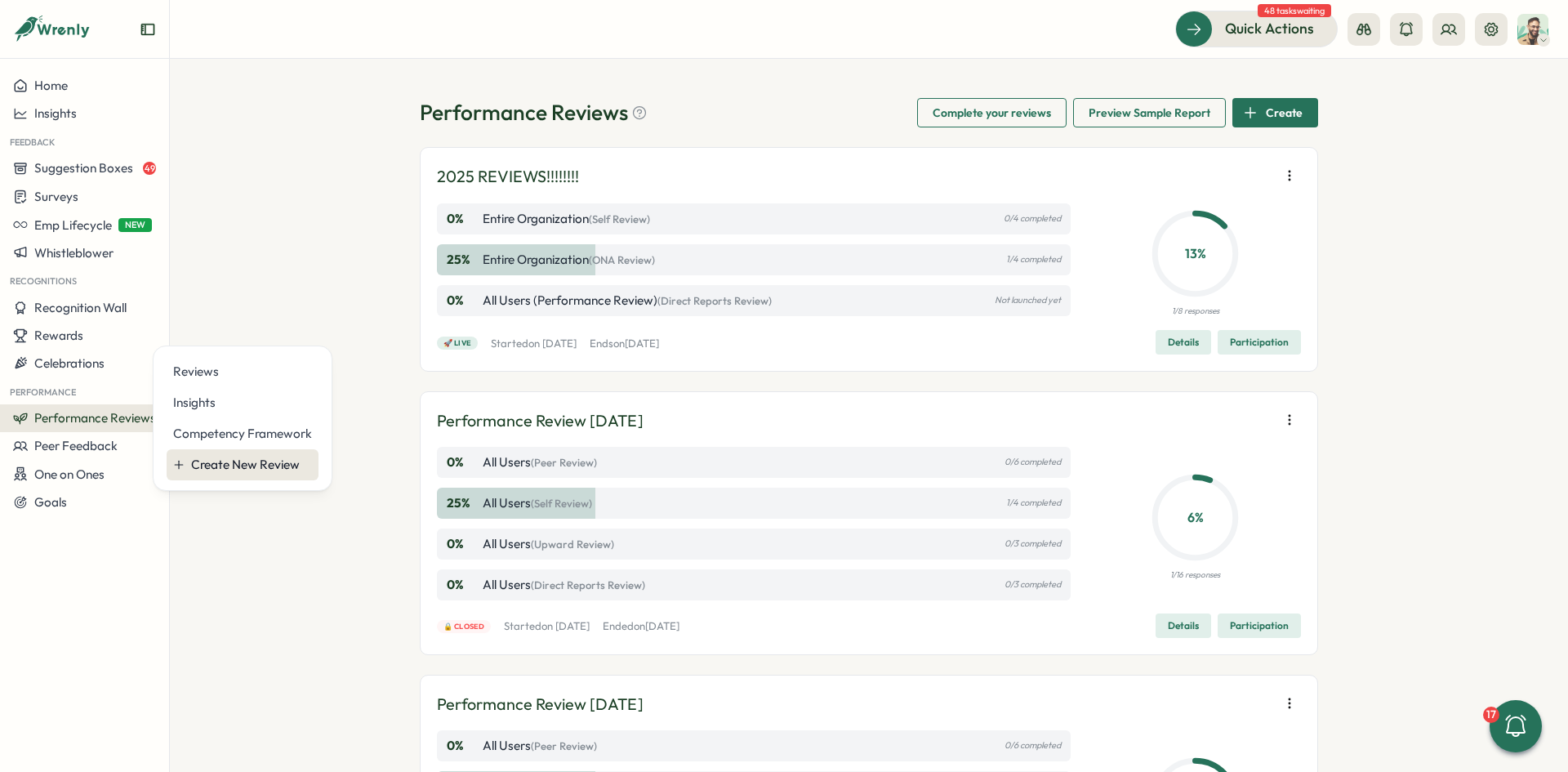
click at [258, 449] on button "Create New Review" at bounding box center [242, 465] width 152 height 31
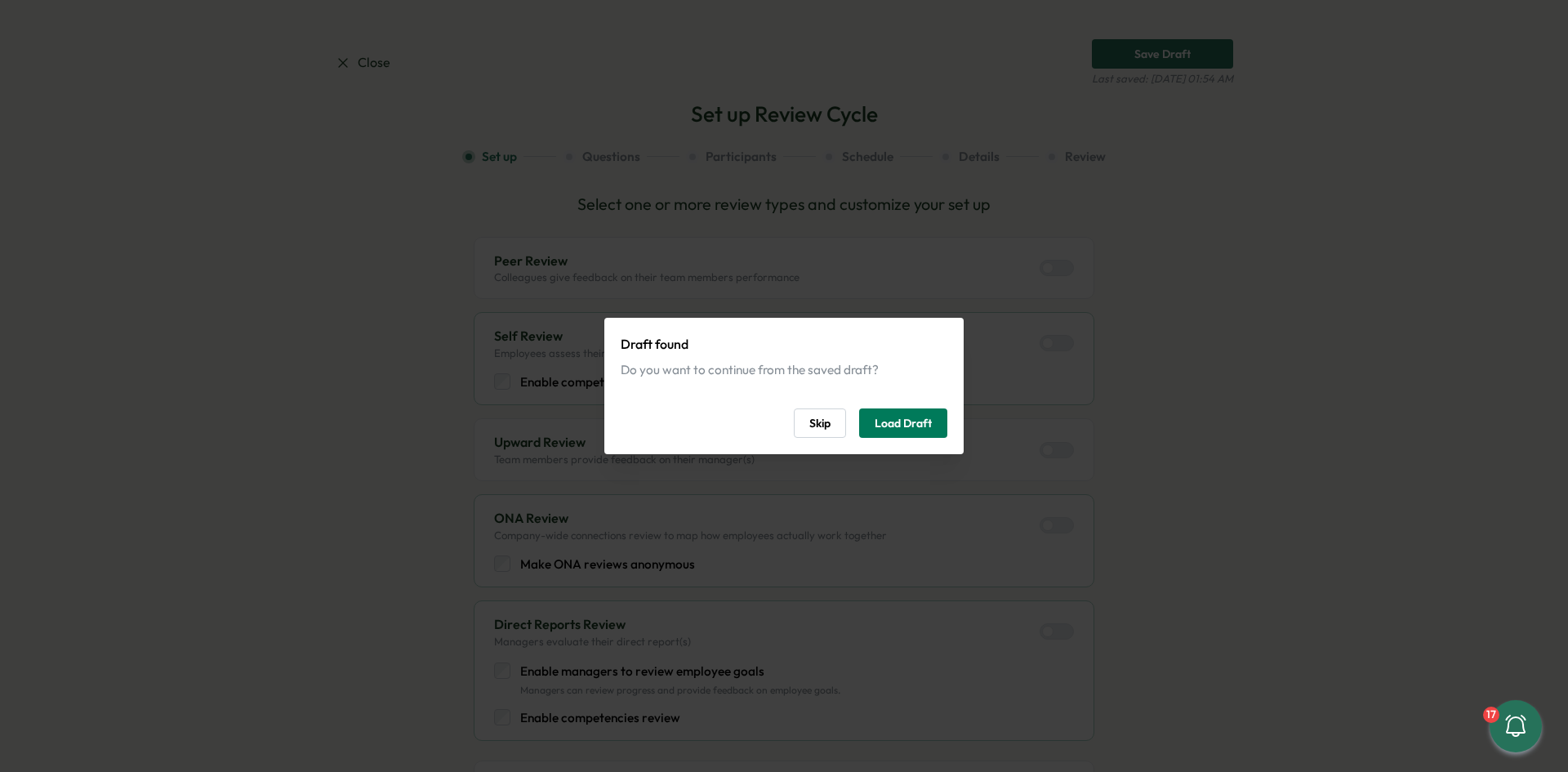
click at [820, 426] on span "Skip" at bounding box center [820, 423] width 21 height 28
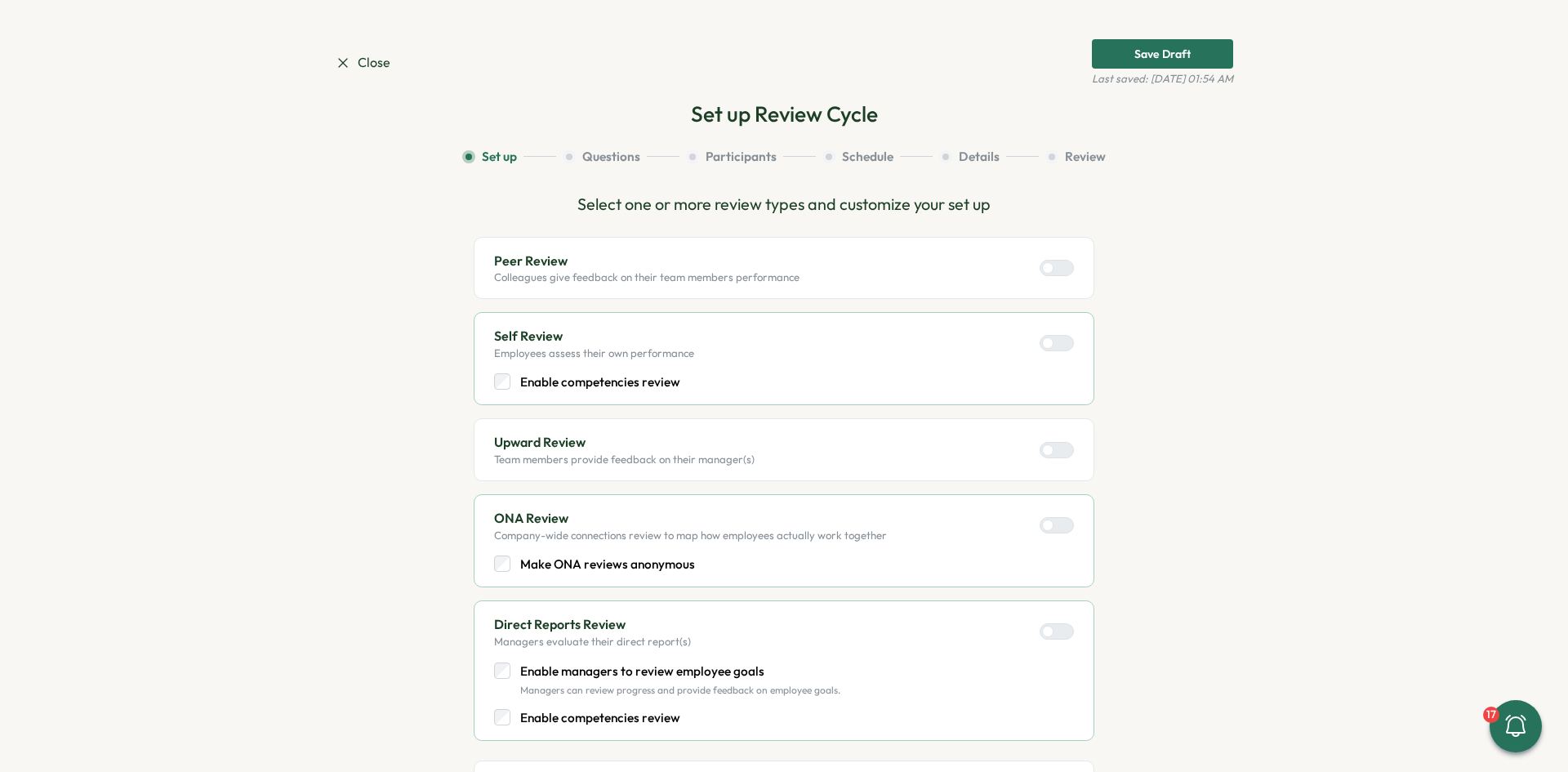
click at [355, 57] on span "Close" at bounding box center [362, 63] width 55 height 20
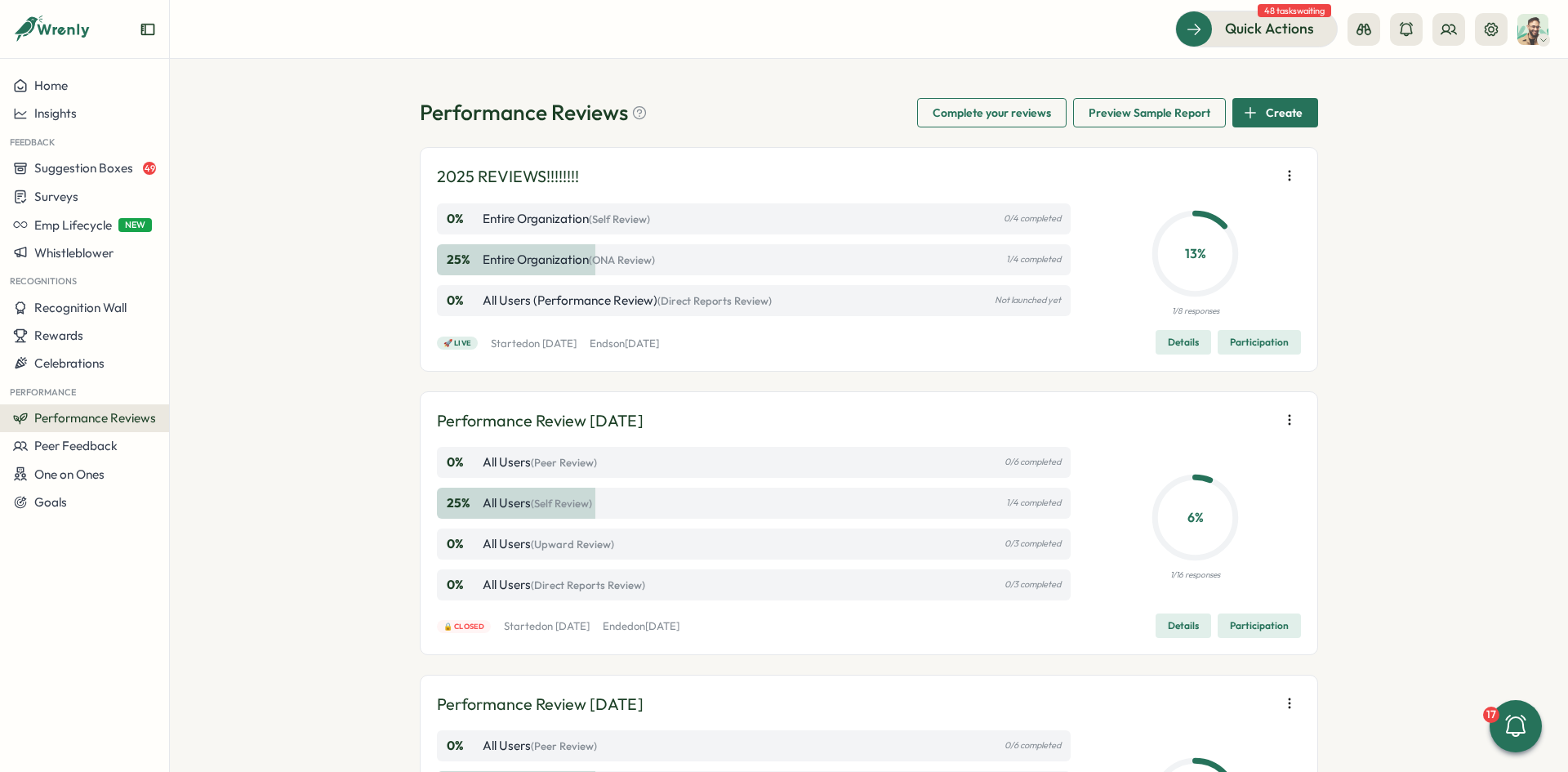
click at [128, 425] on span "Performance Reviews" at bounding box center [94, 418] width 121 height 15
click at [250, 436] on div "Competency Framework" at bounding box center [242, 433] width 138 height 18
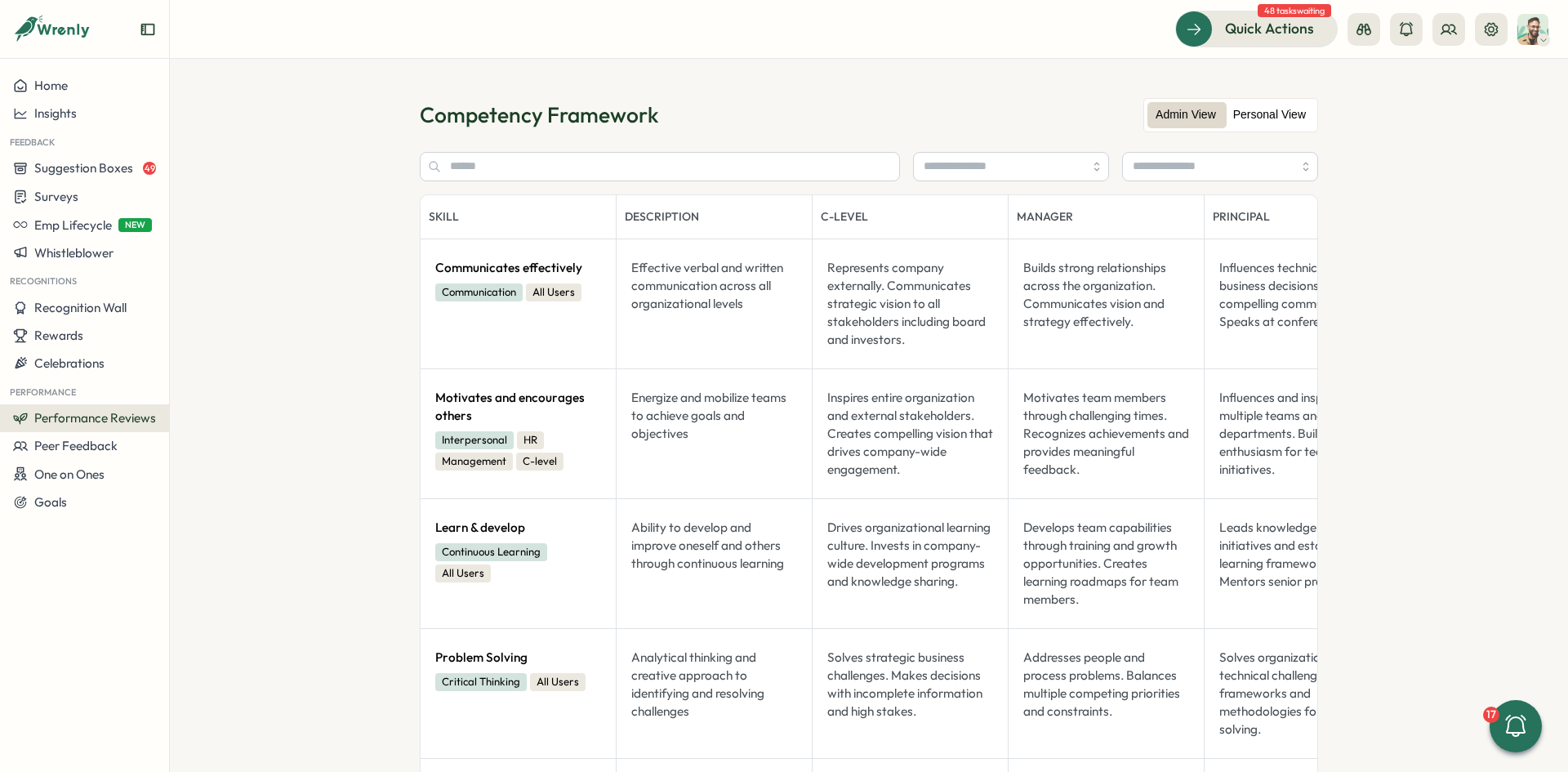
click at [1251, 121] on label "Personal View" at bounding box center [1269, 115] width 89 height 26
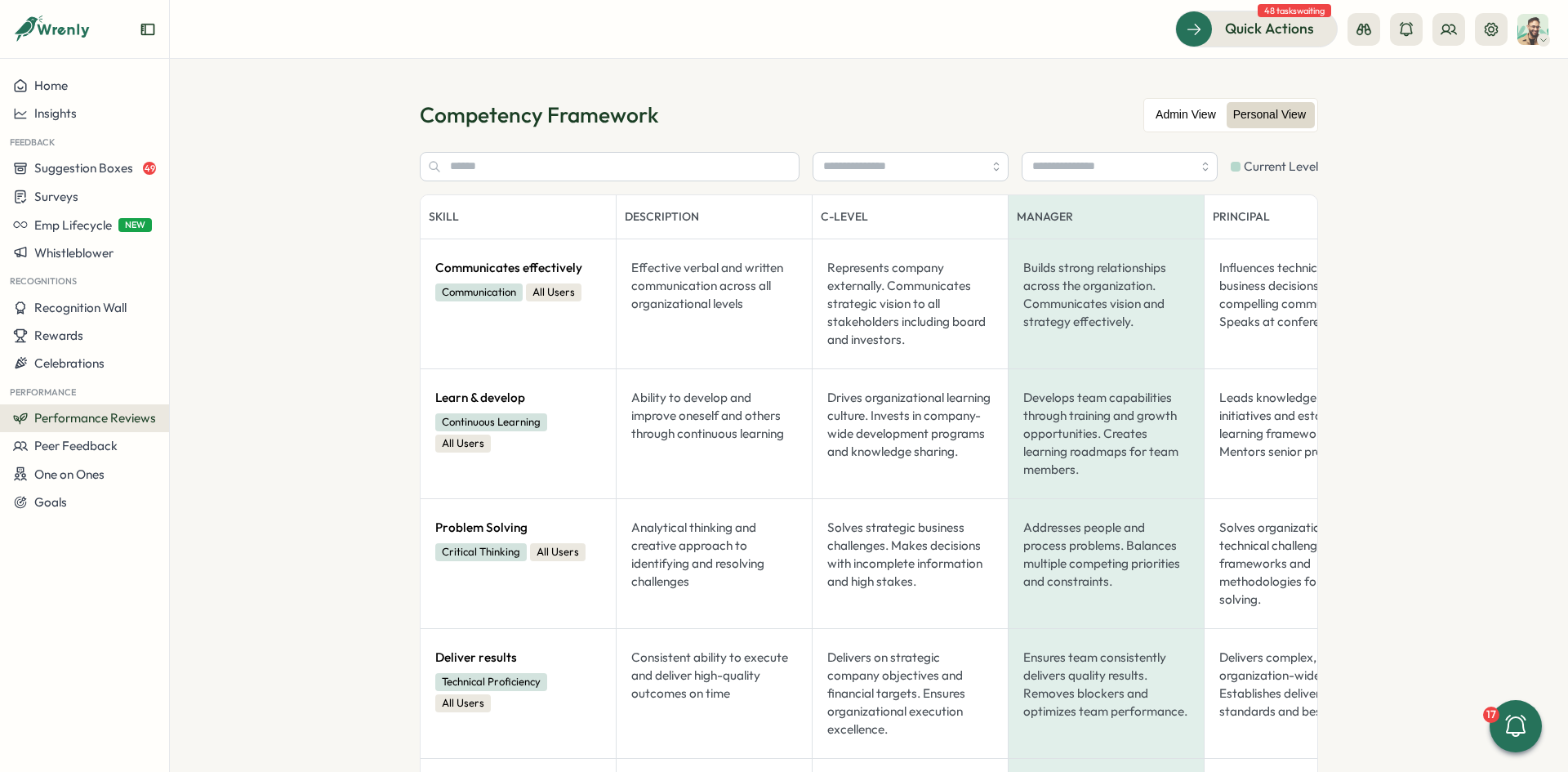
click at [1203, 114] on label "Admin View" at bounding box center [1186, 115] width 76 height 26
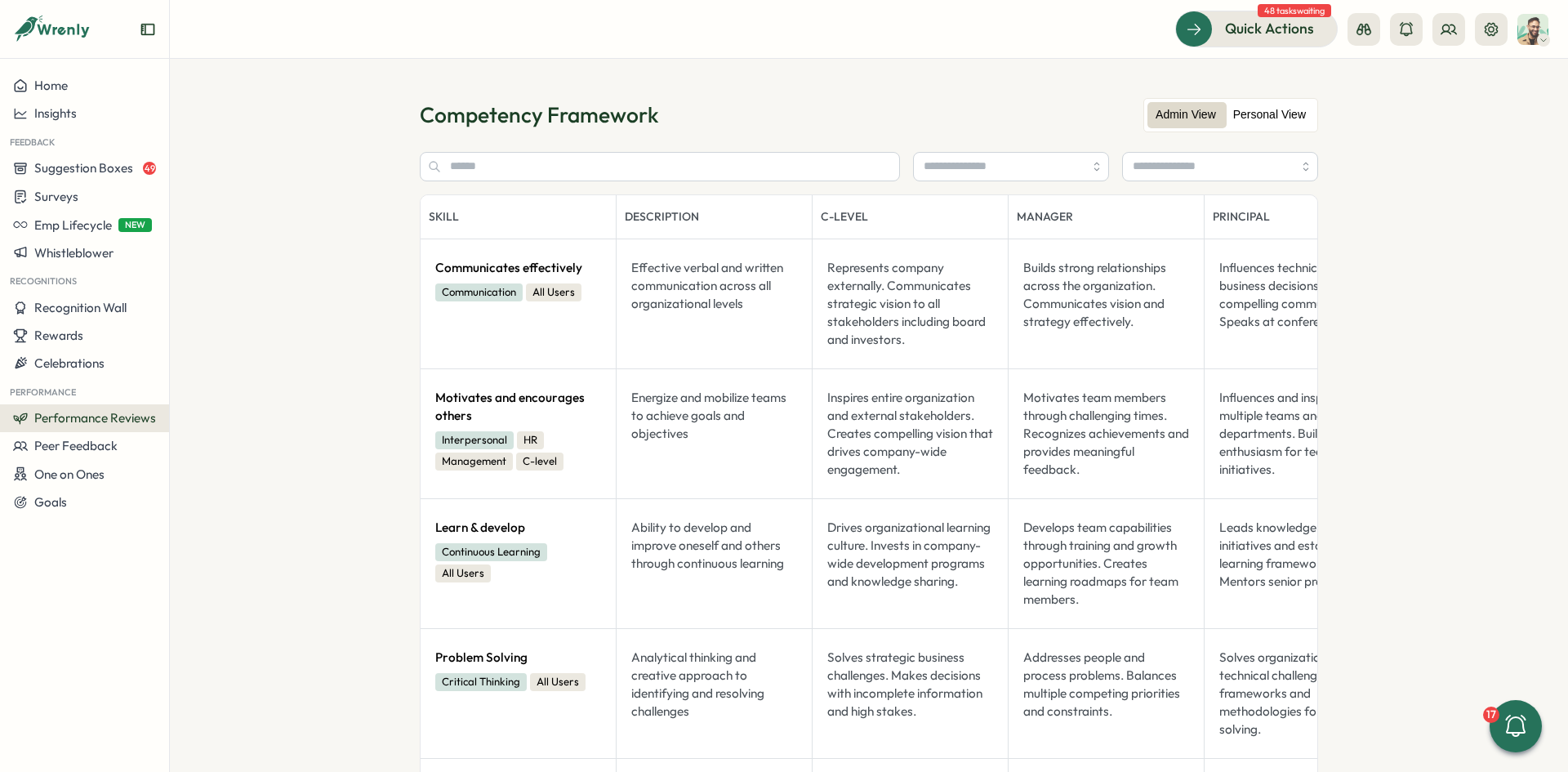
click at [1263, 116] on label "Personal View" at bounding box center [1269, 115] width 89 height 26
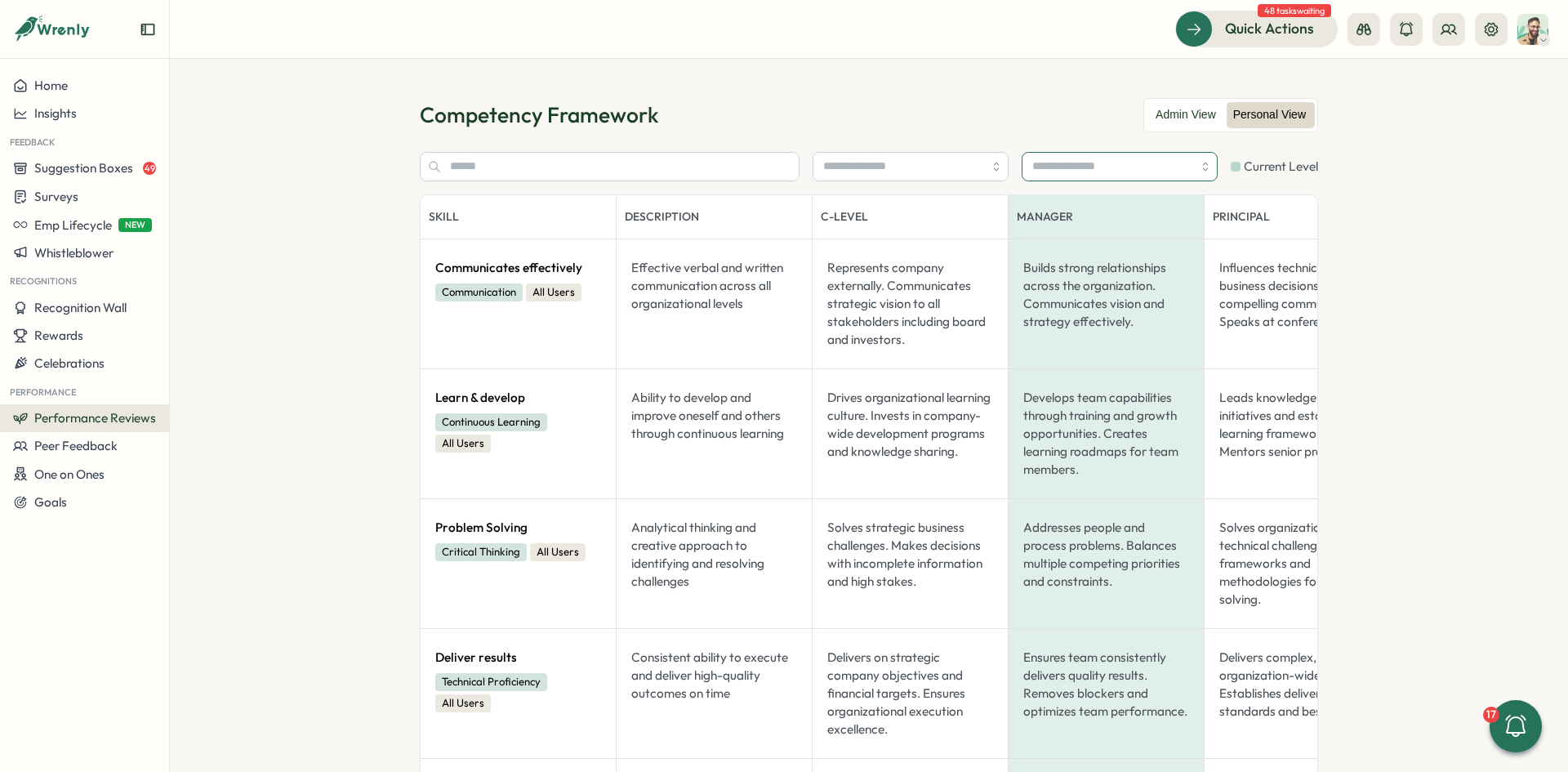
click at [1073, 163] on input "search" at bounding box center [1120, 166] width 196 height 30
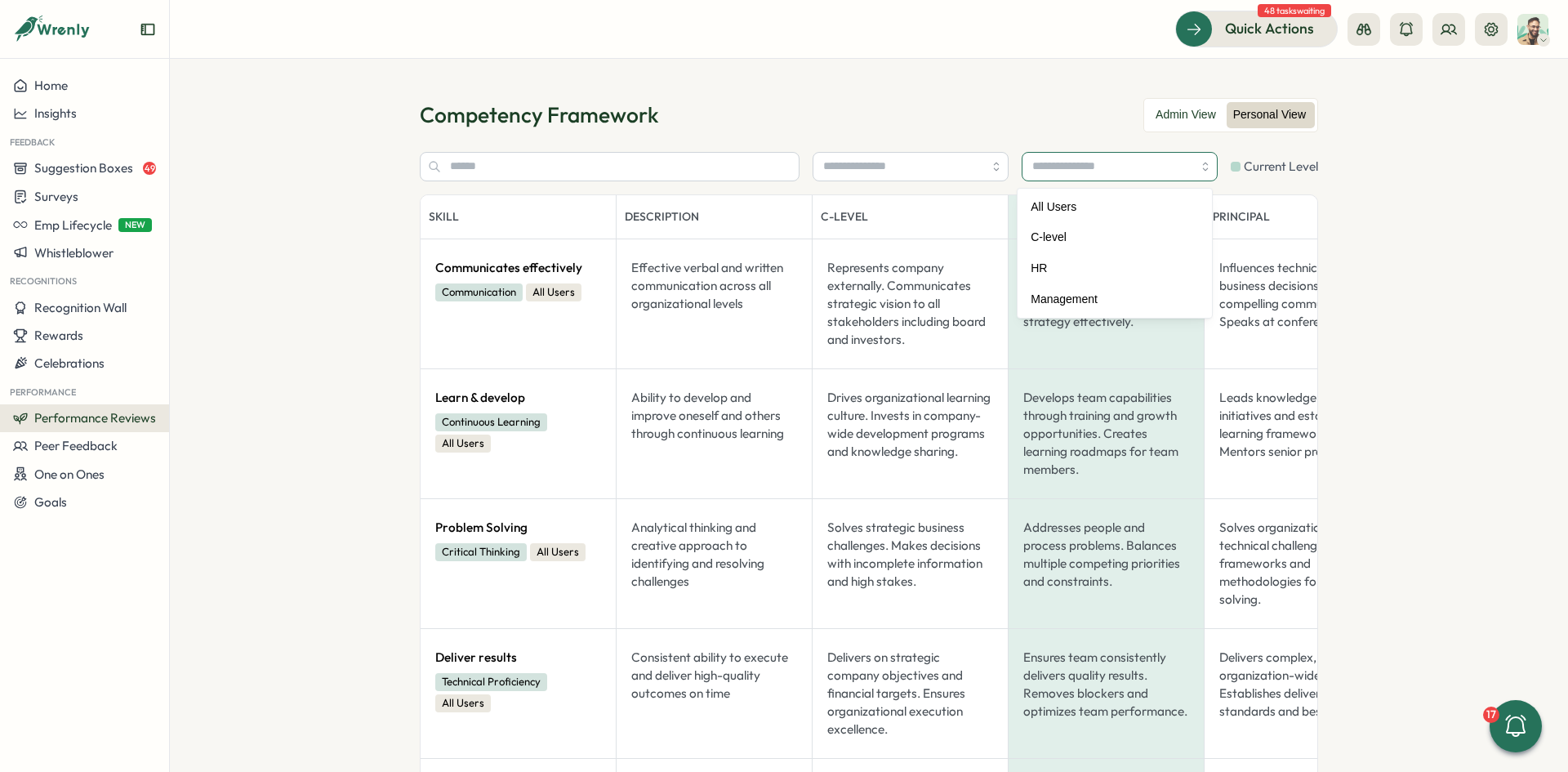
click at [1073, 163] on input "search" at bounding box center [1120, 166] width 196 height 30
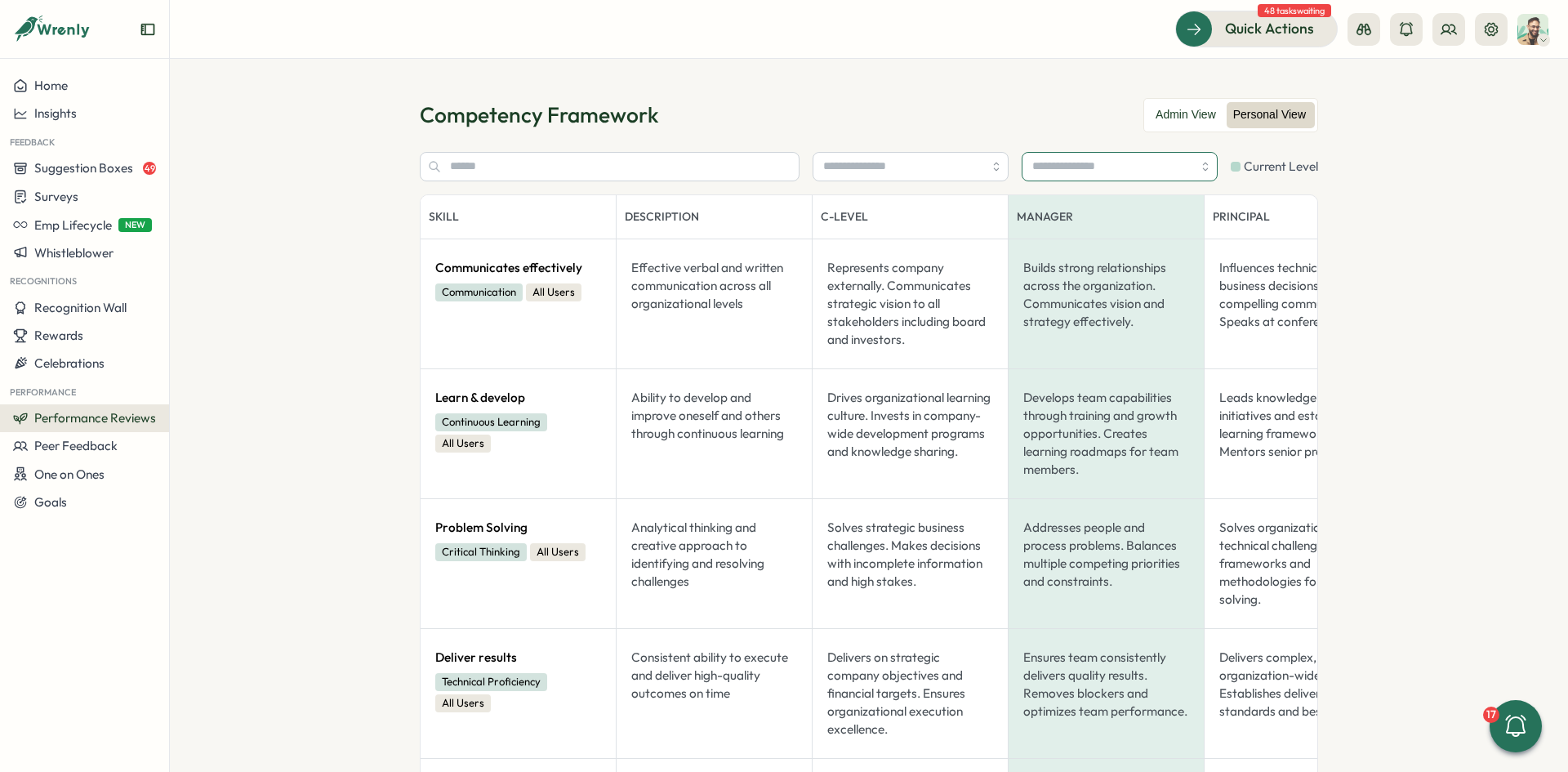
click at [1073, 163] on input "search" at bounding box center [1120, 166] width 196 height 30
click at [1161, 112] on label "Admin View" at bounding box center [1186, 115] width 76 height 26
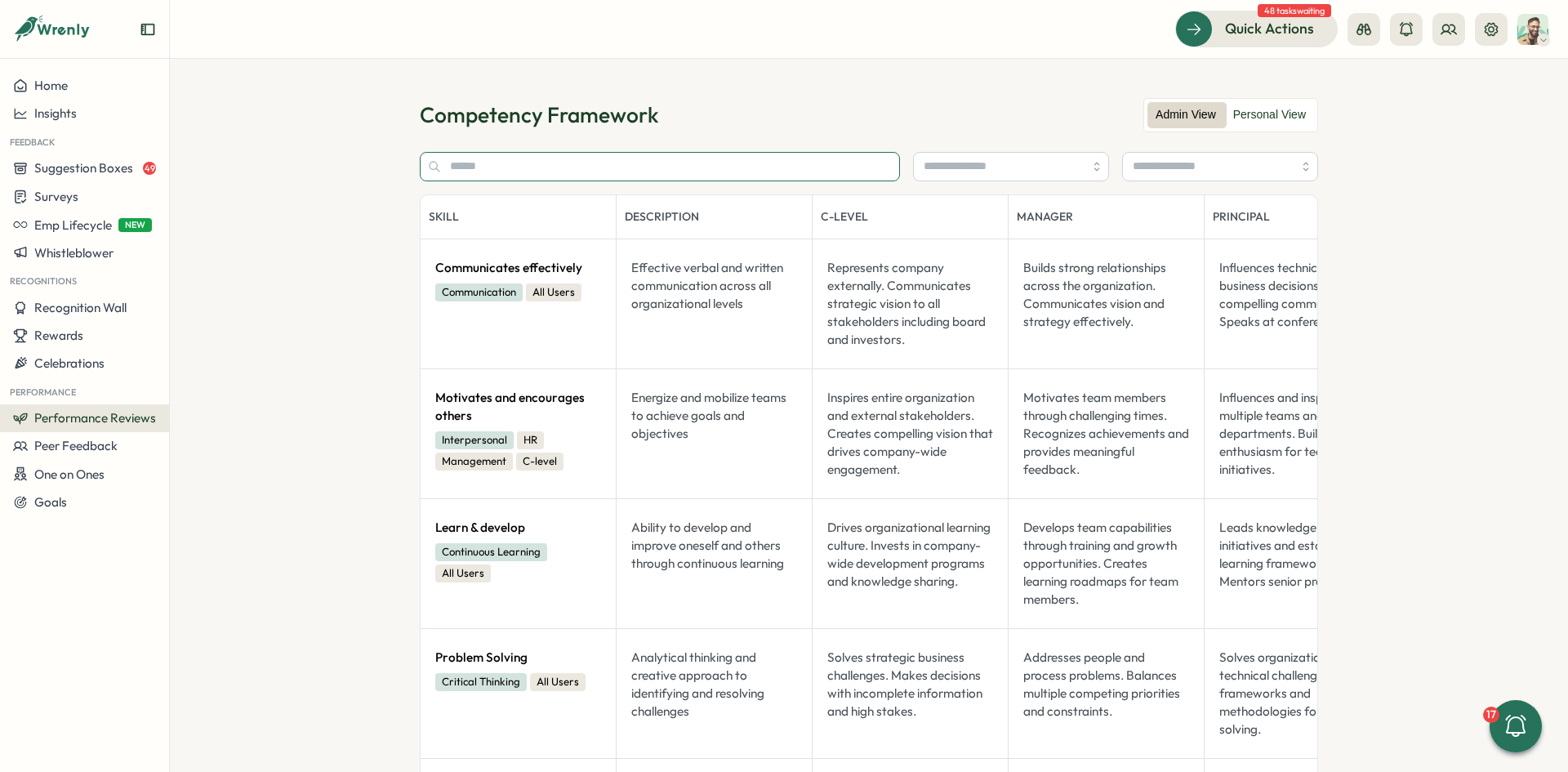
click at [756, 170] on input "text" at bounding box center [659, 166] width 480 height 30
click at [775, 127] on div "Competency Framework Admin View Personal View" at bounding box center [869, 115] width 899 height 34
click at [1488, 31] on icon at bounding box center [1491, 29] width 16 height 16
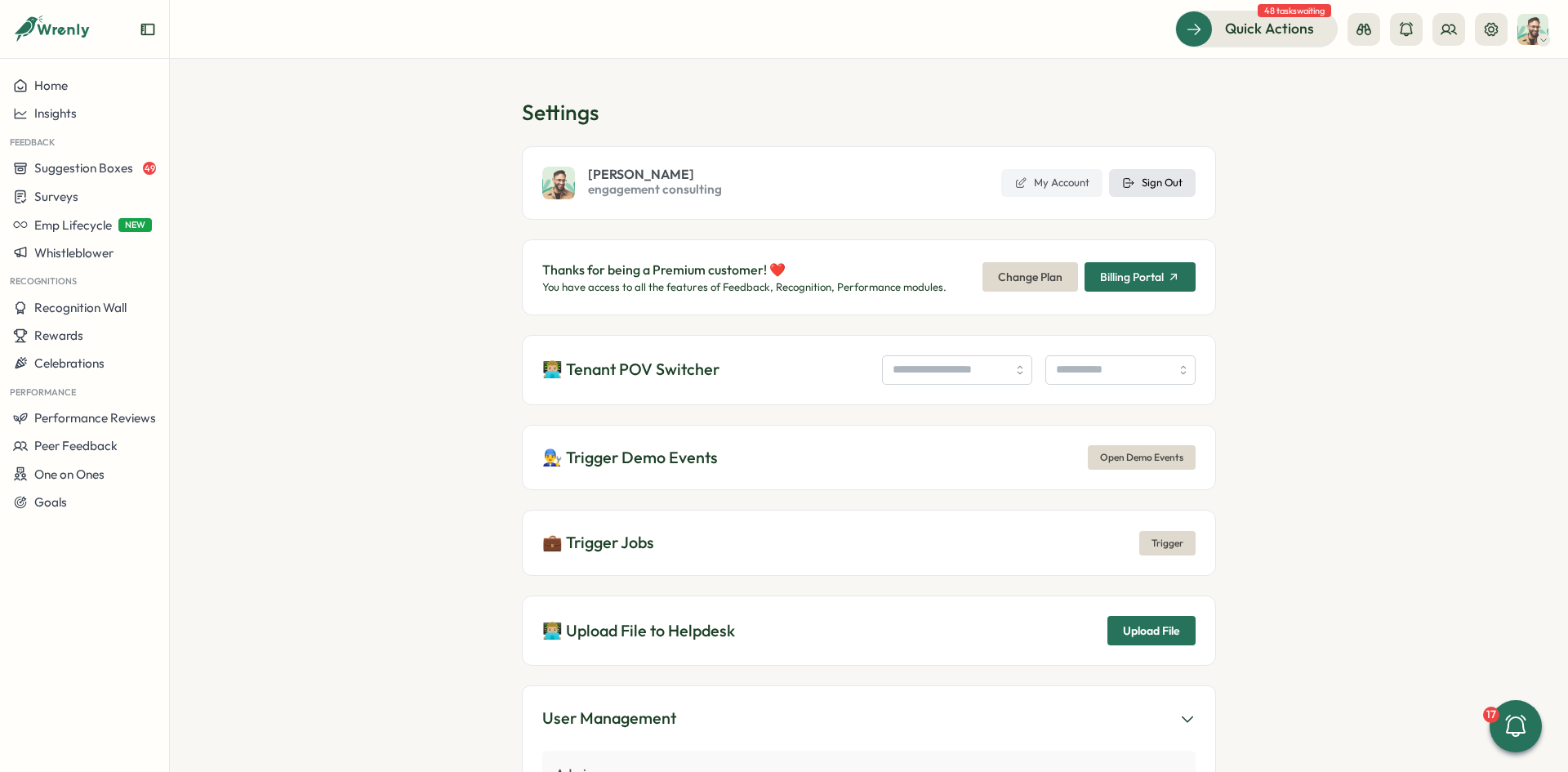
click at [1179, 182] on button "Sign Out" at bounding box center [1153, 183] width 87 height 28
